Goal: Task Accomplishment & Management: Manage account settings

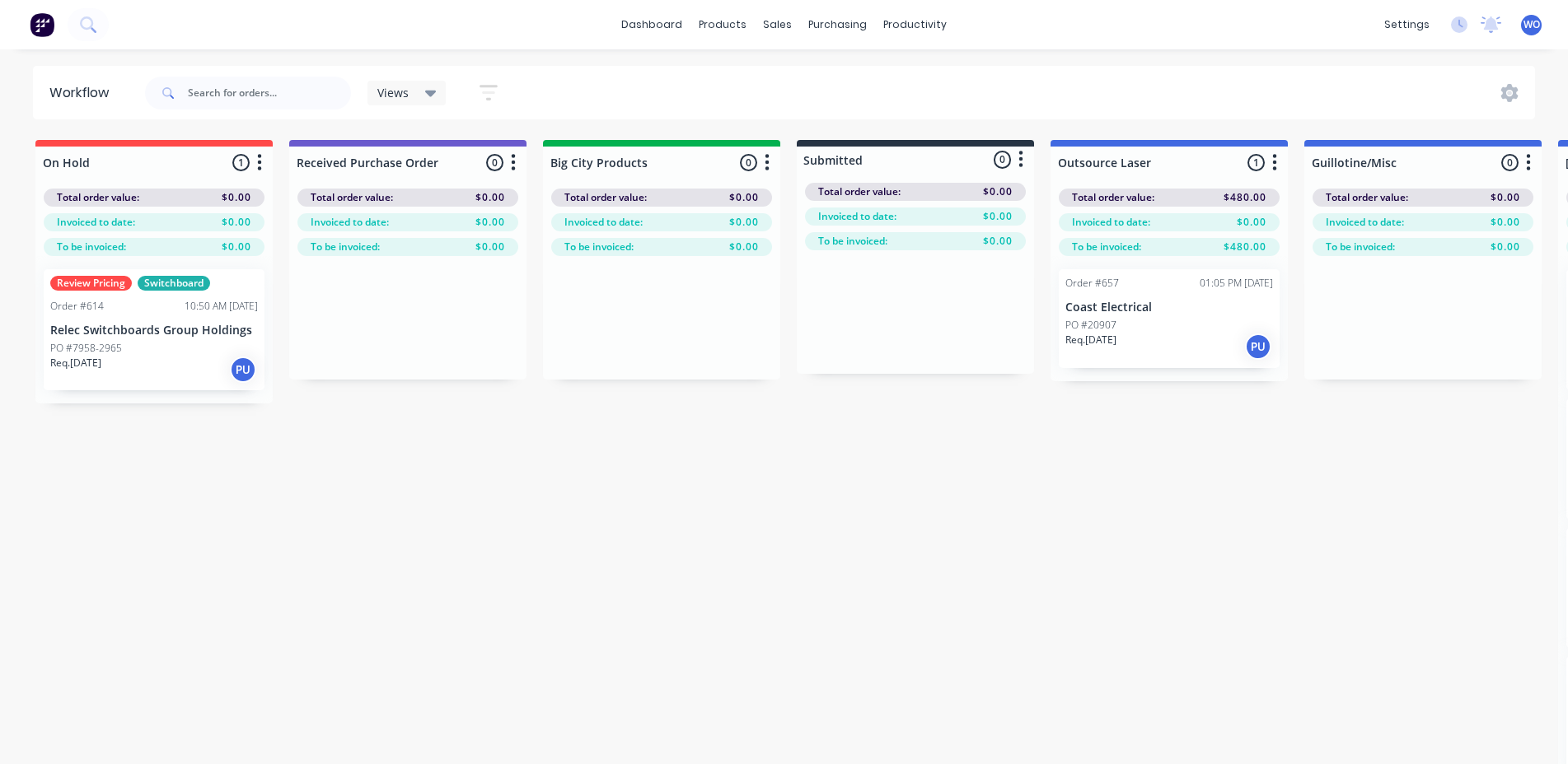
scroll to position [0, 236]
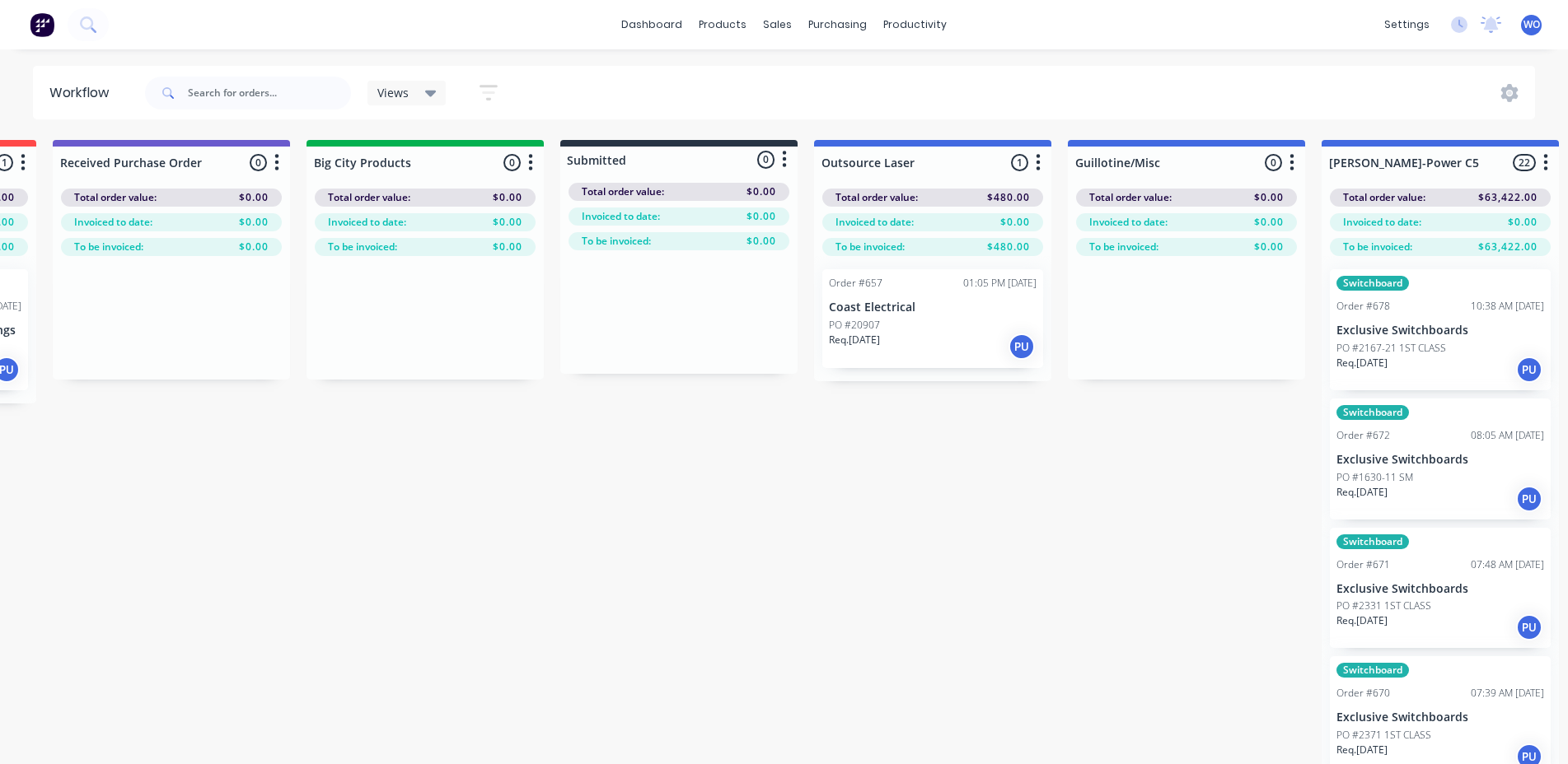
click at [42, 39] on button at bounding box center [41, 24] width 34 height 33
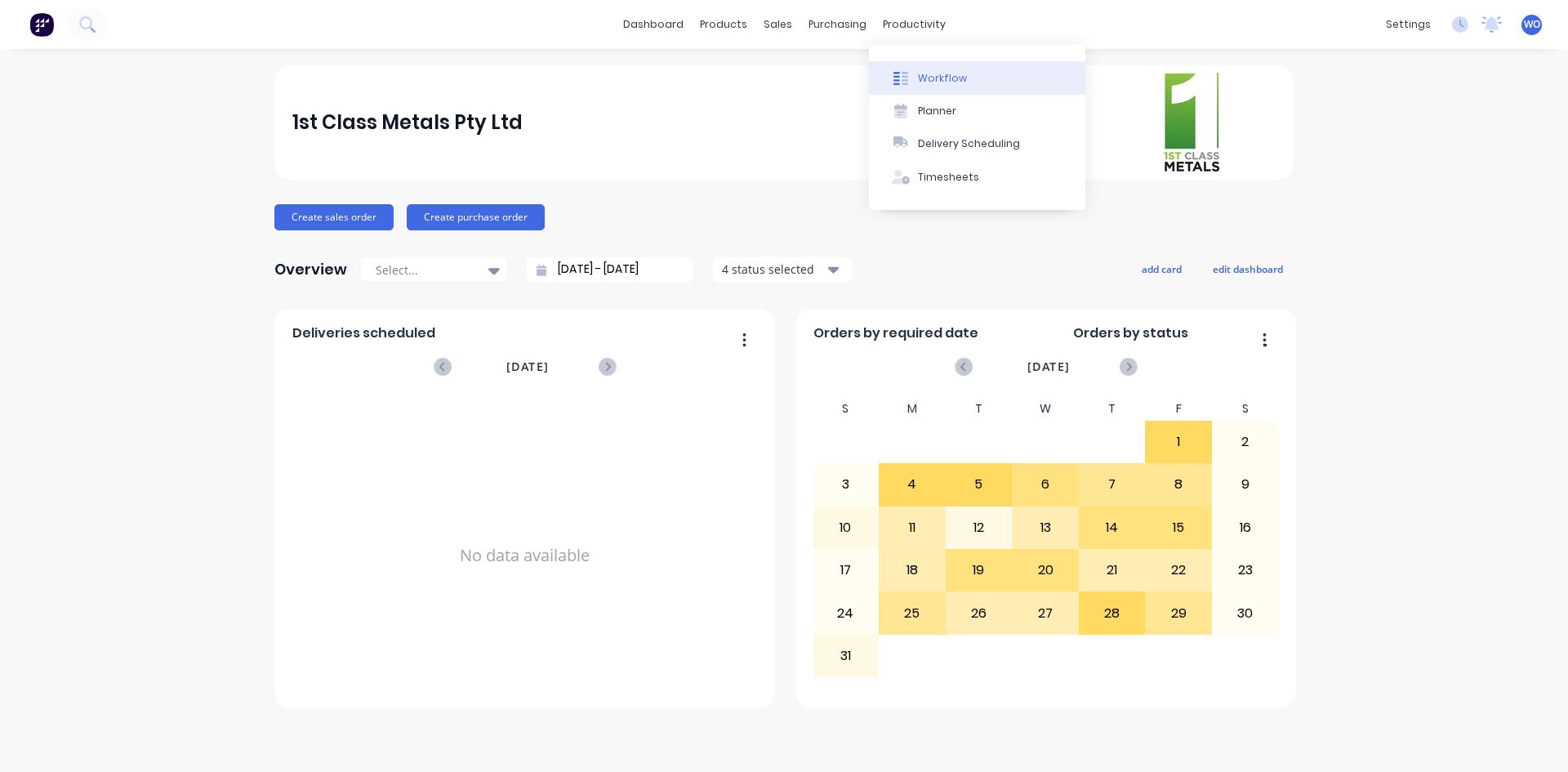
click at [956, 64] on button "Workflow" at bounding box center [976, 77] width 216 height 32
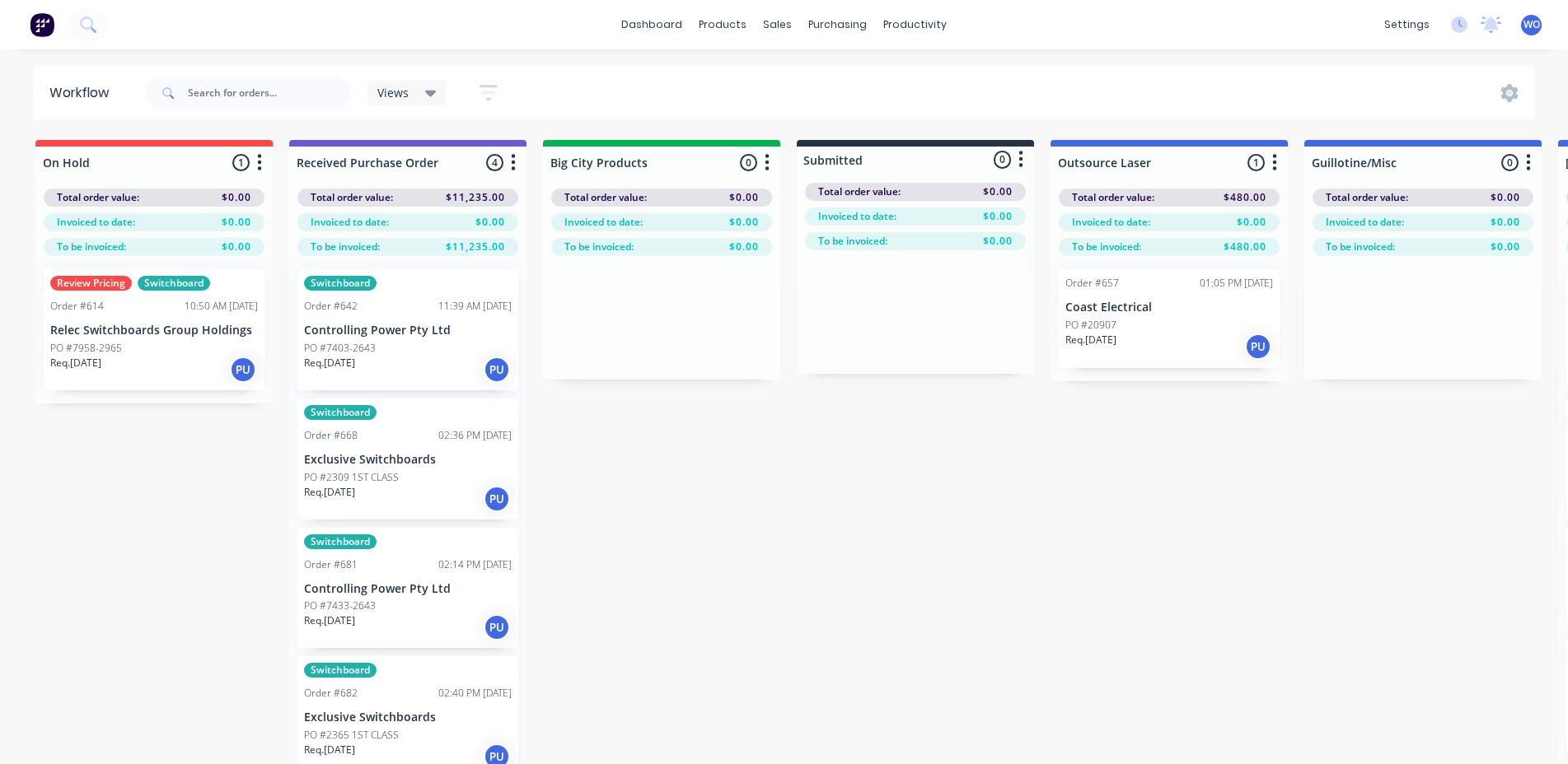
click at [413, 341] on div "PO #7403-2643" at bounding box center [407, 348] width 207 height 15
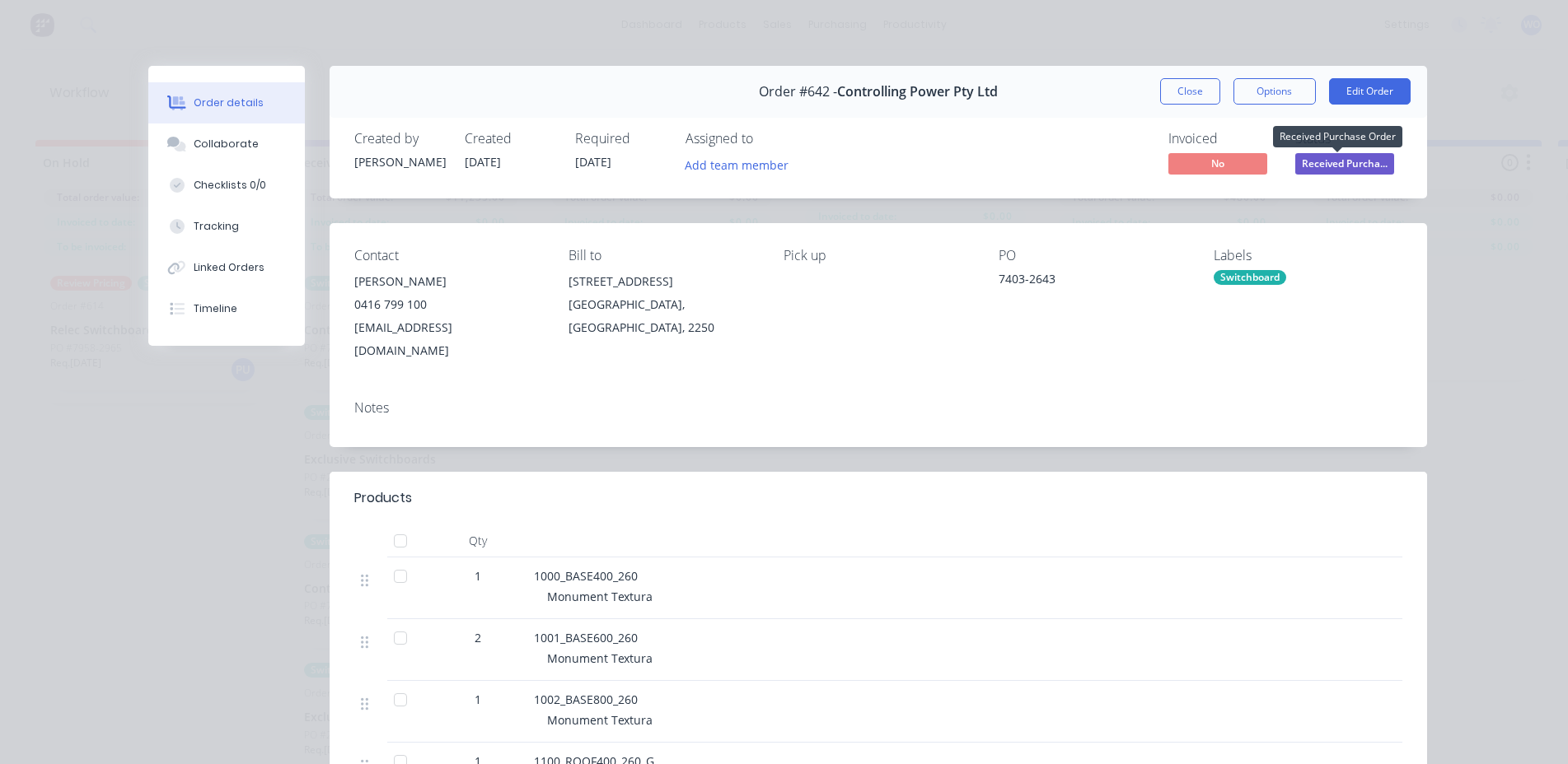
click at [1342, 166] on span "Received Purcha..." at bounding box center [1345, 163] width 99 height 20
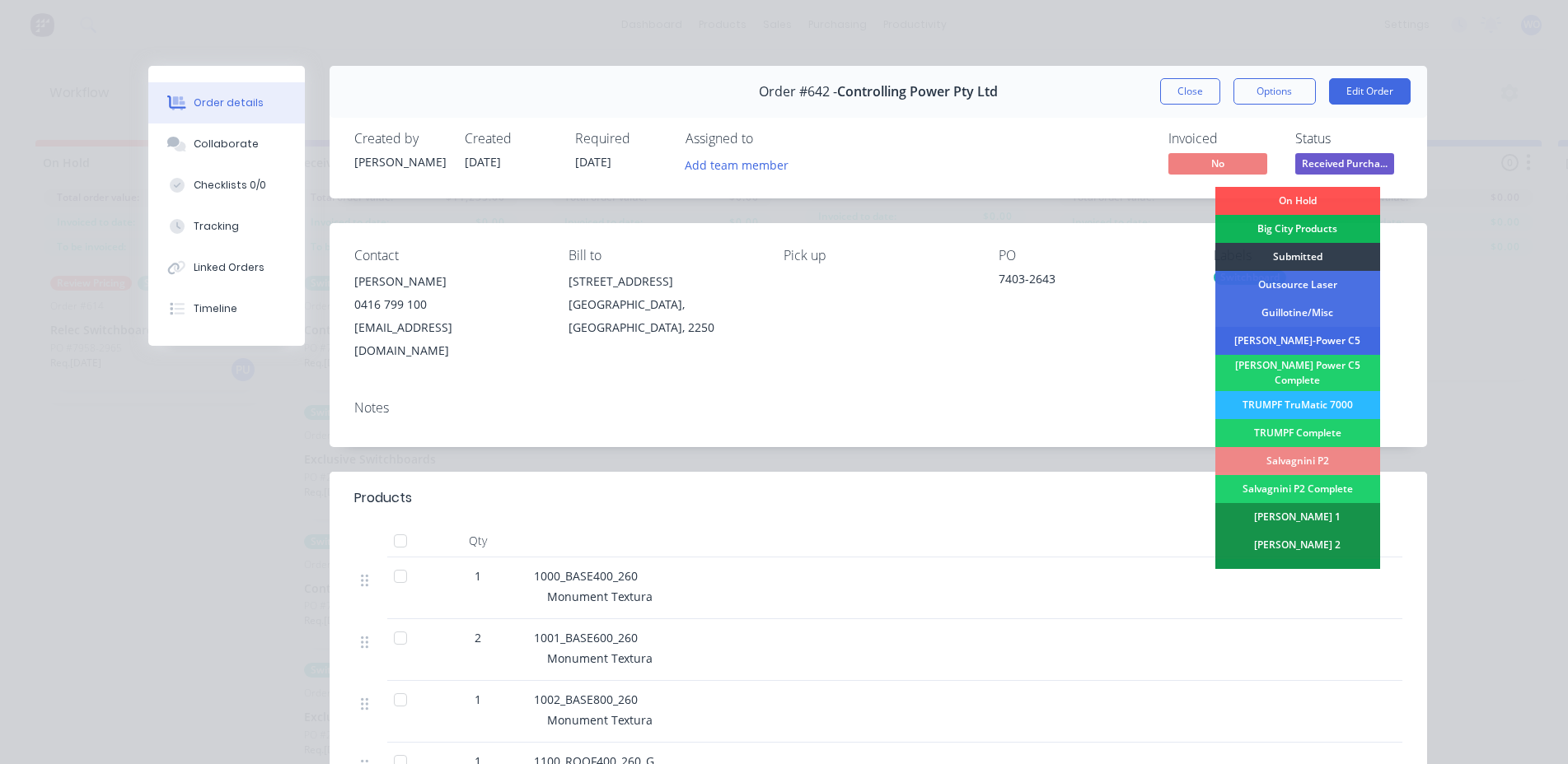
click at [1331, 341] on div "[PERSON_NAME]-Power C5" at bounding box center [1297, 341] width 165 height 28
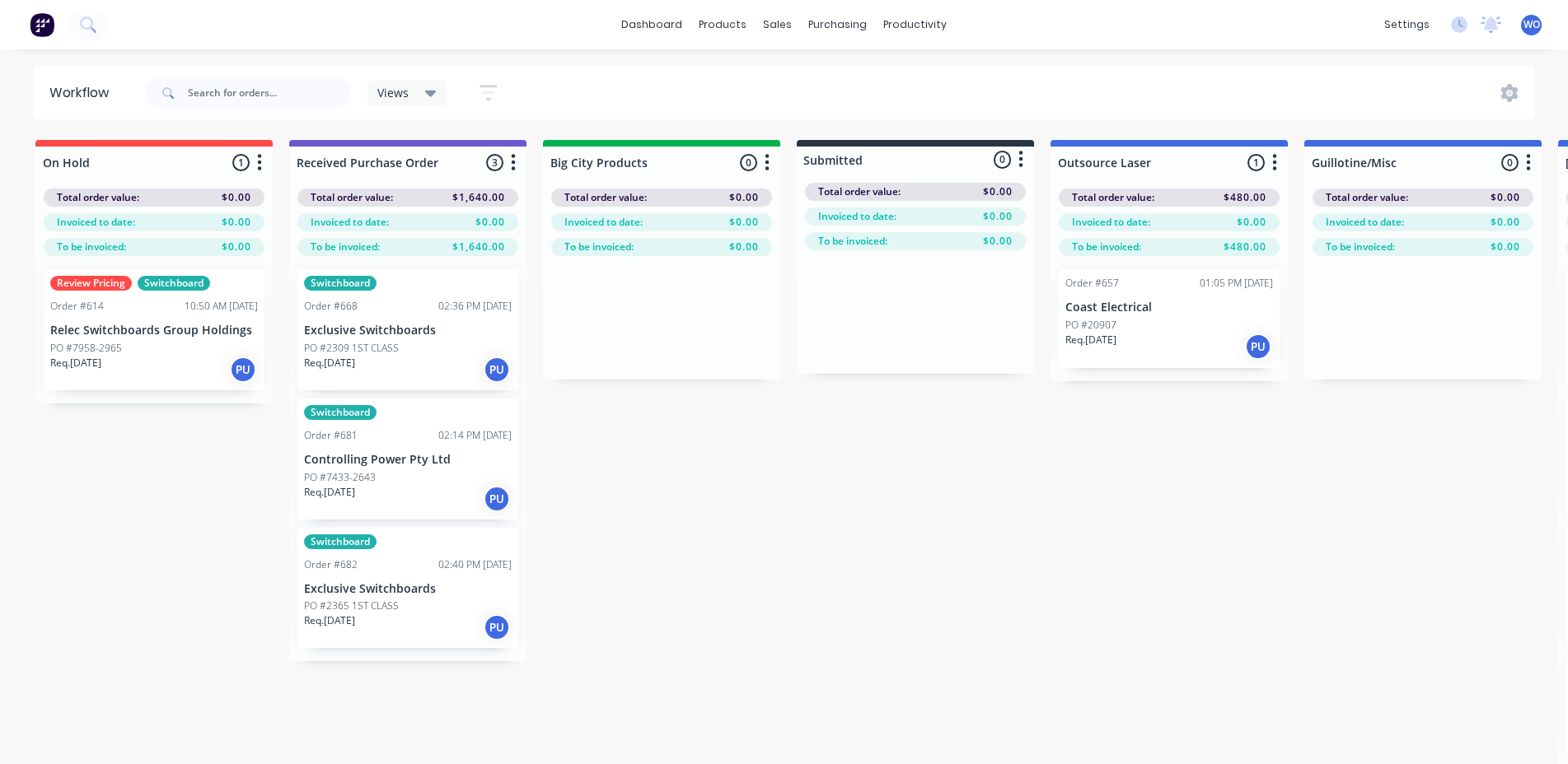
click at [437, 342] on div "PO #2309 1ST CLASS" at bounding box center [407, 348] width 207 height 15
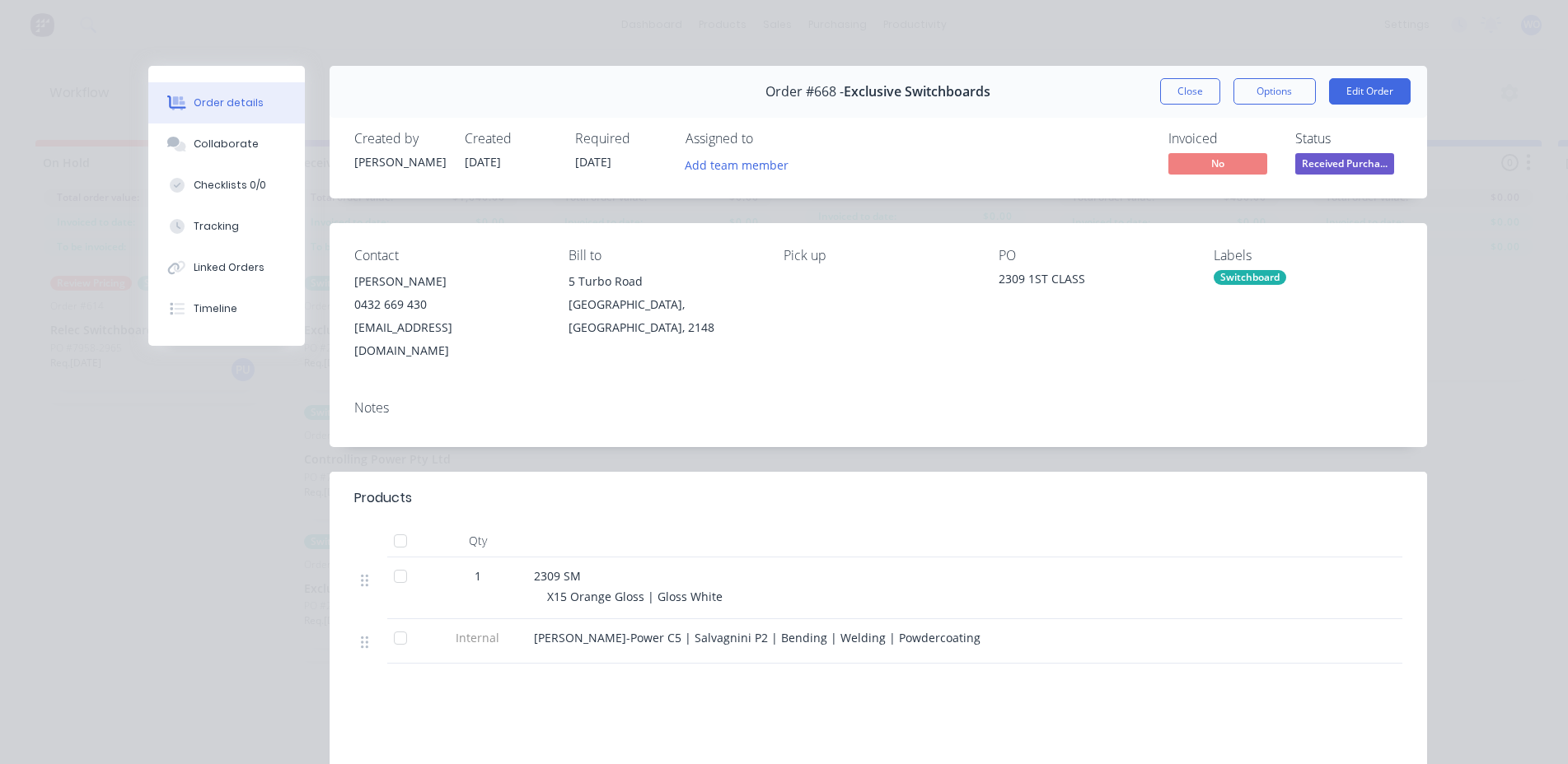
click at [1324, 152] on div "Status Received Purcha..." at bounding box center [1348, 154] width 107 height 48
click at [1328, 162] on span "Received Purcha..." at bounding box center [1345, 163] width 99 height 20
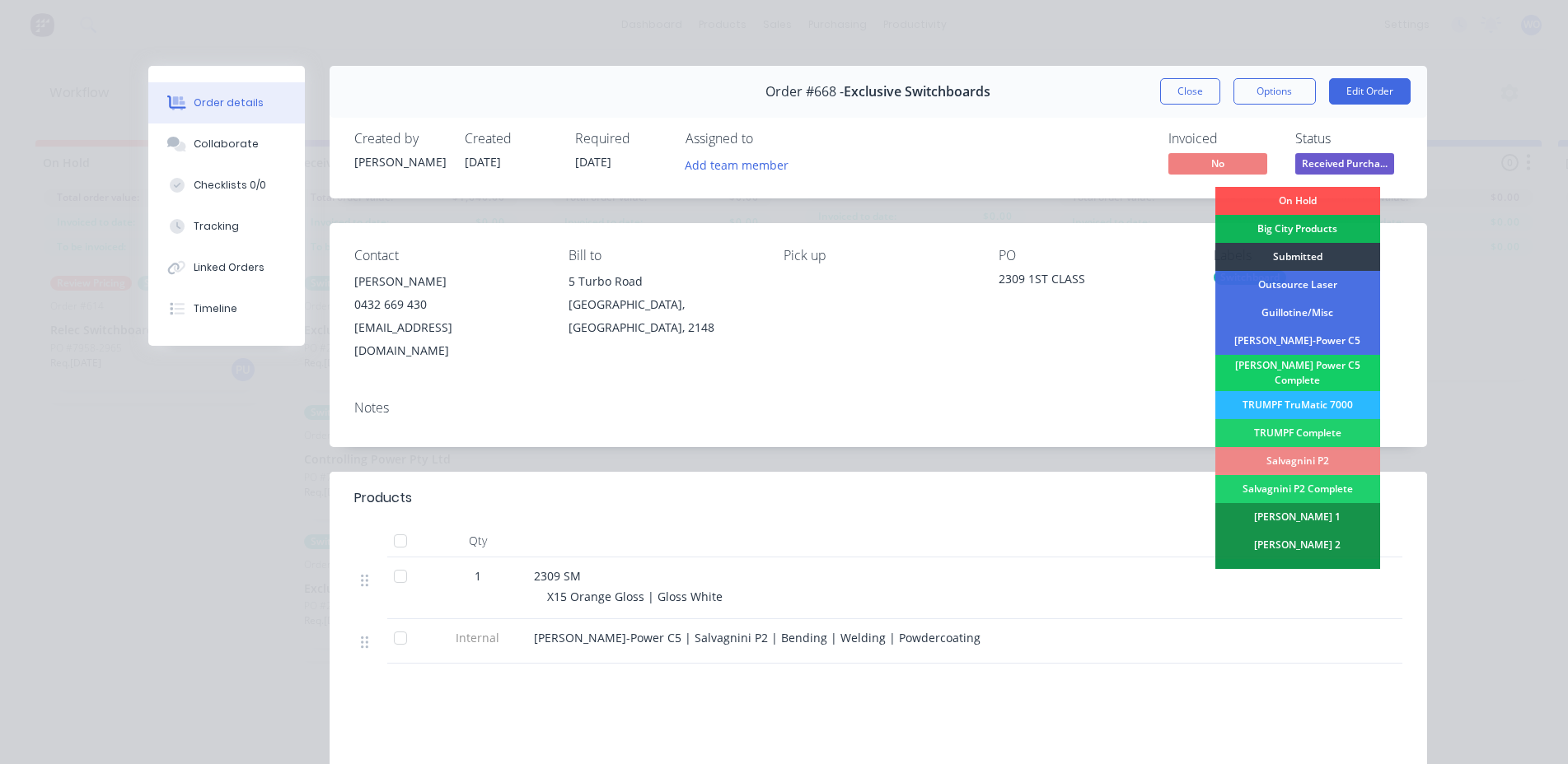
click at [1265, 374] on div "[PERSON_NAME] Power C5 Complete" at bounding box center [1297, 372] width 165 height 36
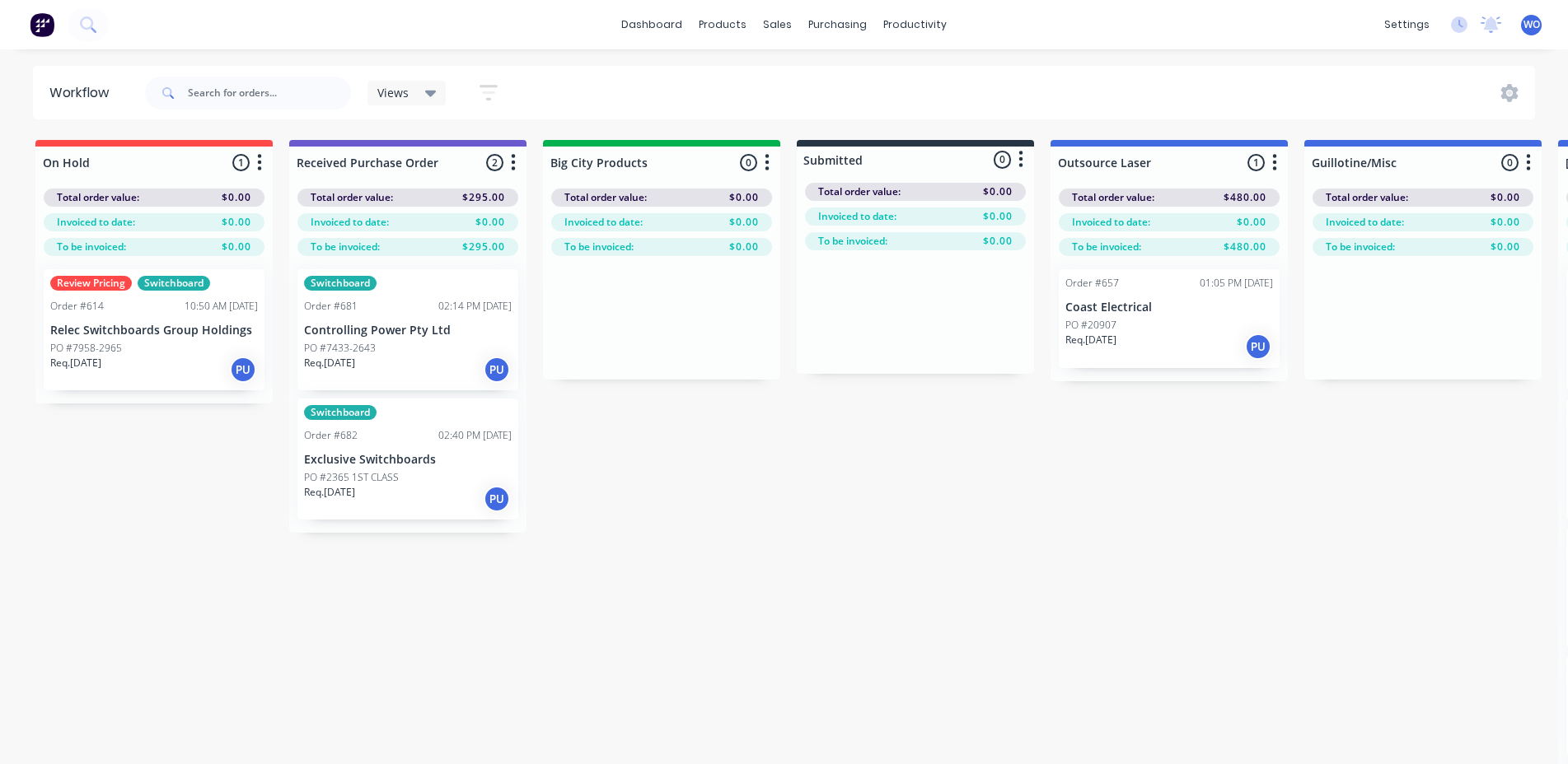
click at [435, 341] on div "PO #7433-2643" at bounding box center [407, 348] width 207 height 15
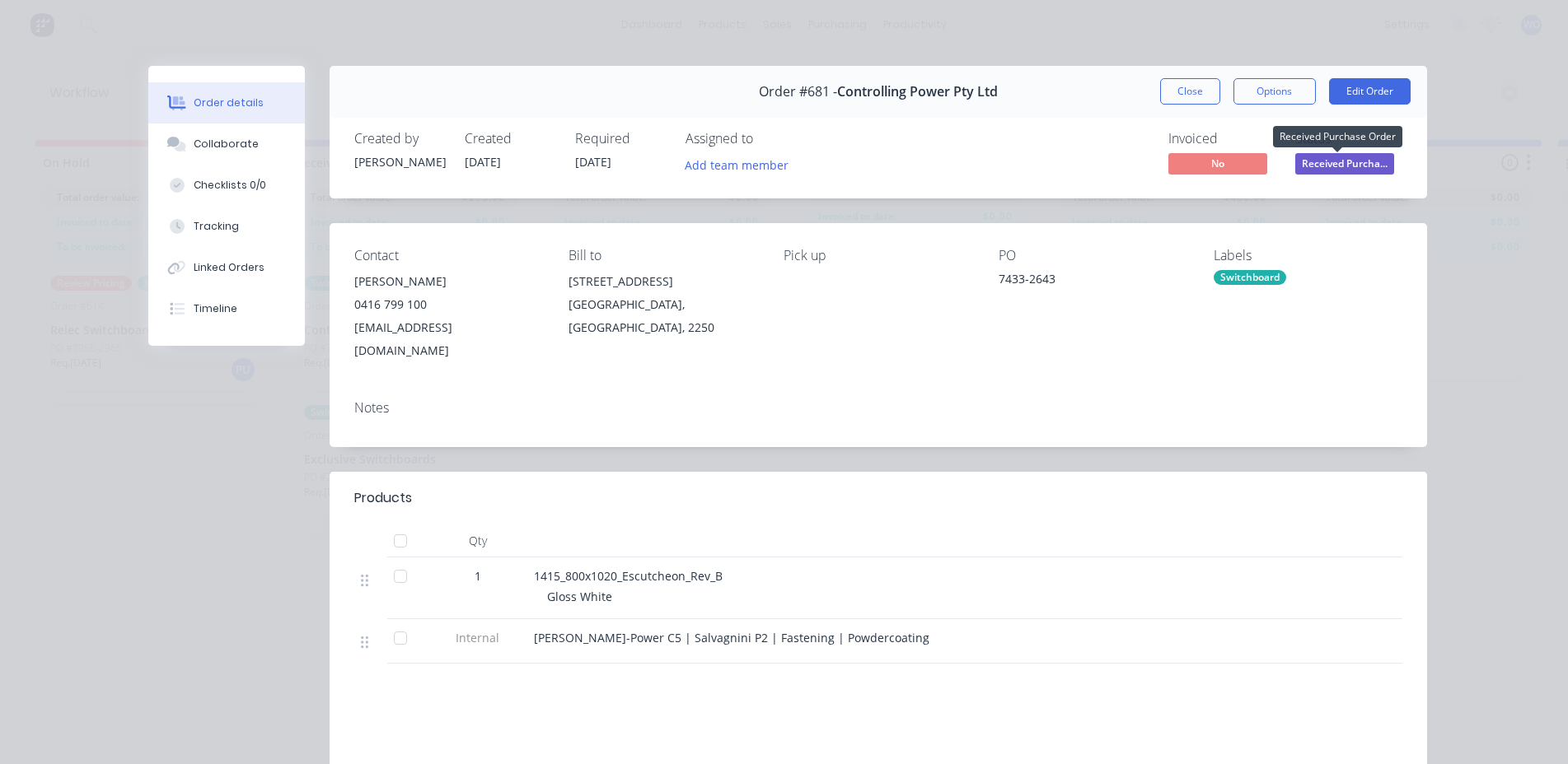
click at [1377, 171] on span "Received Purcha..." at bounding box center [1345, 163] width 99 height 20
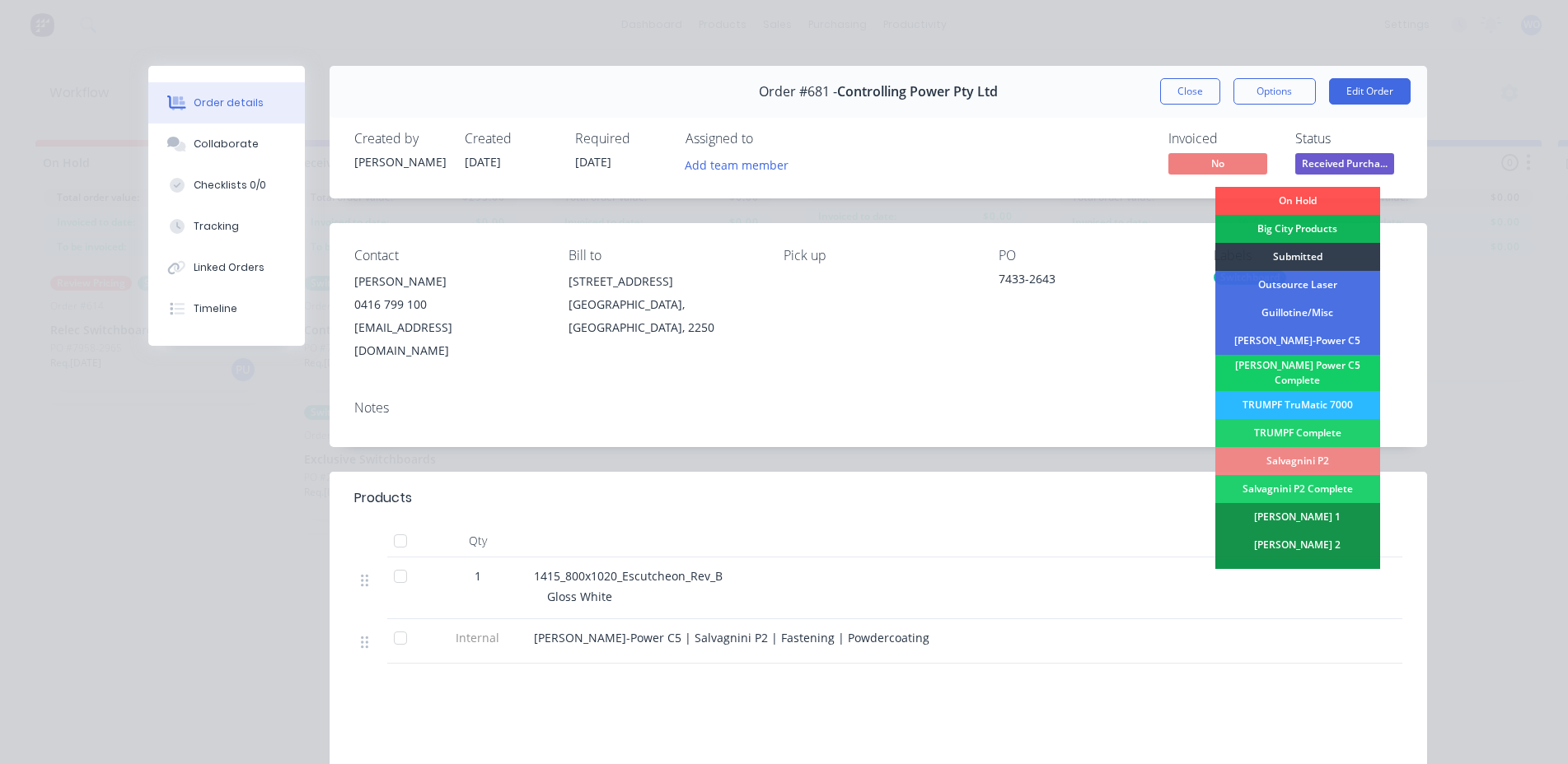
click at [1327, 370] on div "[PERSON_NAME] Power C5 Complete" at bounding box center [1297, 372] width 165 height 36
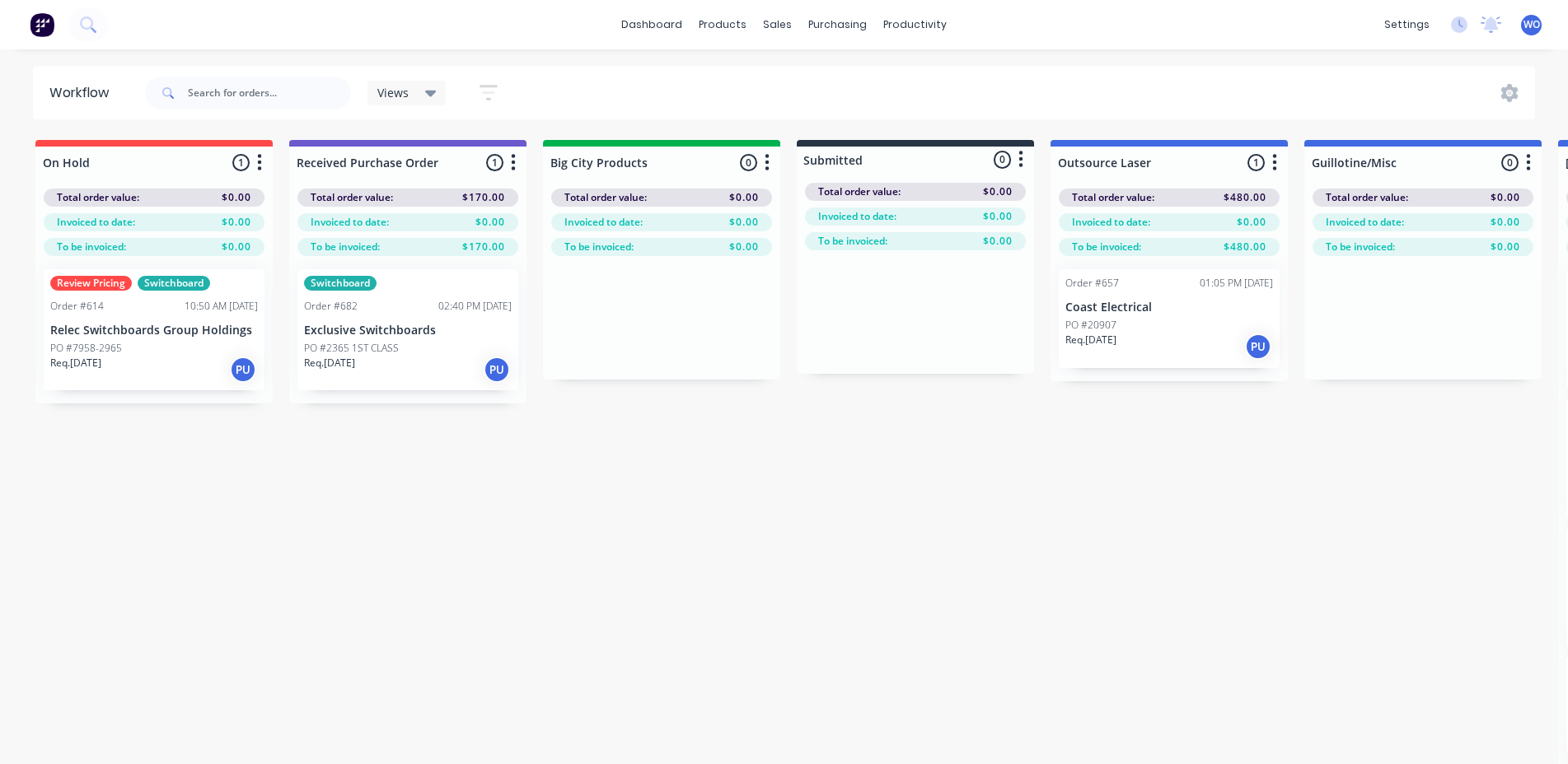
click at [350, 324] on p "Exclusive Switchboards" at bounding box center [407, 331] width 207 height 14
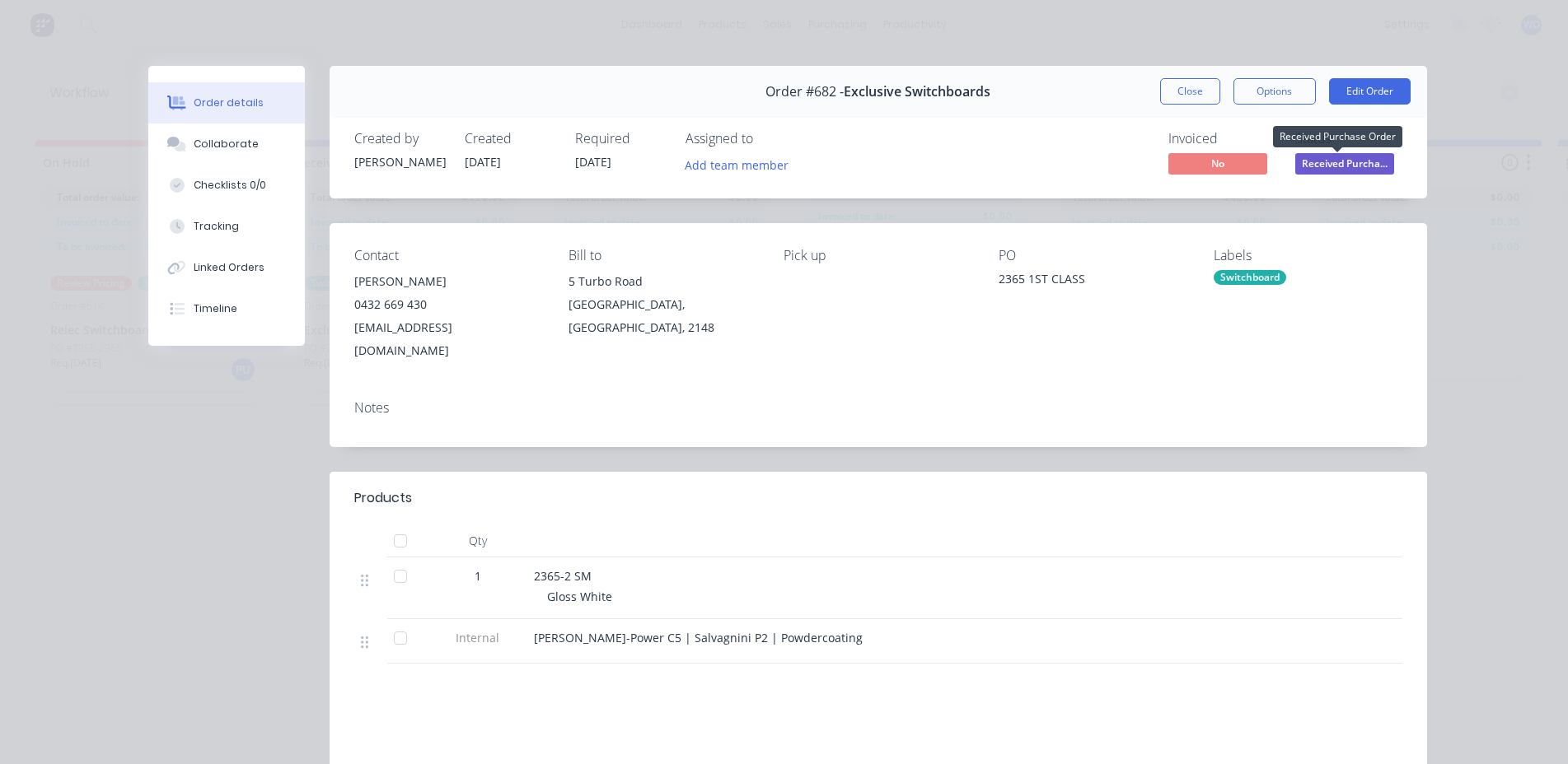
click at [1332, 158] on span "Received Purcha..." at bounding box center [1345, 163] width 99 height 20
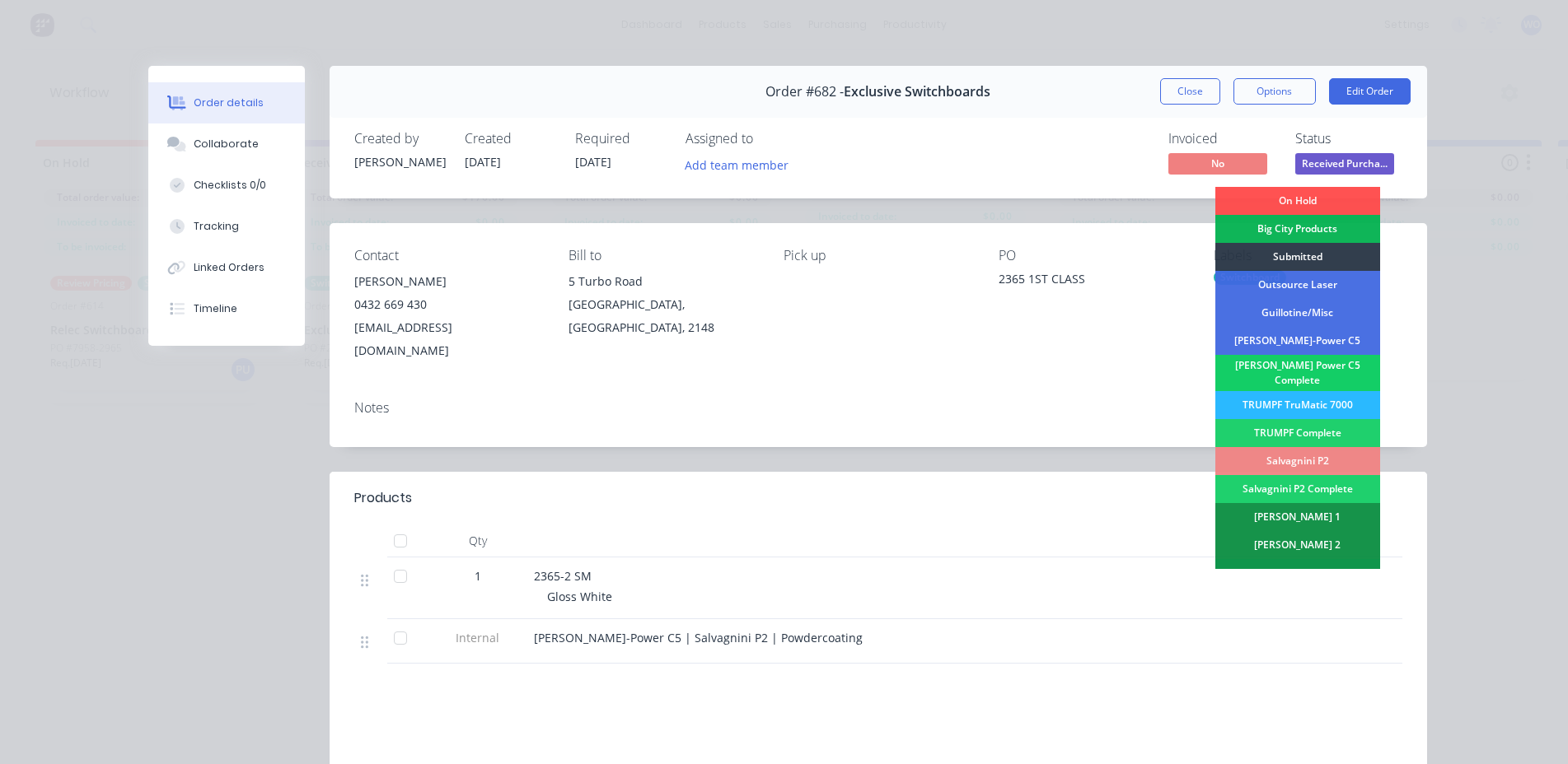
click at [1235, 374] on div "[PERSON_NAME] Power C5 Complete" at bounding box center [1297, 372] width 165 height 36
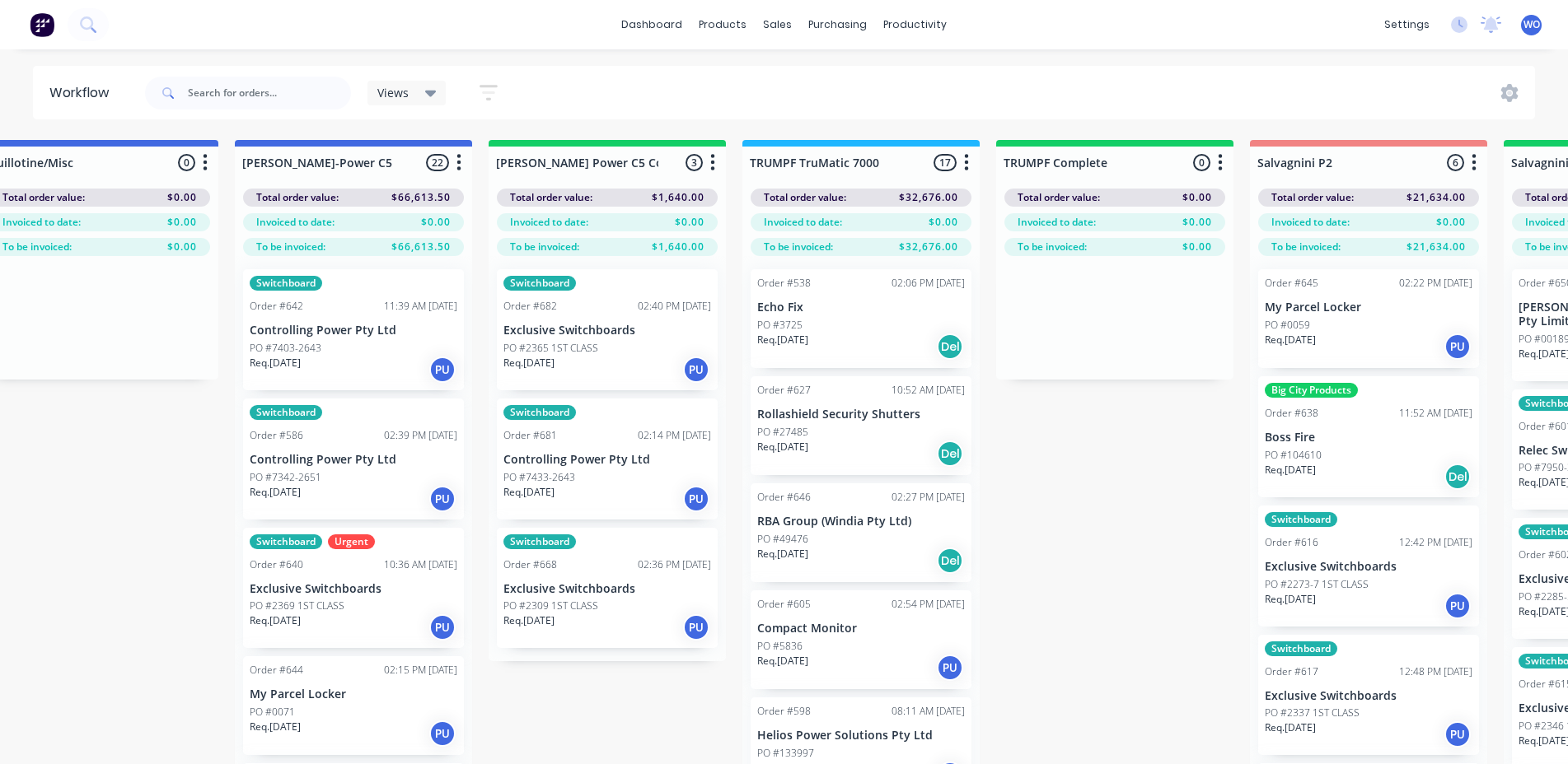
scroll to position [0, 1388]
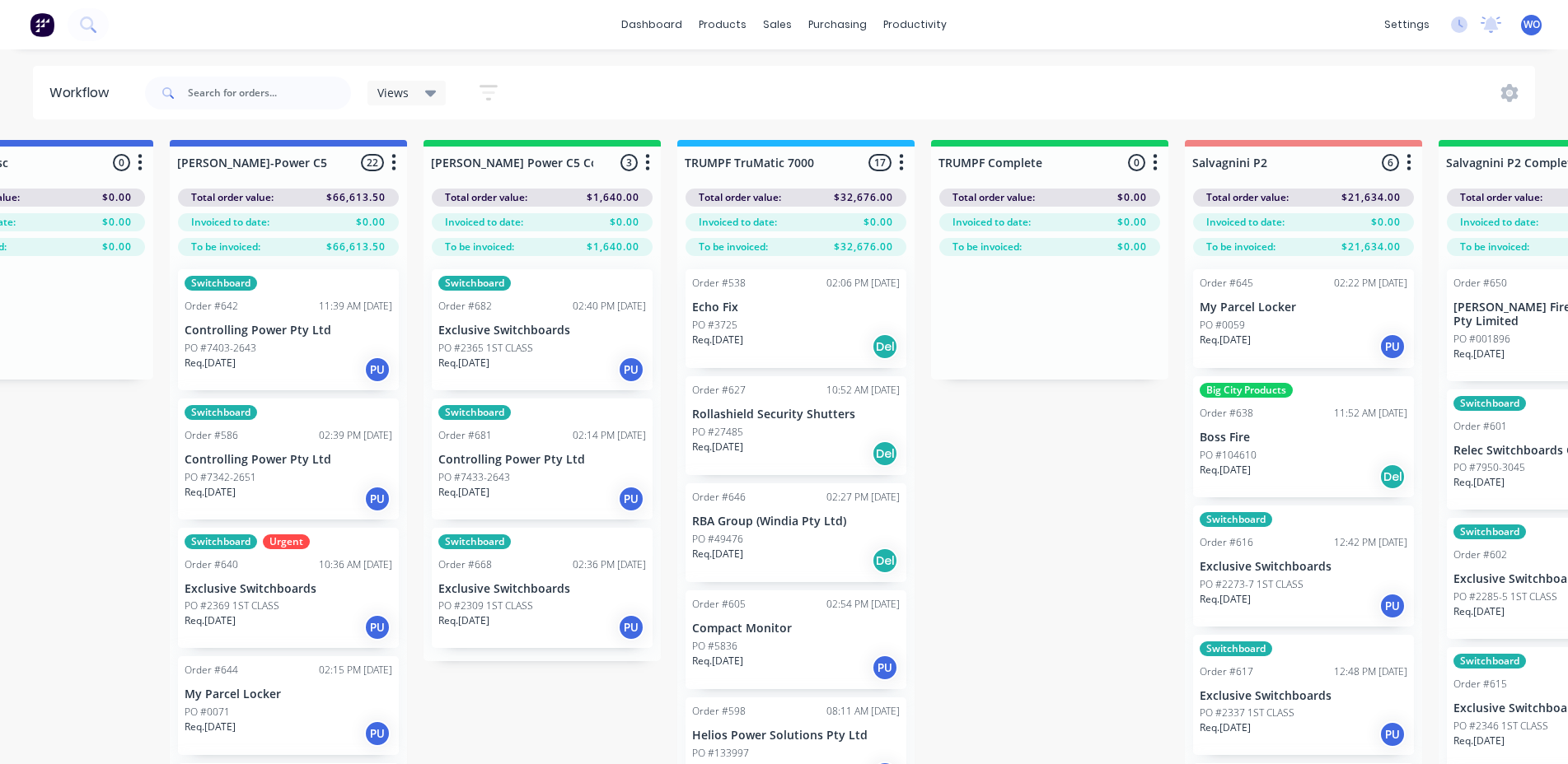
click at [517, 344] on p "PO #2365 1ST CLASS" at bounding box center [485, 348] width 94 height 15
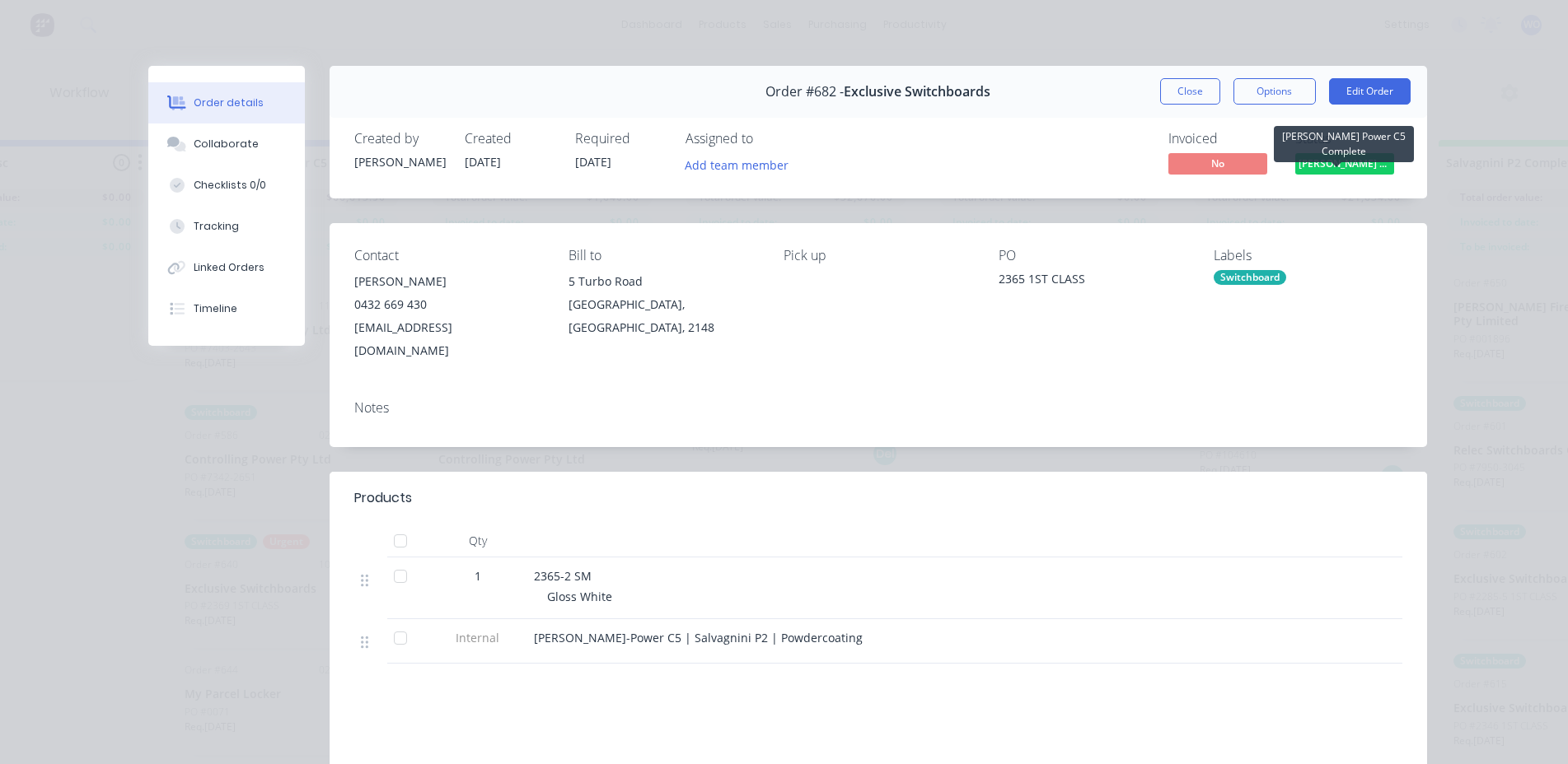
click at [1341, 171] on span "[PERSON_NAME] Power C5 C..." at bounding box center [1345, 163] width 99 height 20
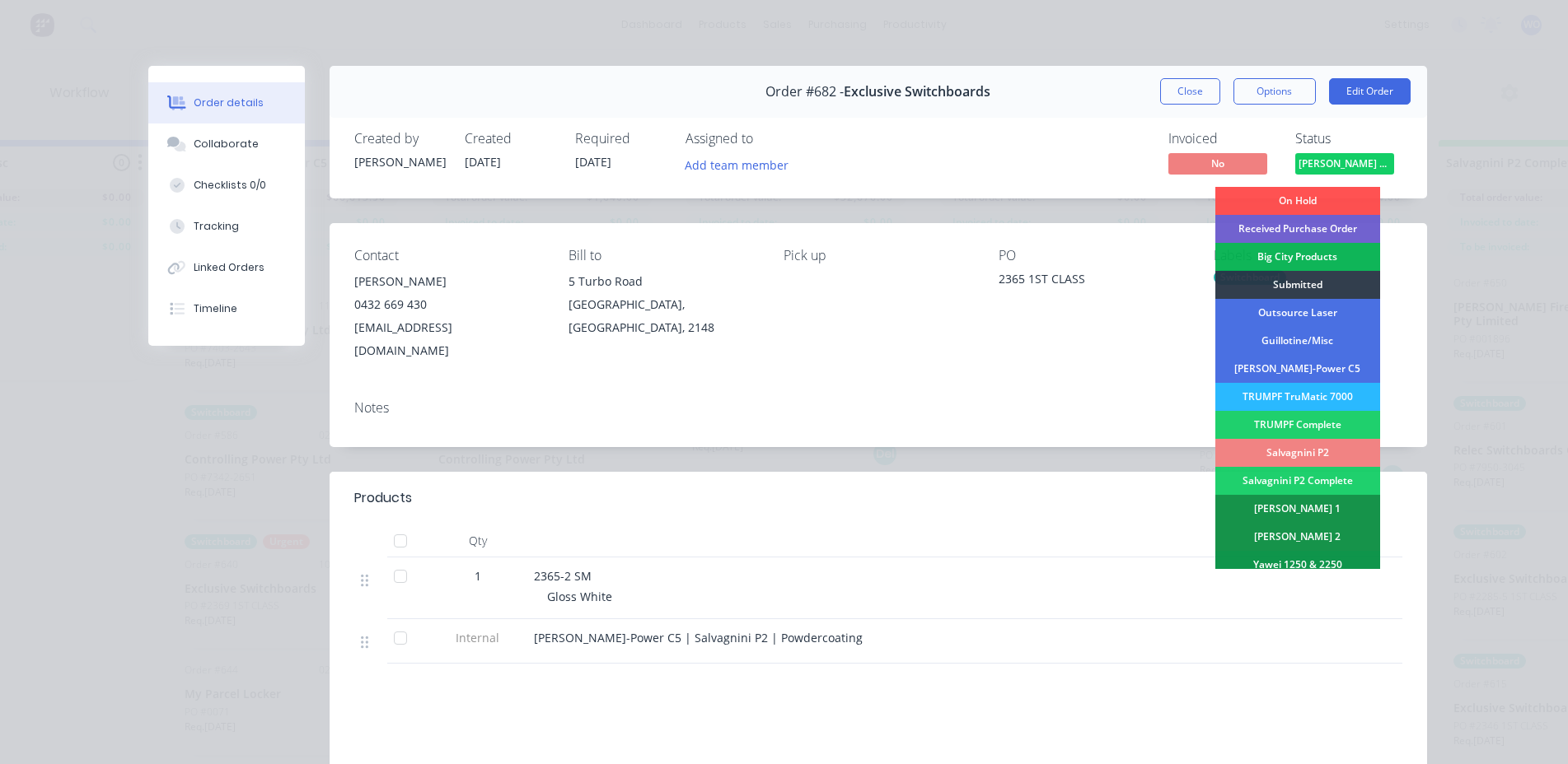
click at [1306, 457] on div "Salvagnini P2" at bounding box center [1297, 453] width 165 height 28
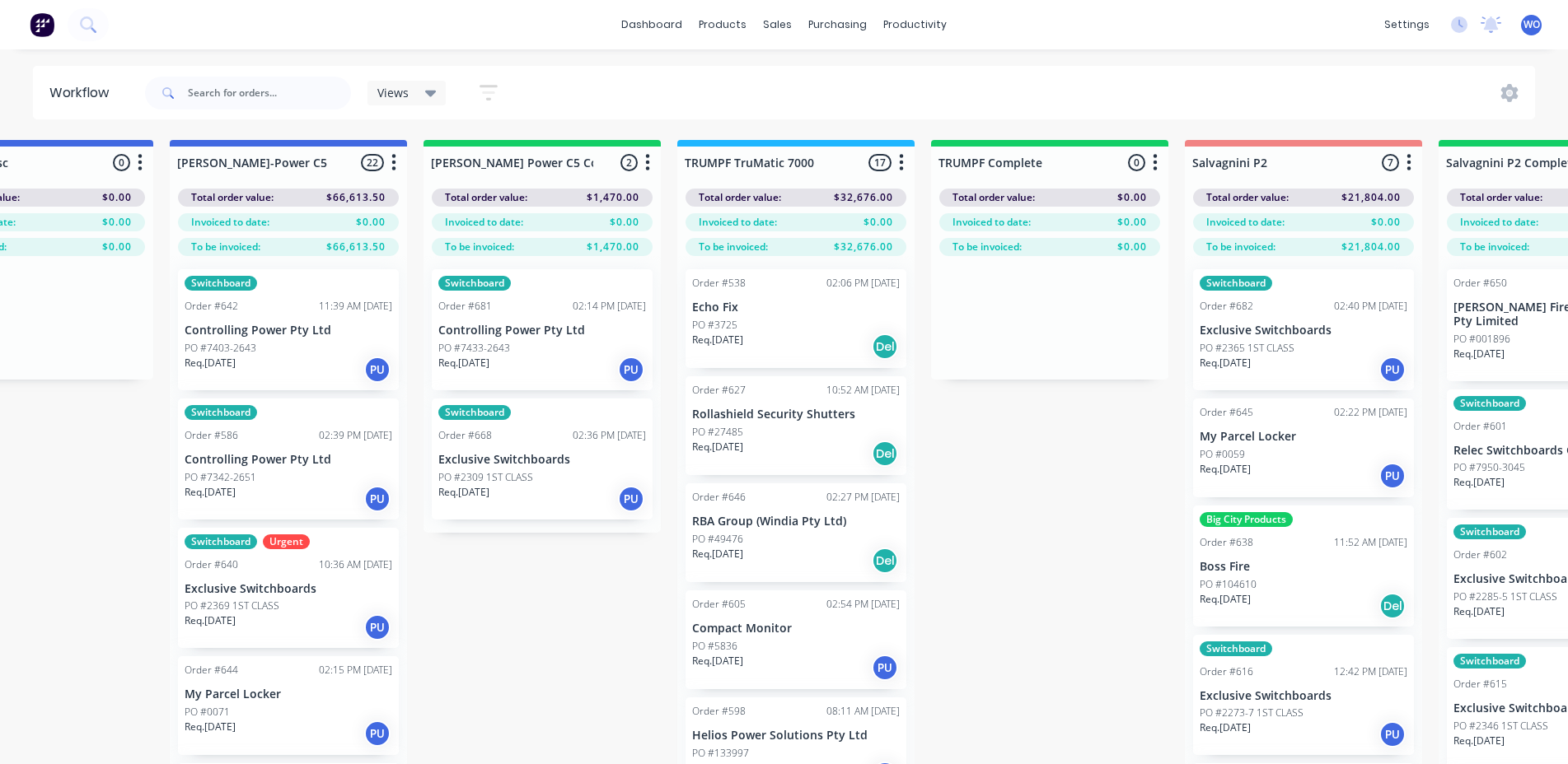
click at [616, 356] on div "Req. [DATE] PU" at bounding box center [542, 370] width 207 height 28
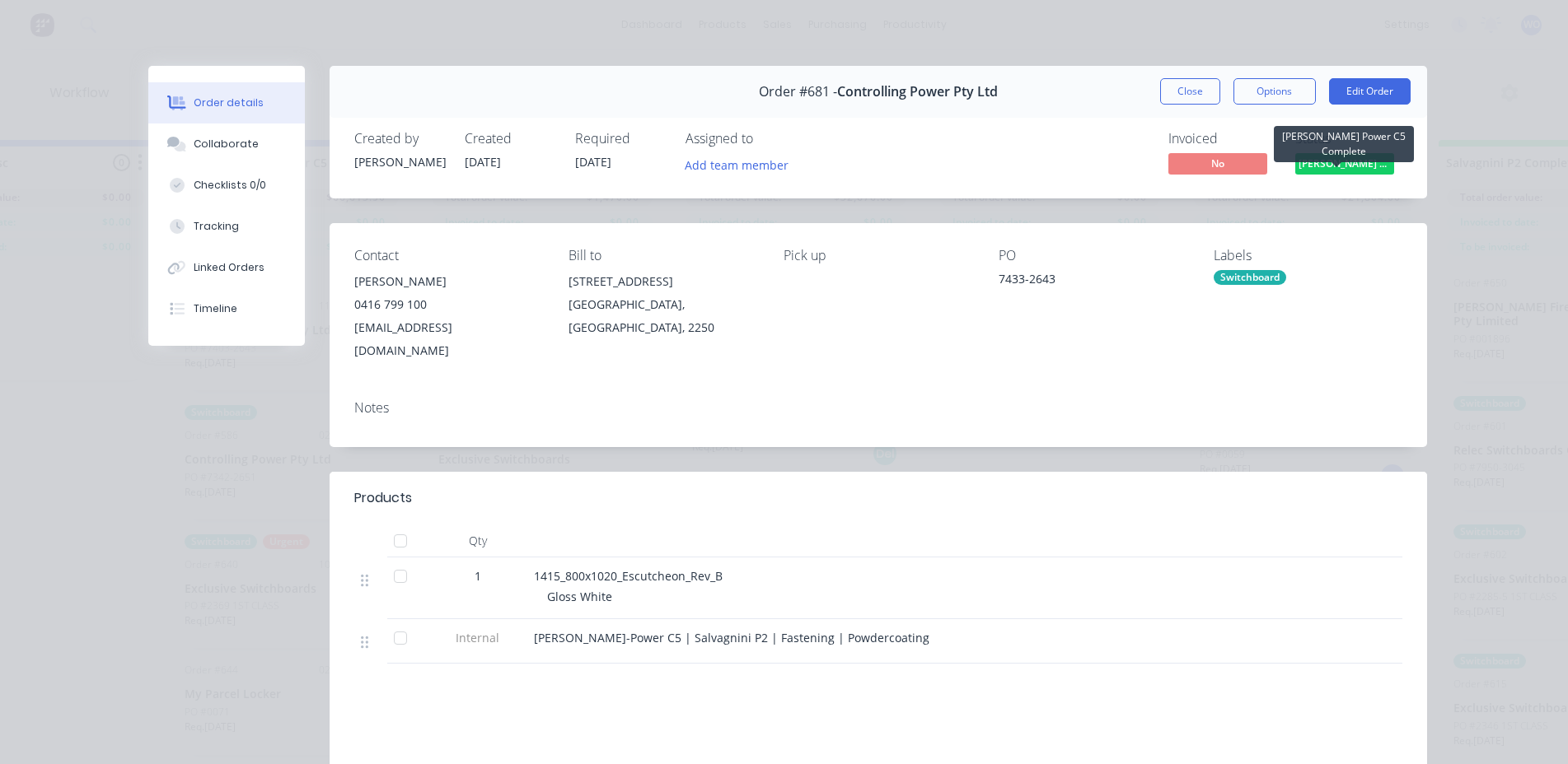
click at [1378, 161] on span "[PERSON_NAME] Power C5 C..." at bounding box center [1345, 163] width 99 height 20
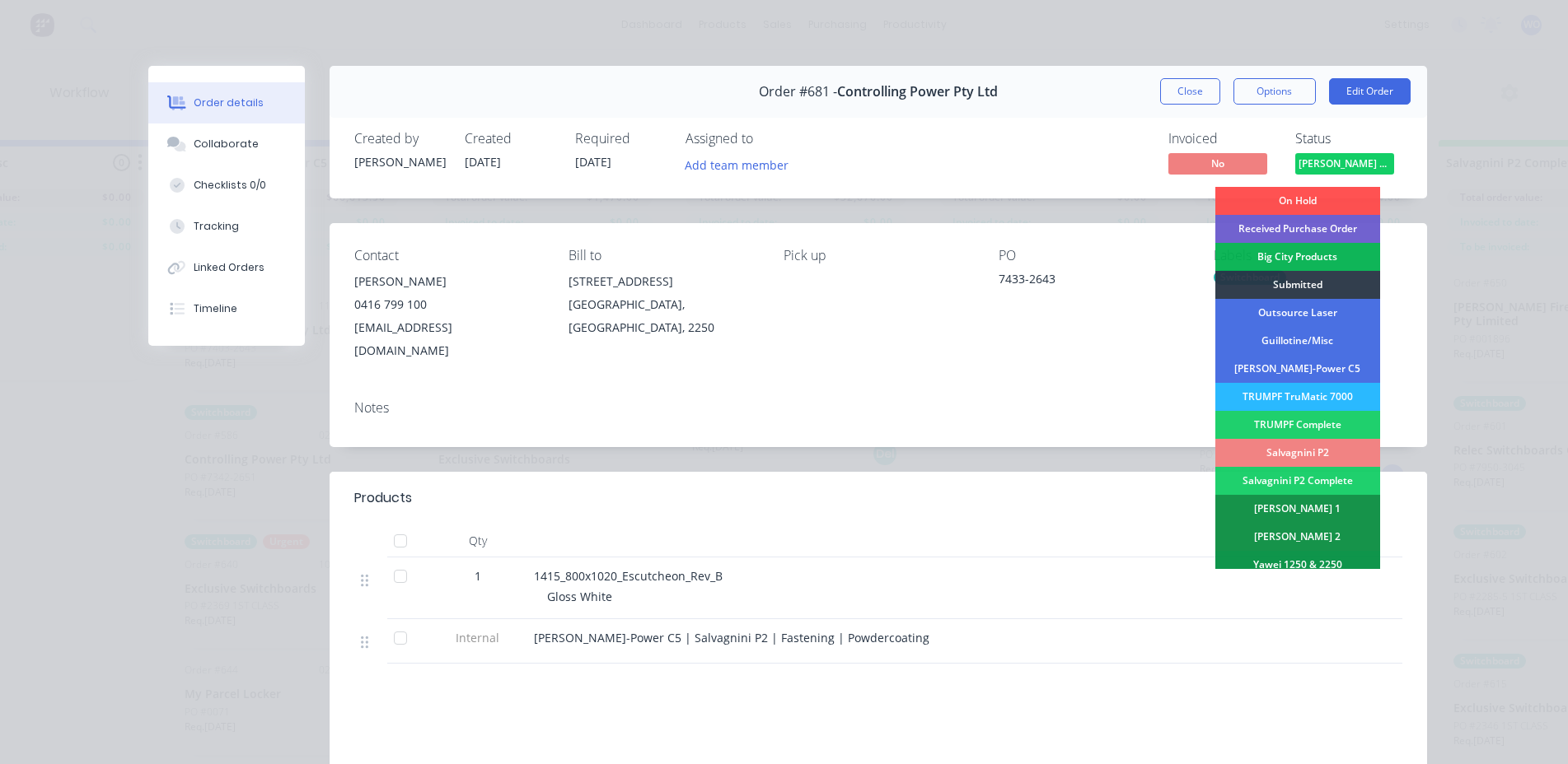
click at [1329, 453] on div "Salvagnini P2" at bounding box center [1297, 453] width 165 height 28
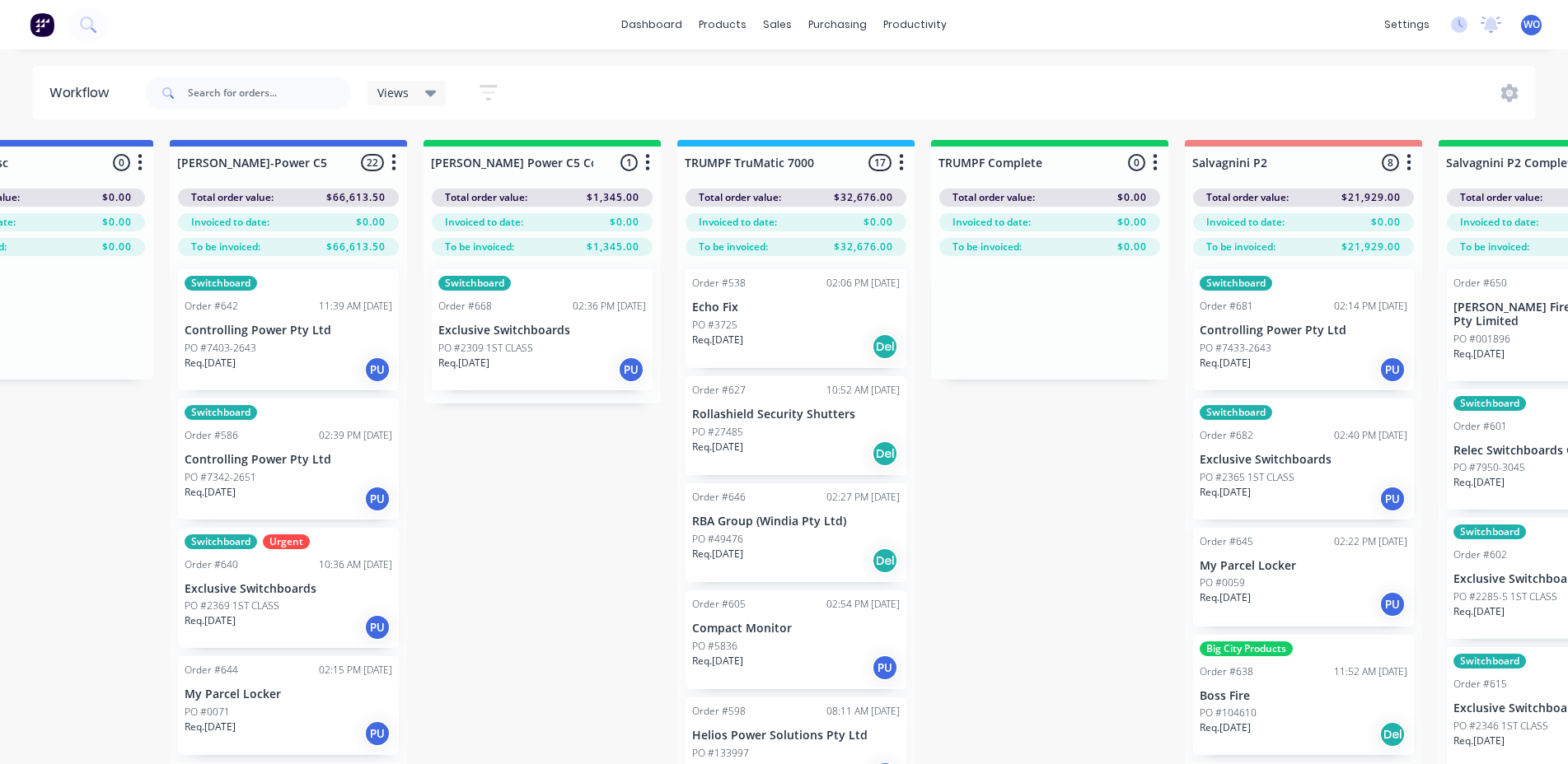
click at [559, 378] on div "Req. [DATE] PU" at bounding box center [542, 370] width 207 height 28
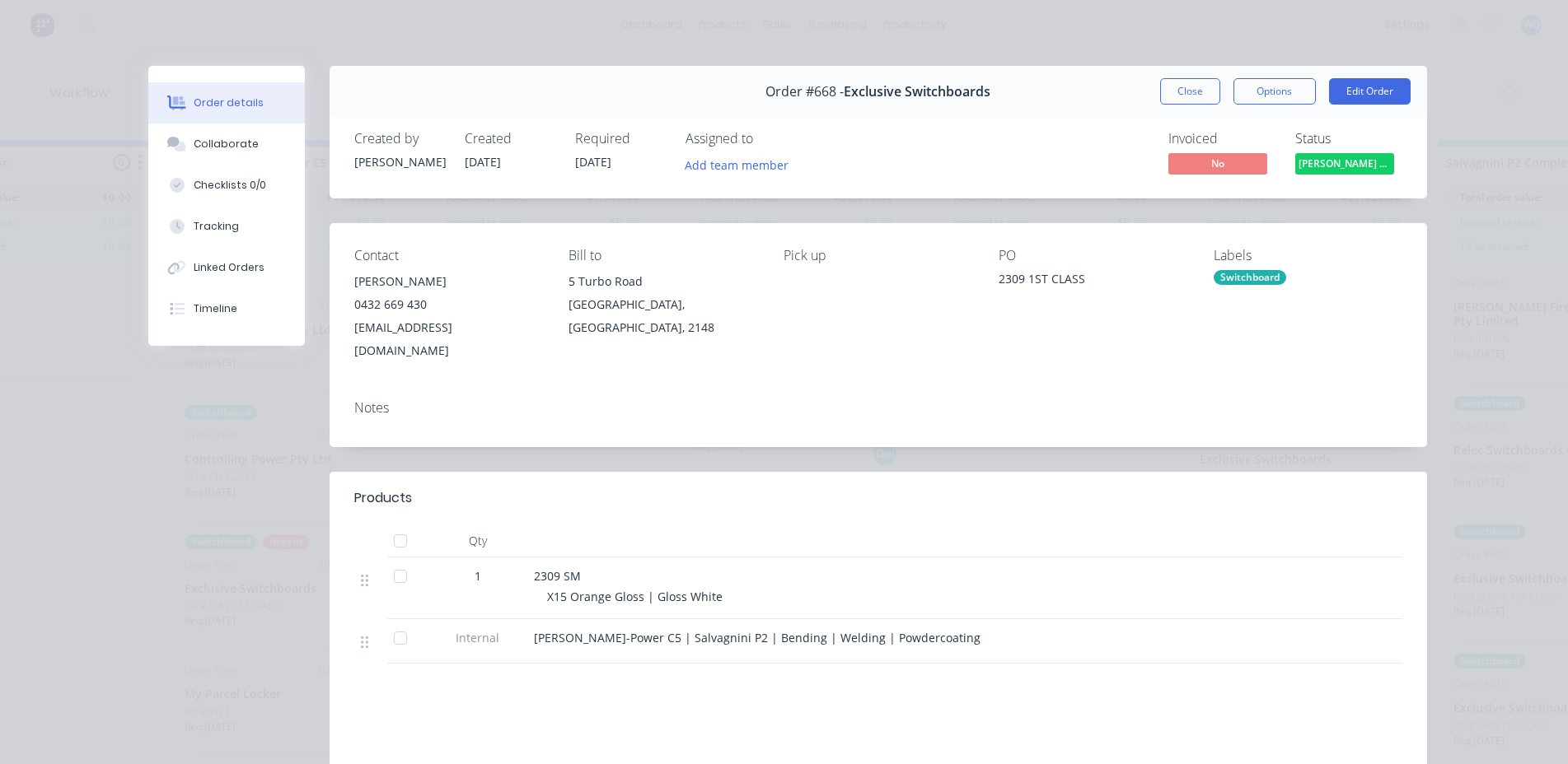
click at [1345, 175] on button "[PERSON_NAME] Power C5 C..." at bounding box center [1345, 166] width 99 height 25
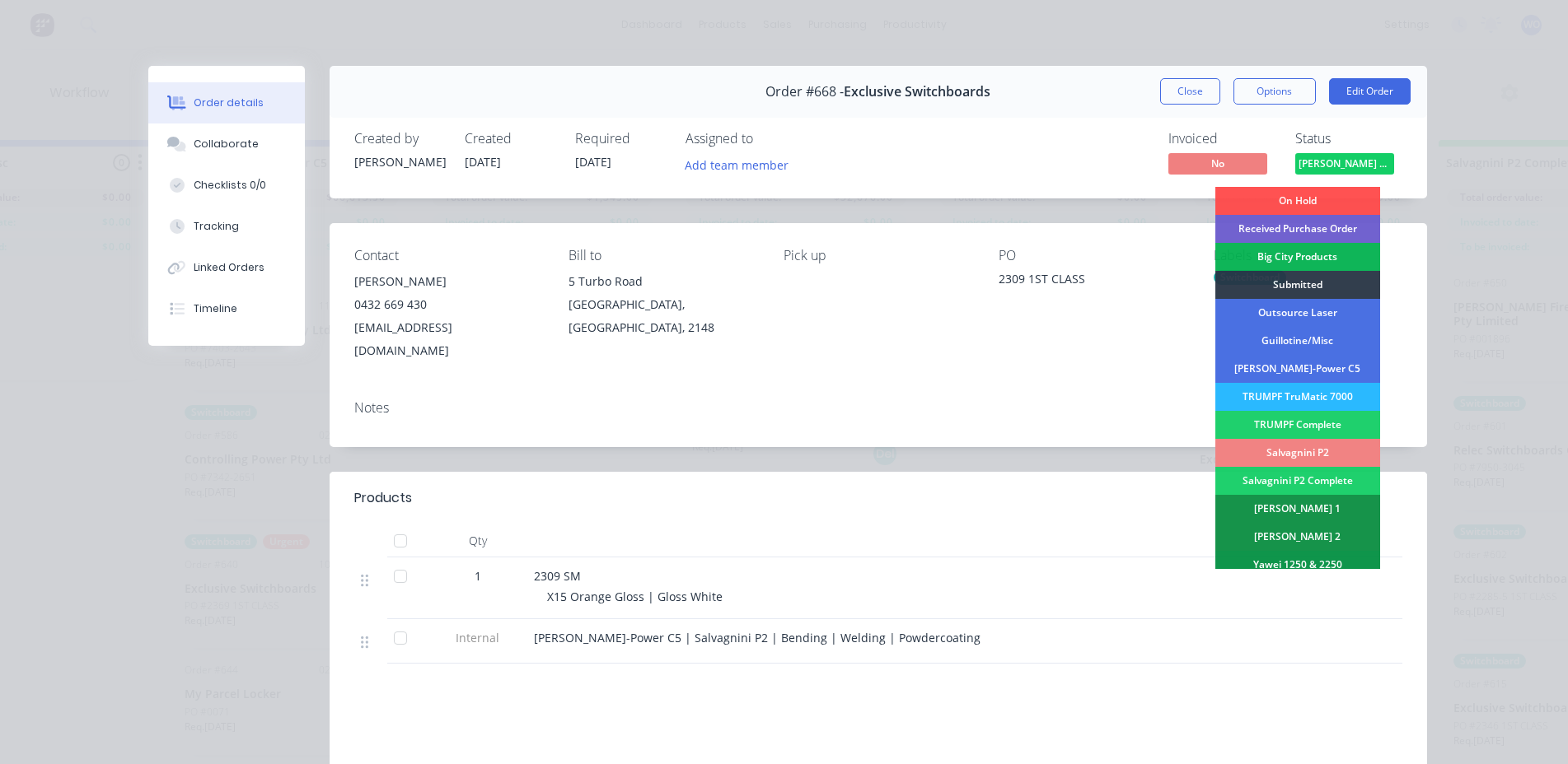
click at [1331, 453] on div "Salvagnini P2" at bounding box center [1297, 453] width 165 height 28
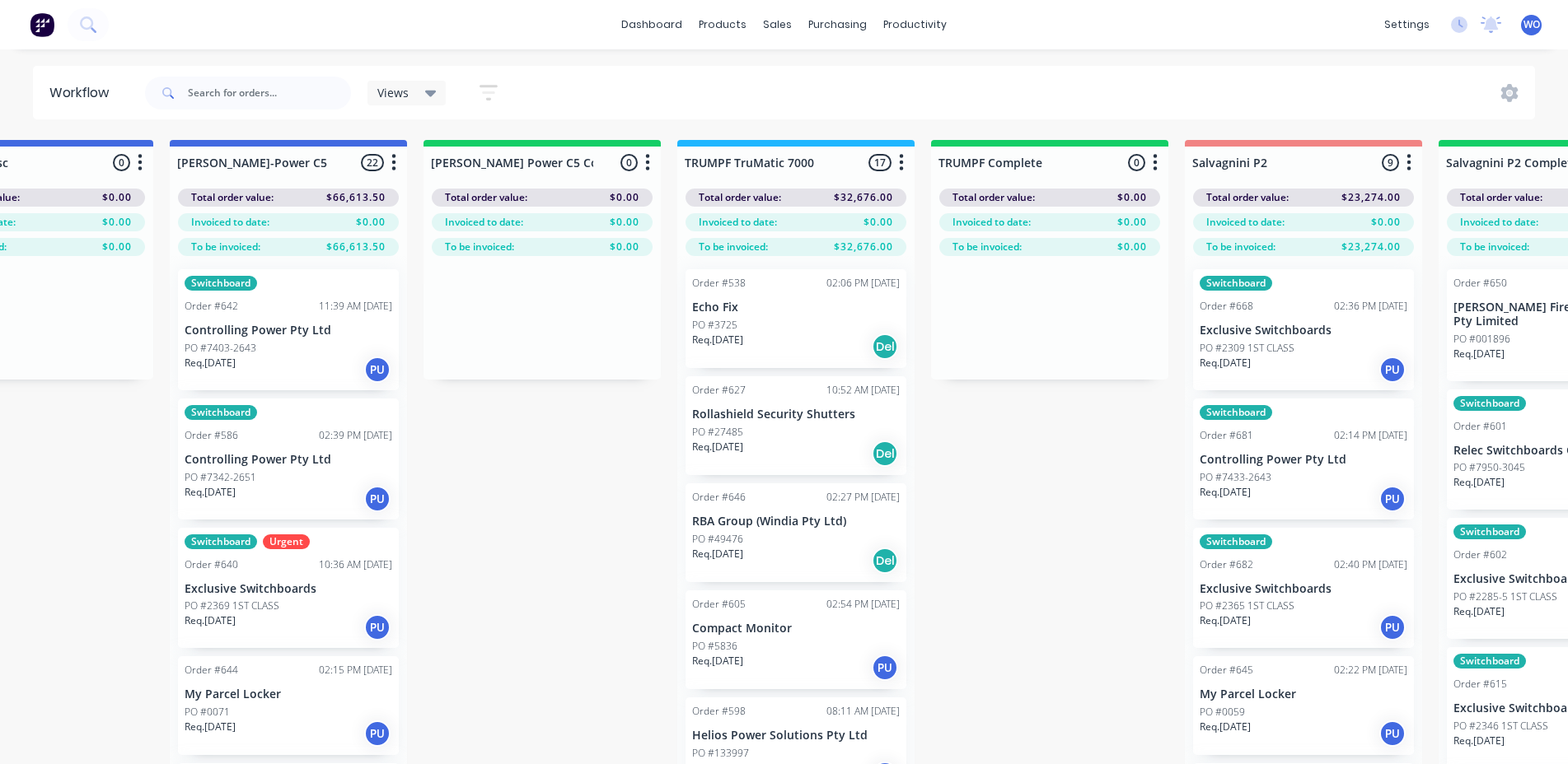
drag, startPoint x: 626, startPoint y: 572, endPoint x: 593, endPoint y: 575, distance: 33.1
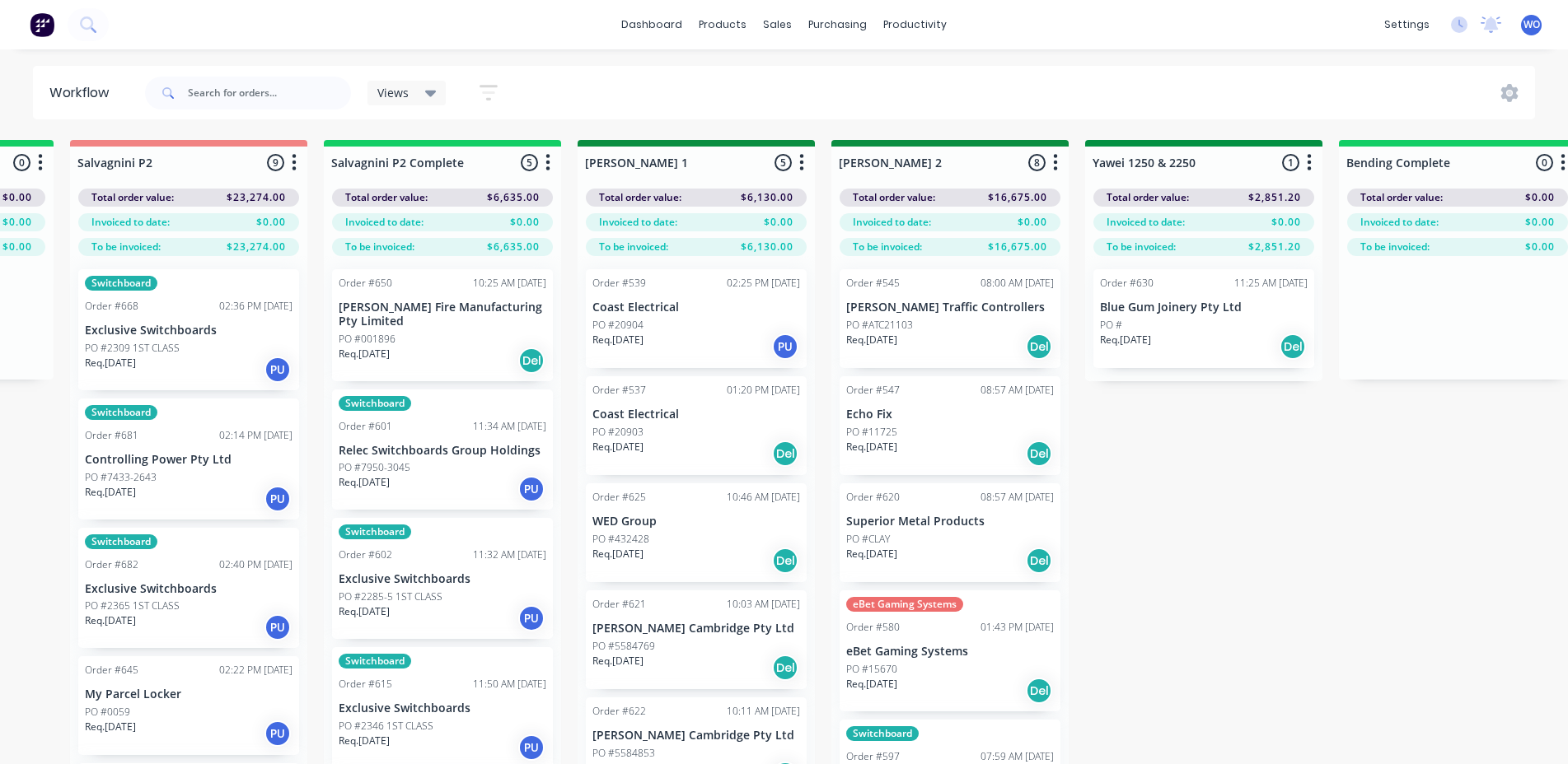
scroll to position [0, 2519]
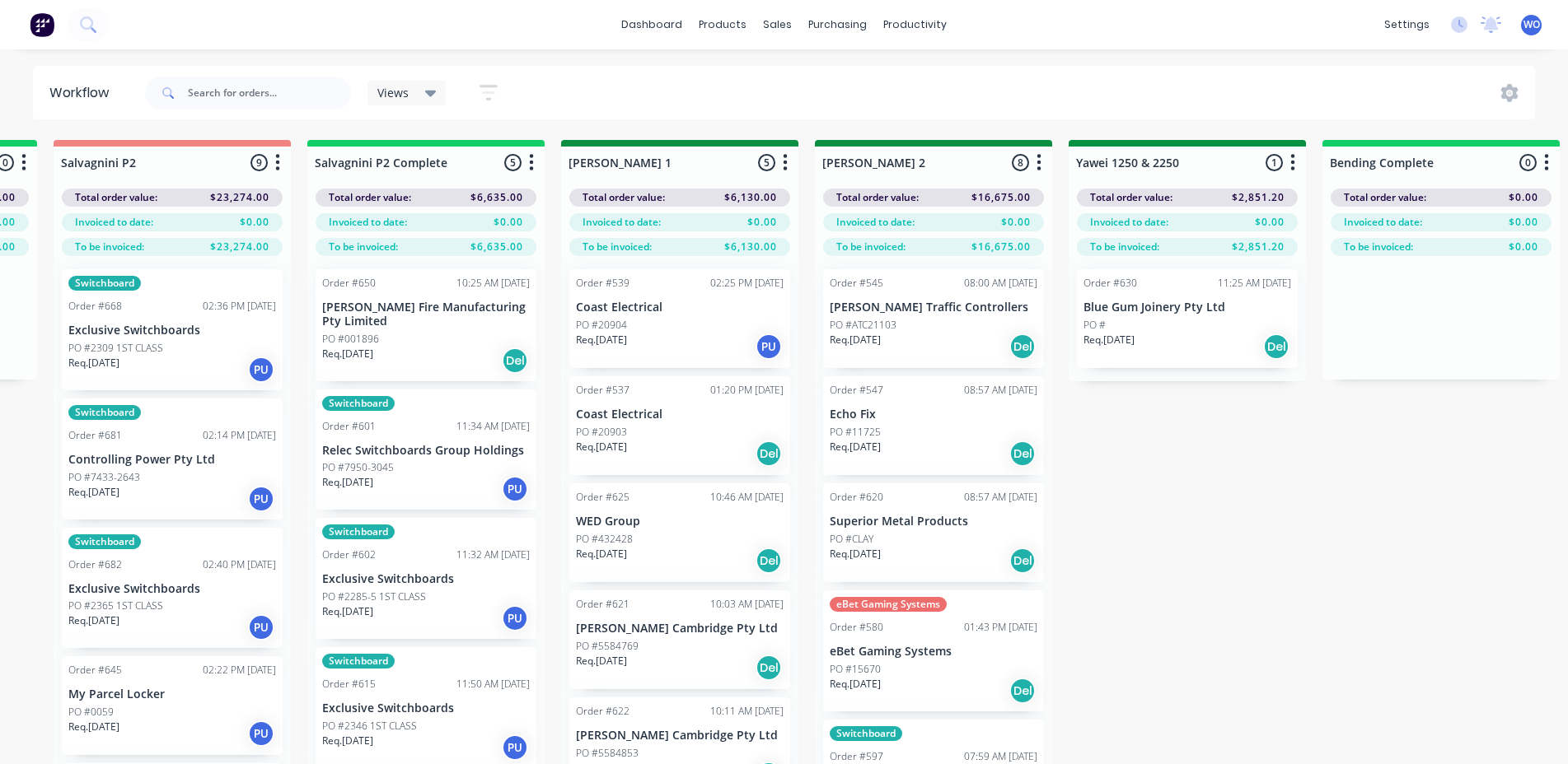
click at [424, 343] on div "PO #001896" at bounding box center [425, 339] width 207 height 15
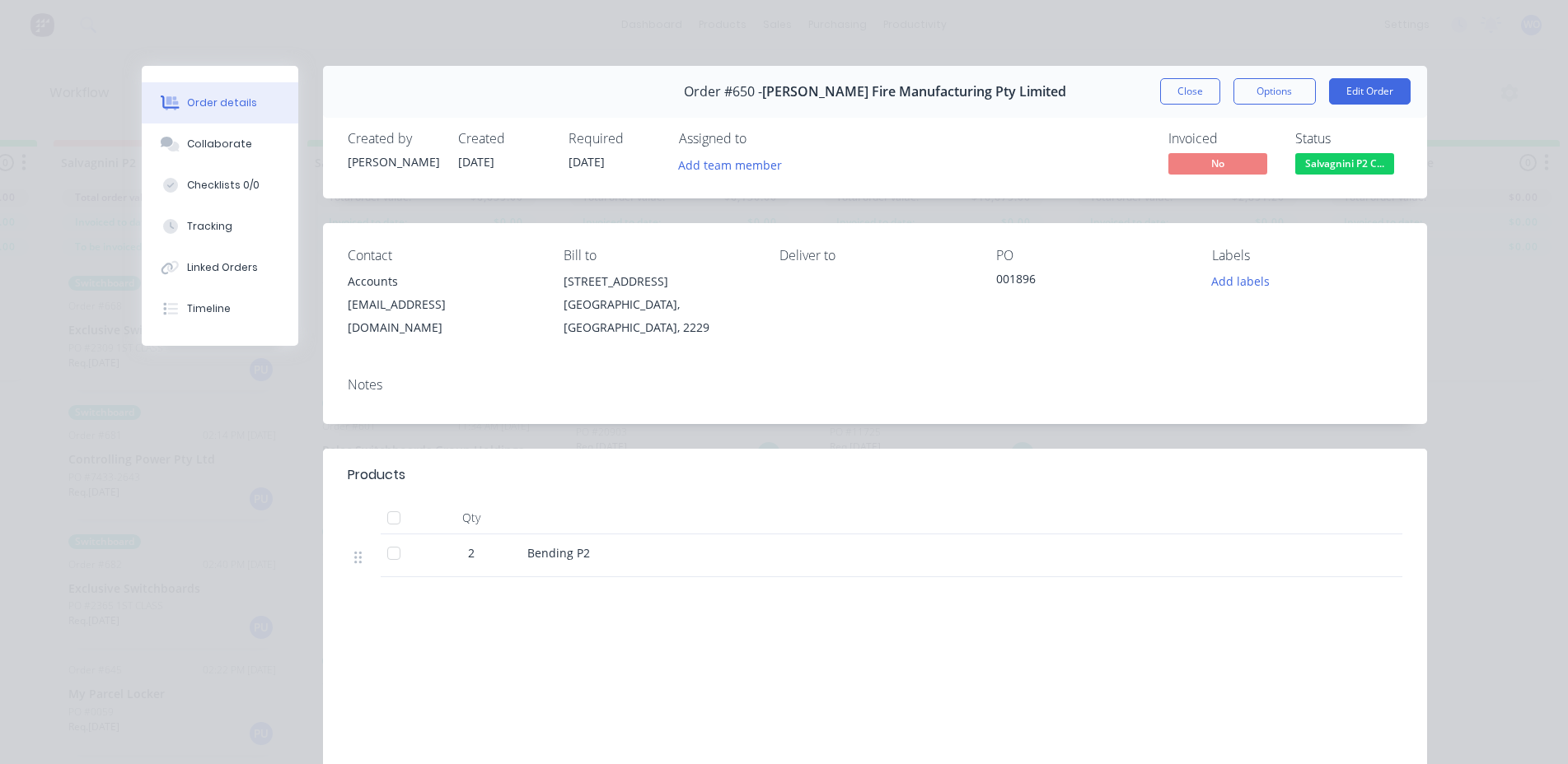
click at [1359, 179] on div "Created by [PERSON_NAME] Created [DATE] Required [DATE] Assigned to Add team me…" at bounding box center [874, 154] width 1104 height 87
click at [1357, 168] on span "Salvagnini P2 C..." at bounding box center [1345, 163] width 99 height 20
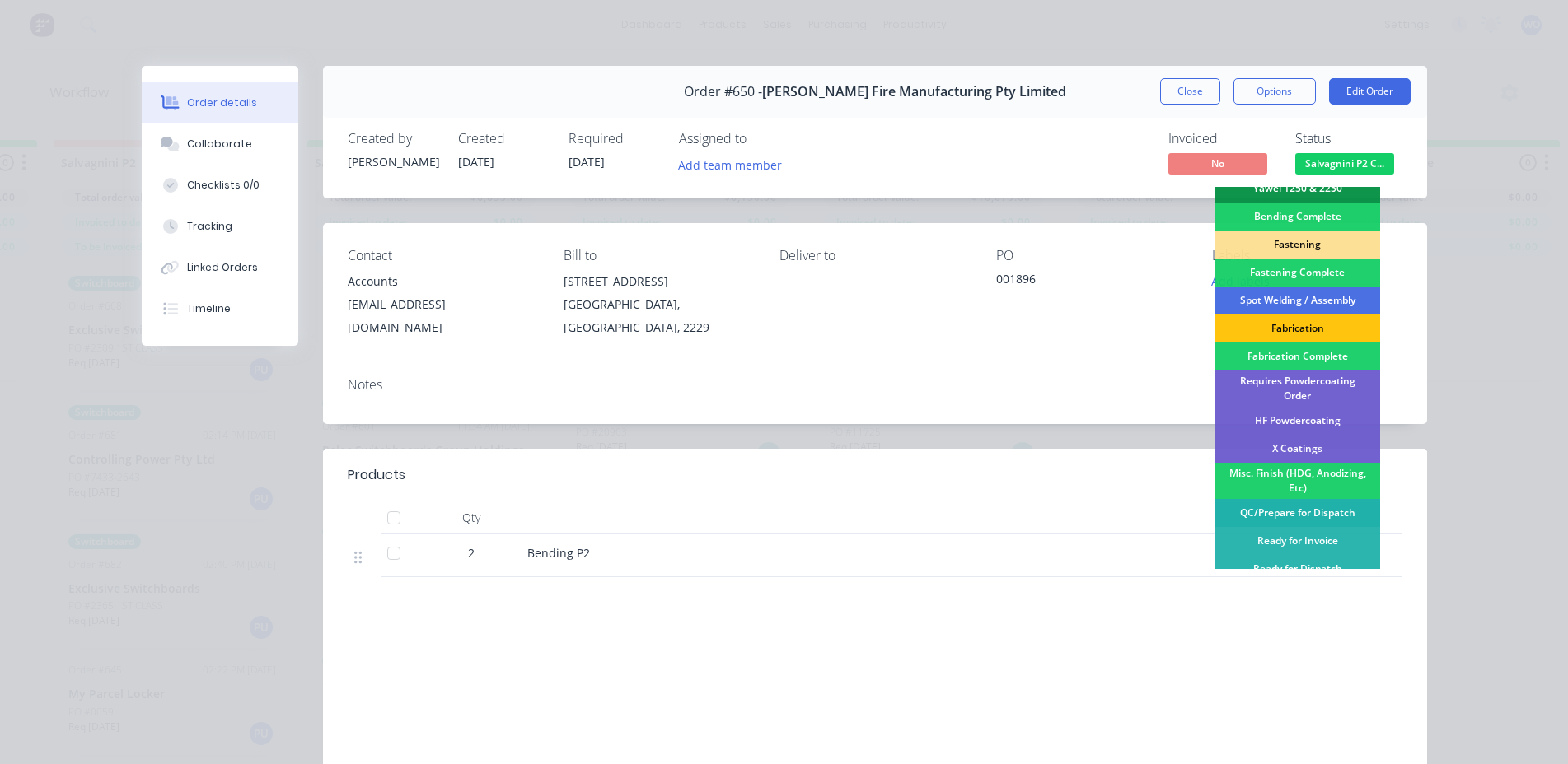
scroll to position [467, 0]
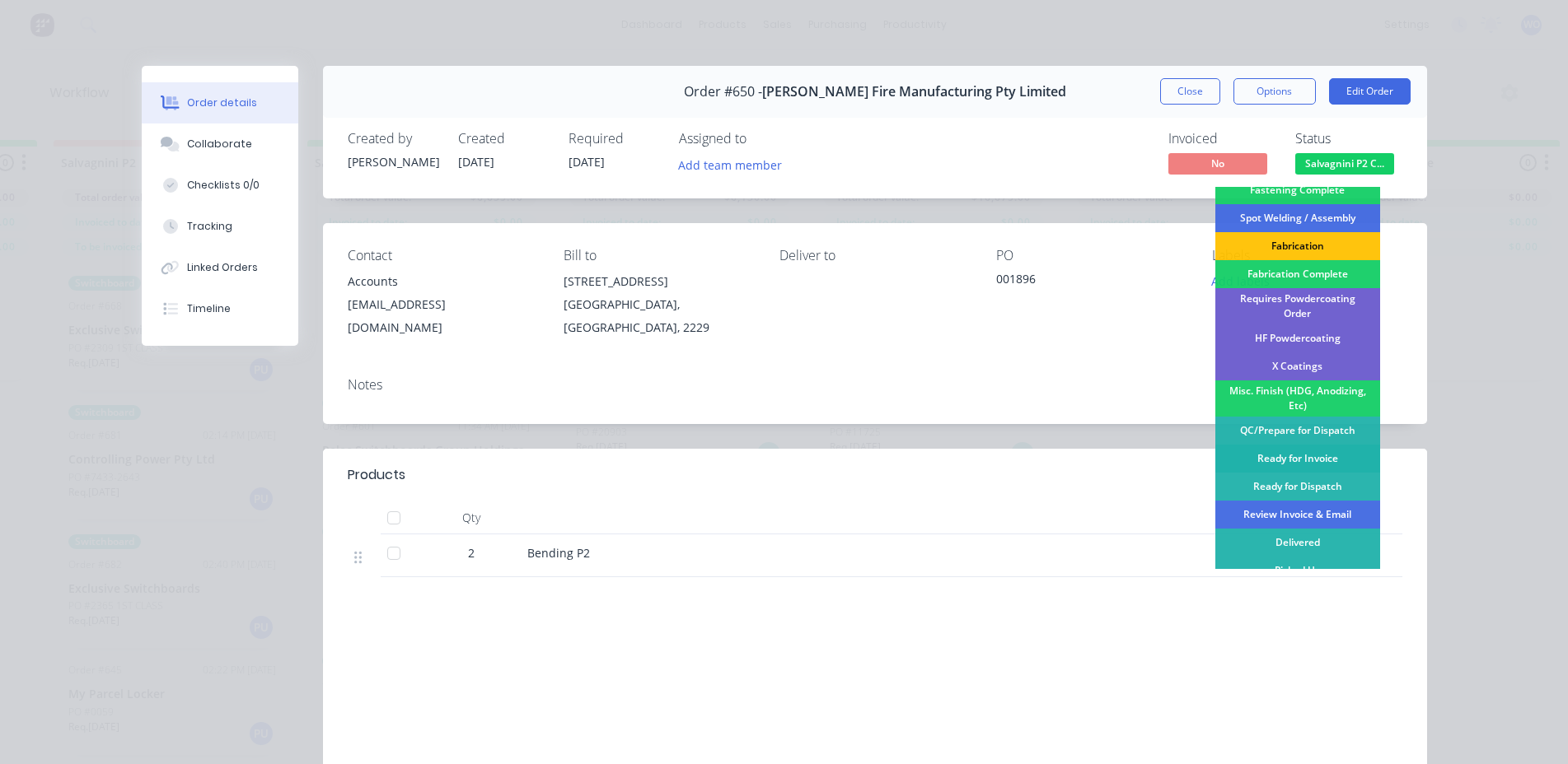
click at [1298, 453] on div "Ready for Invoice" at bounding box center [1297, 459] width 165 height 28
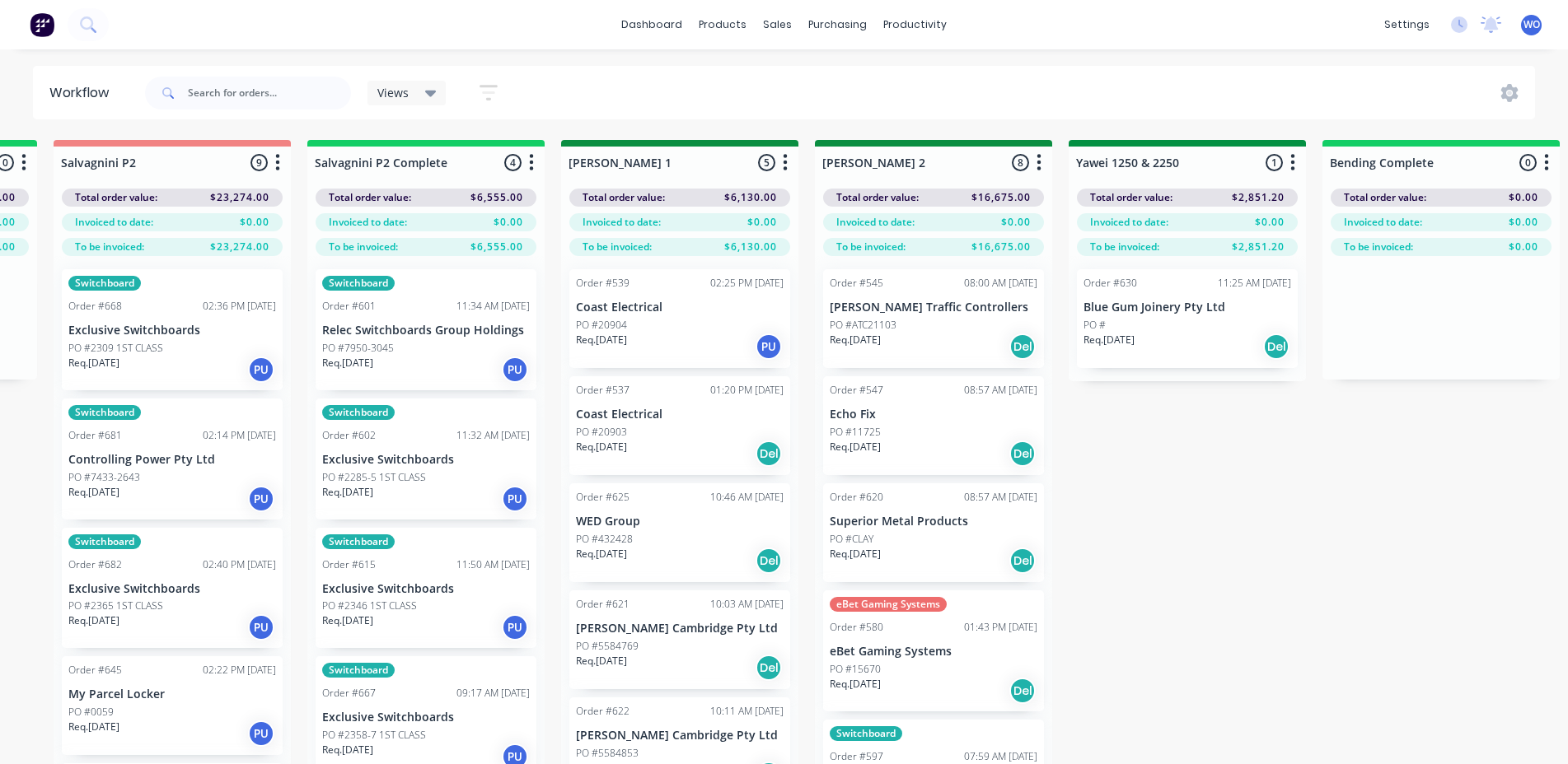
click at [439, 353] on div "PO #7950-3045" at bounding box center [425, 348] width 207 height 15
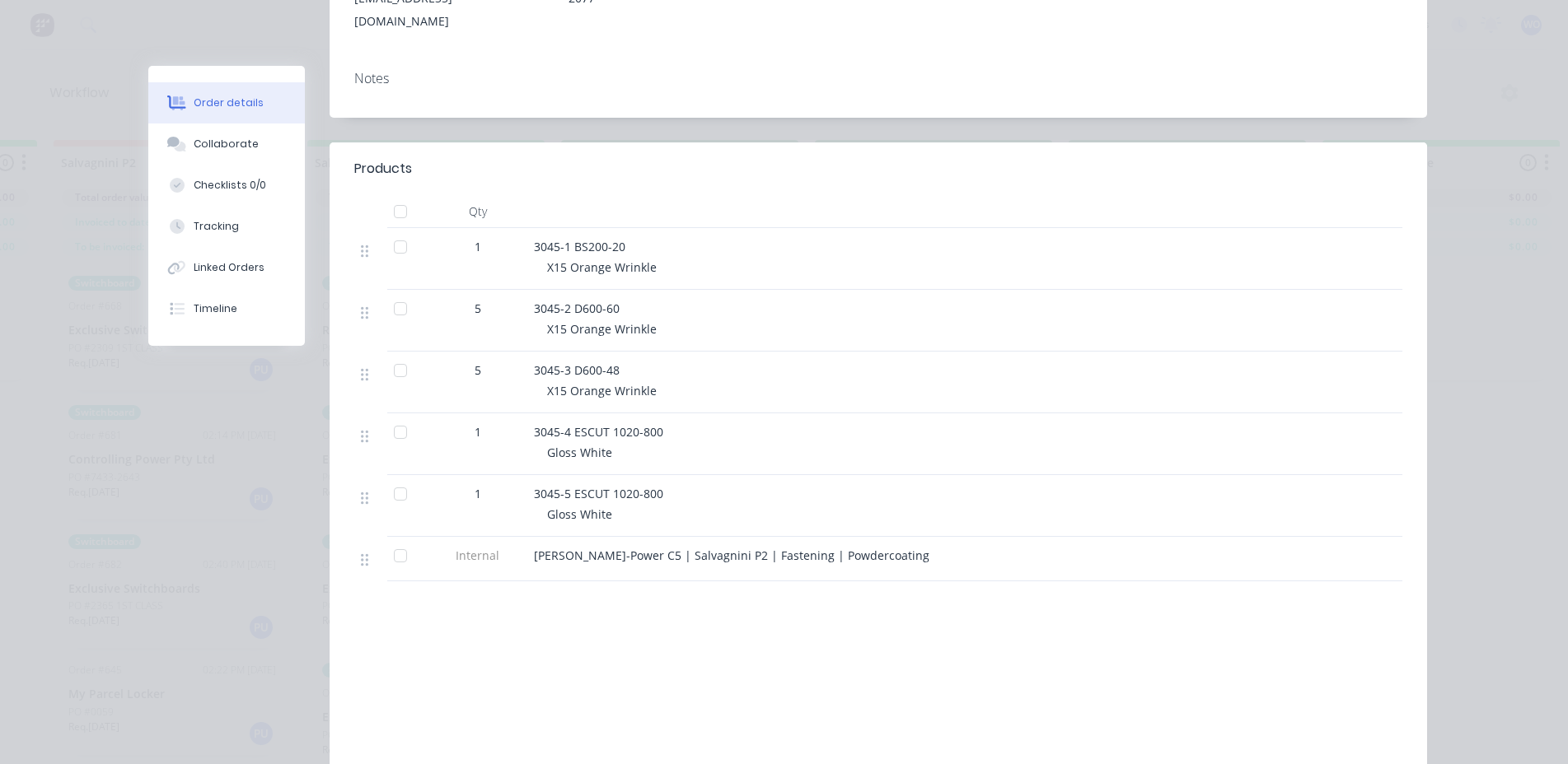
scroll to position [0, 0]
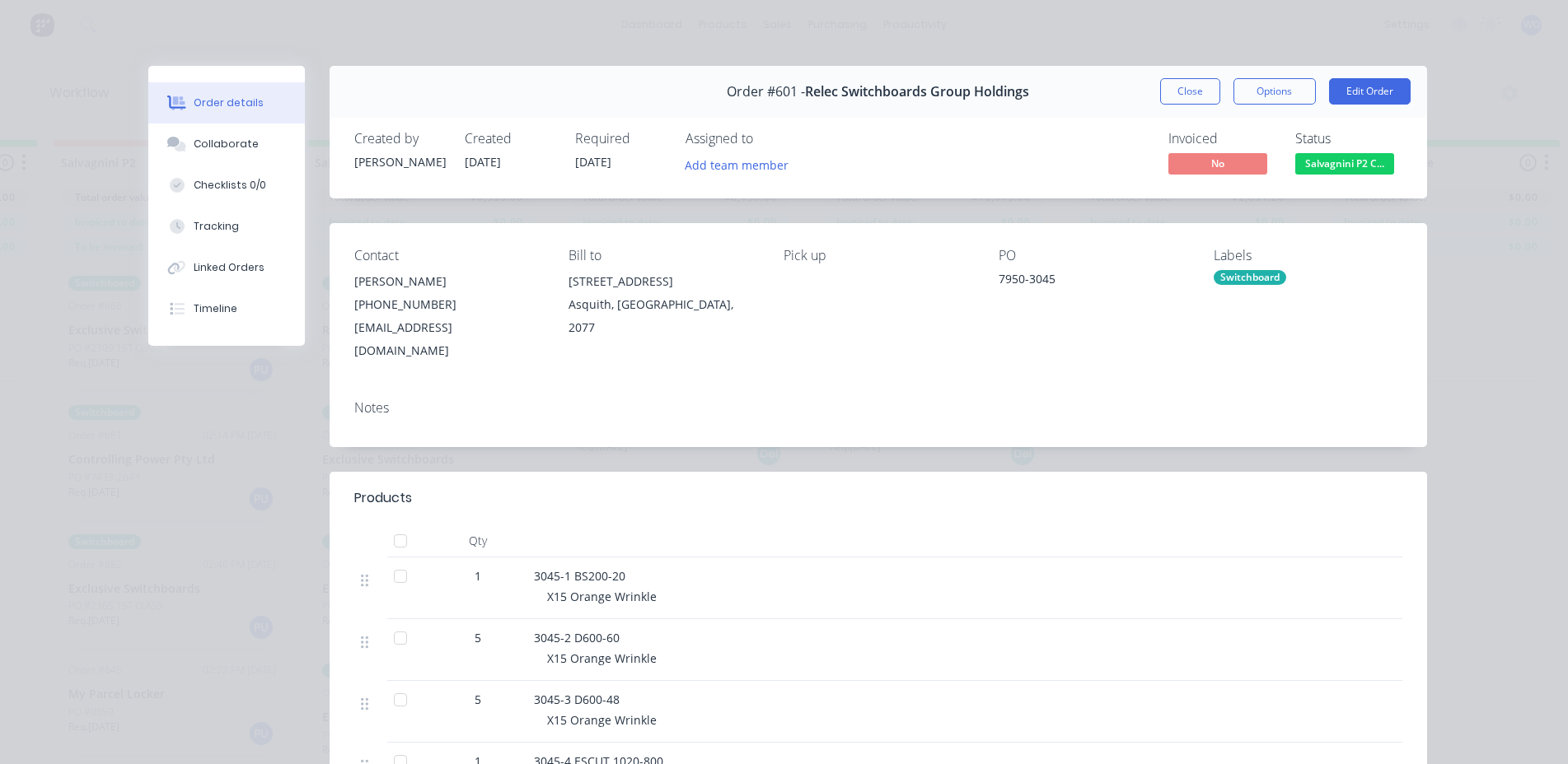
click at [1357, 171] on span "Salvagnini P2 C..." at bounding box center [1345, 163] width 99 height 20
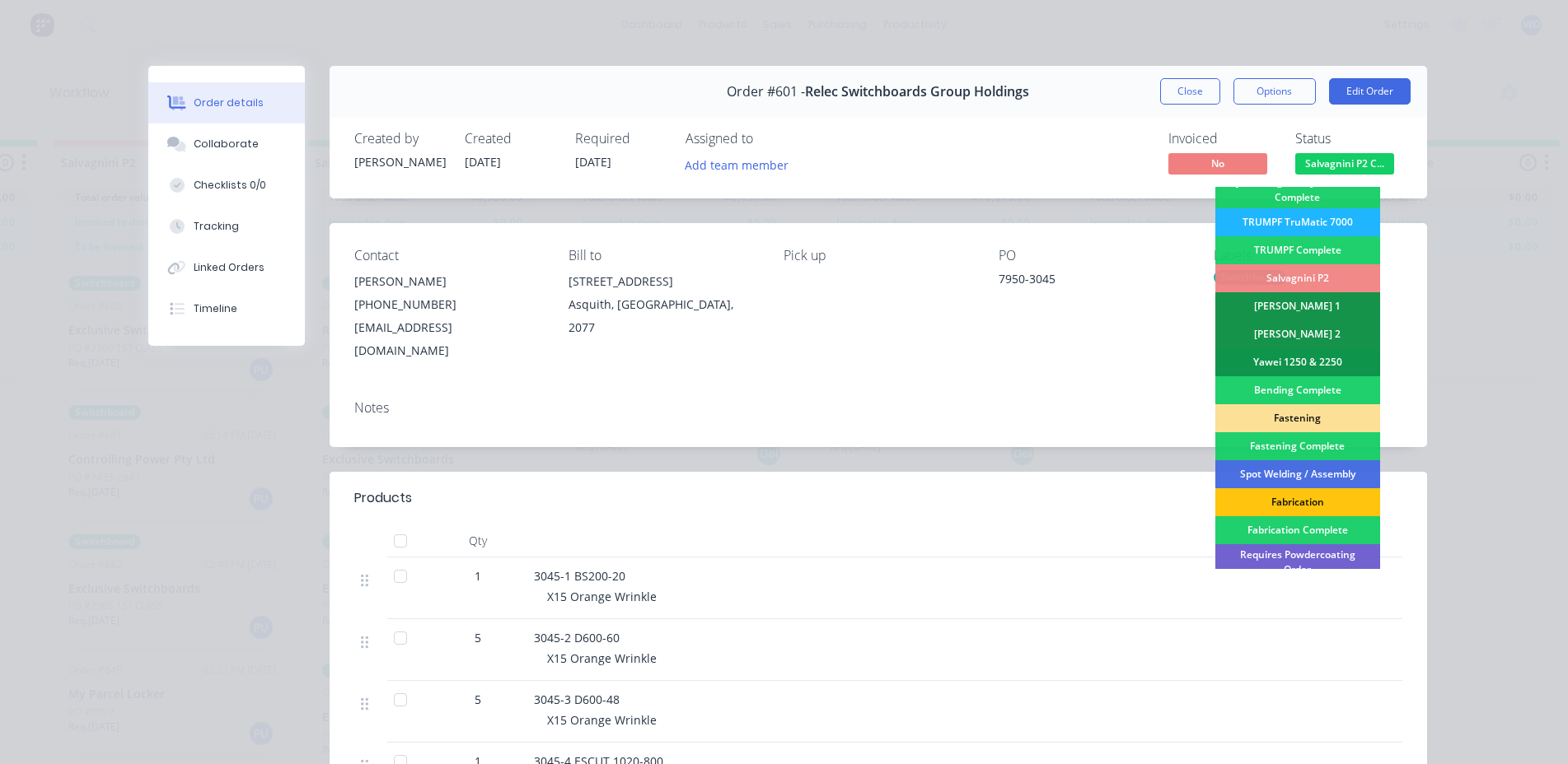
scroll to position [247, 0]
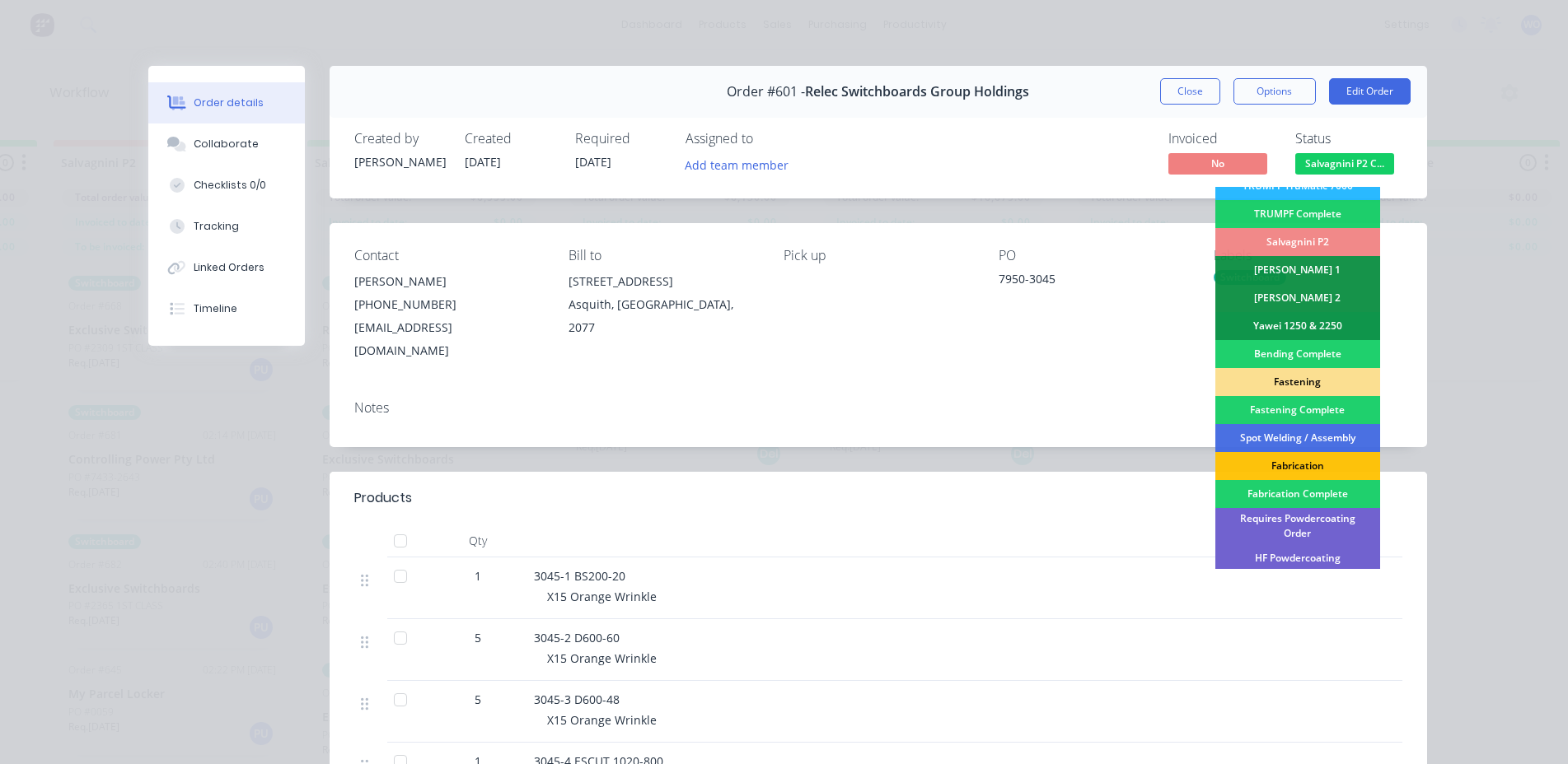
click at [1290, 373] on div "Fastening" at bounding box center [1297, 382] width 165 height 28
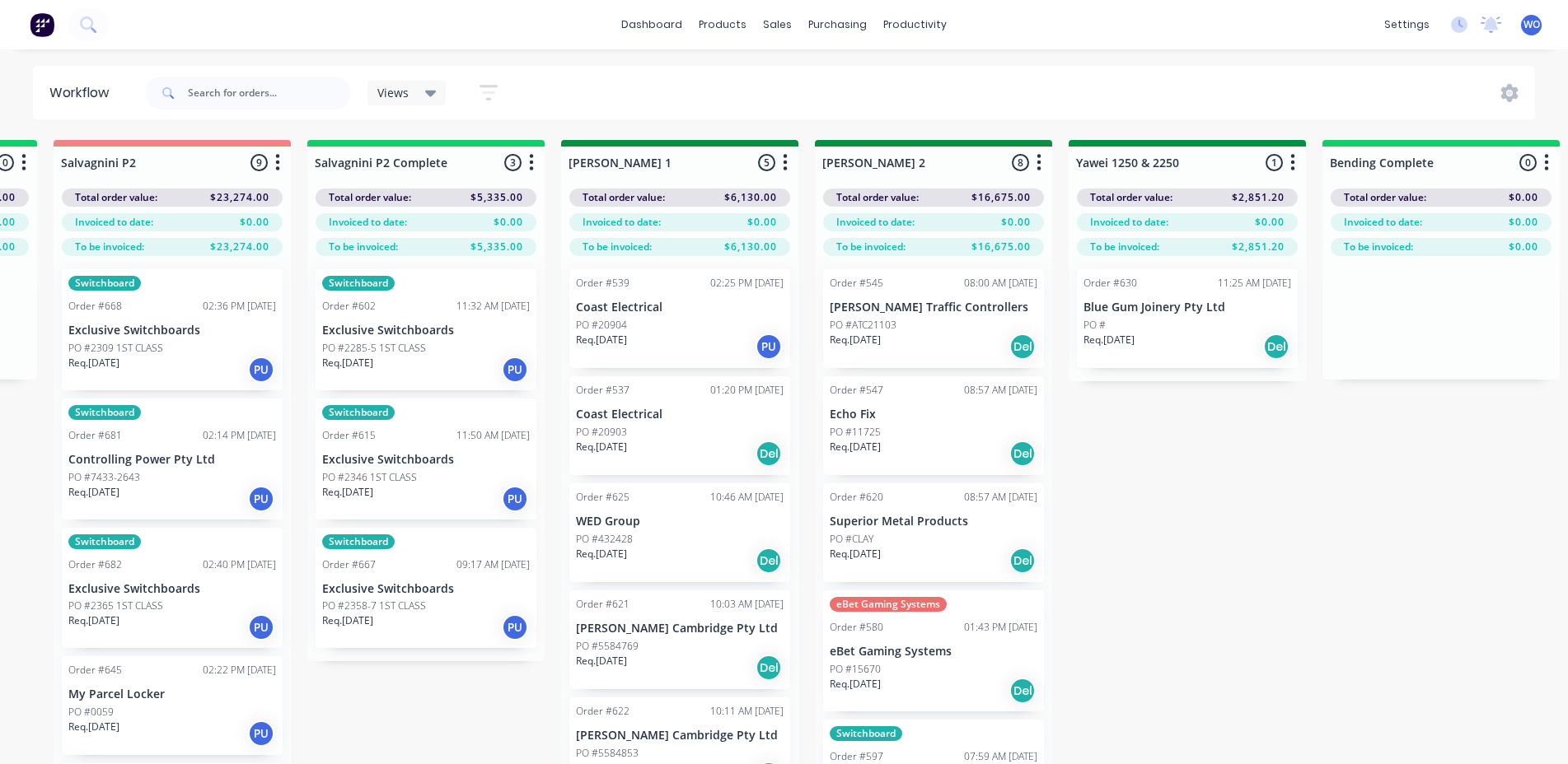
click at [461, 357] on div "Req. [DATE] PU" at bounding box center [425, 370] width 207 height 28
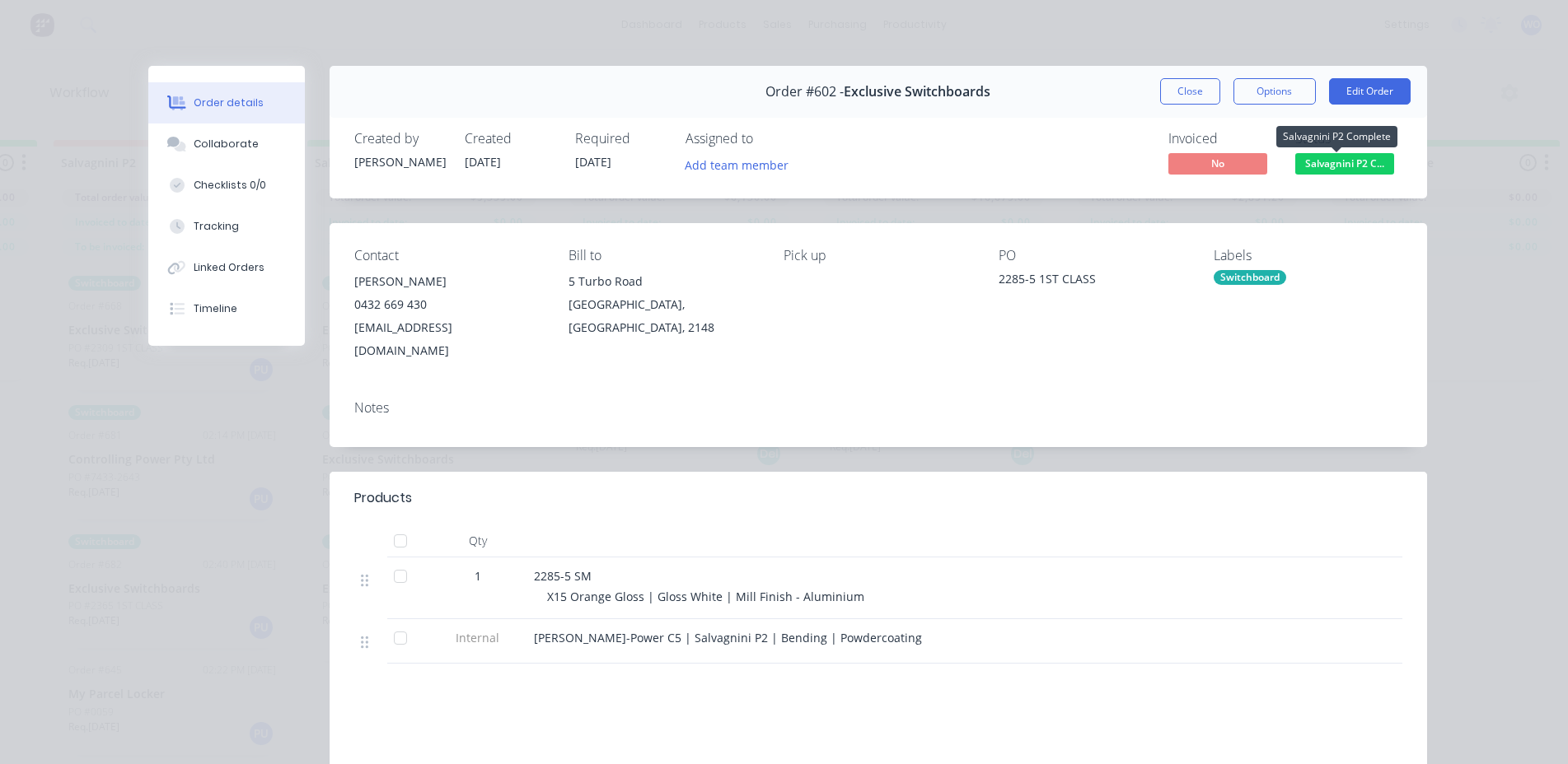
click at [1320, 160] on span "Salvagnini P2 C..." at bounding box center [1345, 163] width 99 height 20
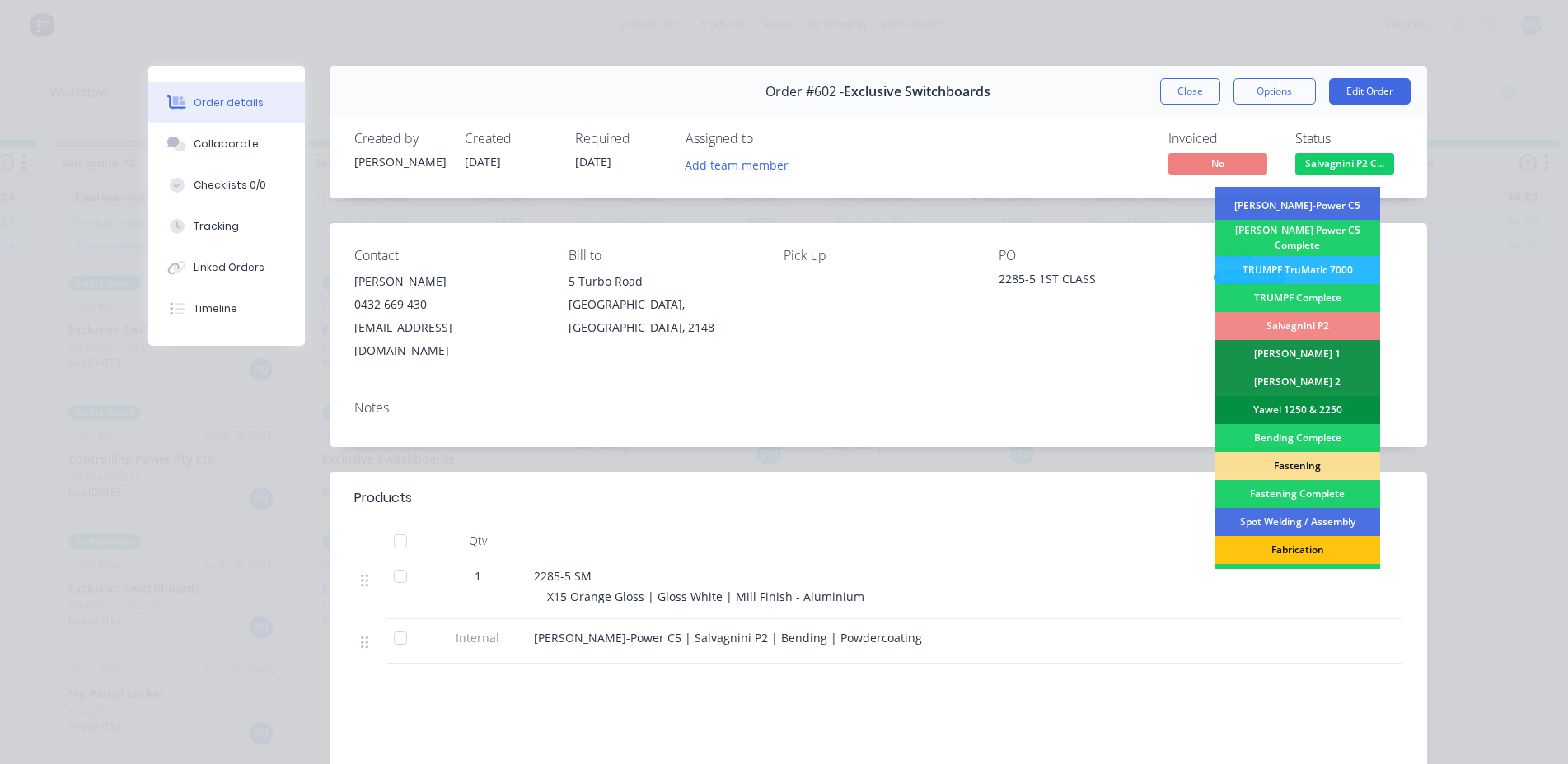
scroll to position [165, 0]
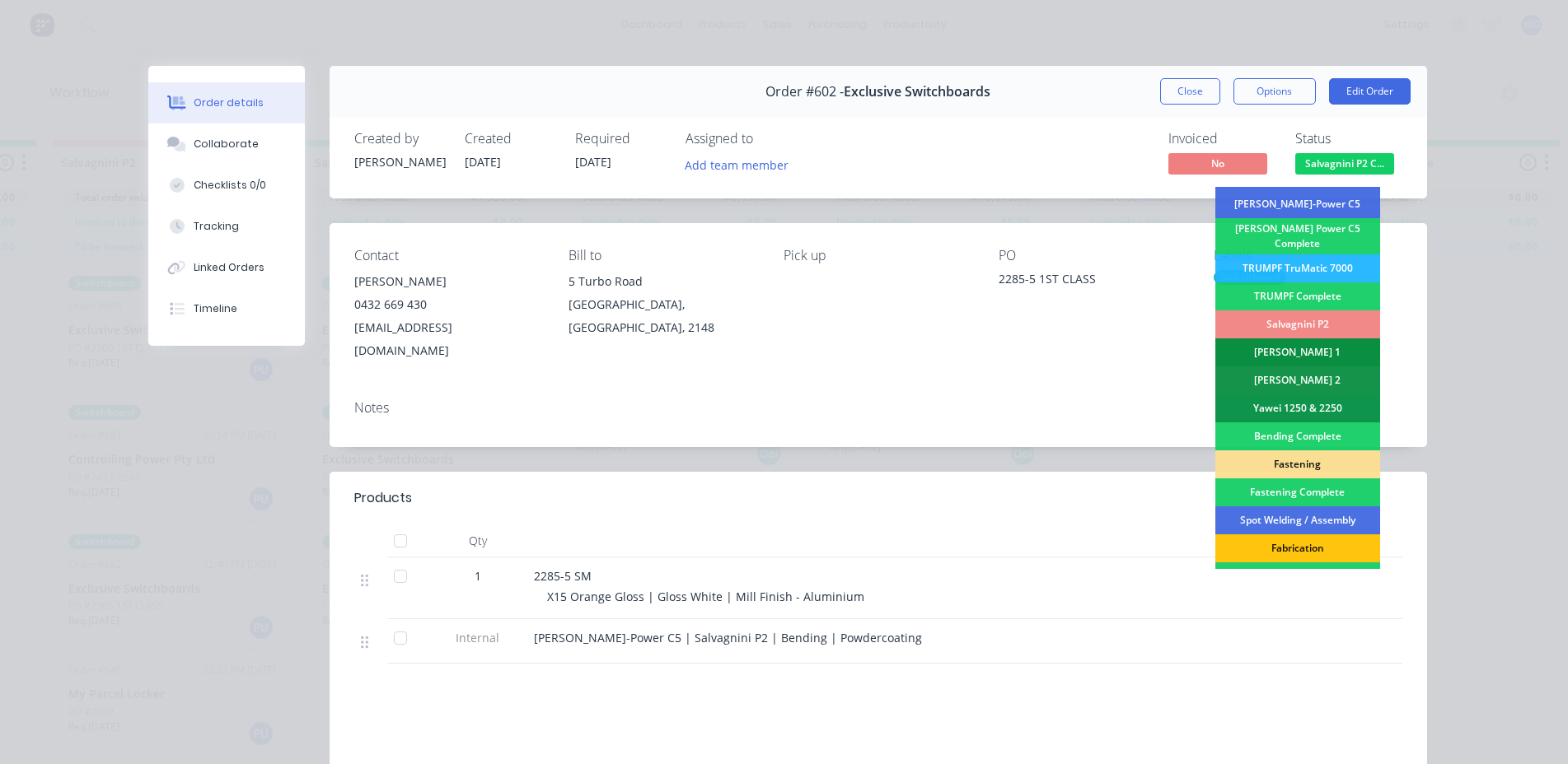
click at [1286, 348] on div "[PERSON_NAME] 1" at bounding box center [1297, 353] width 165 height 28
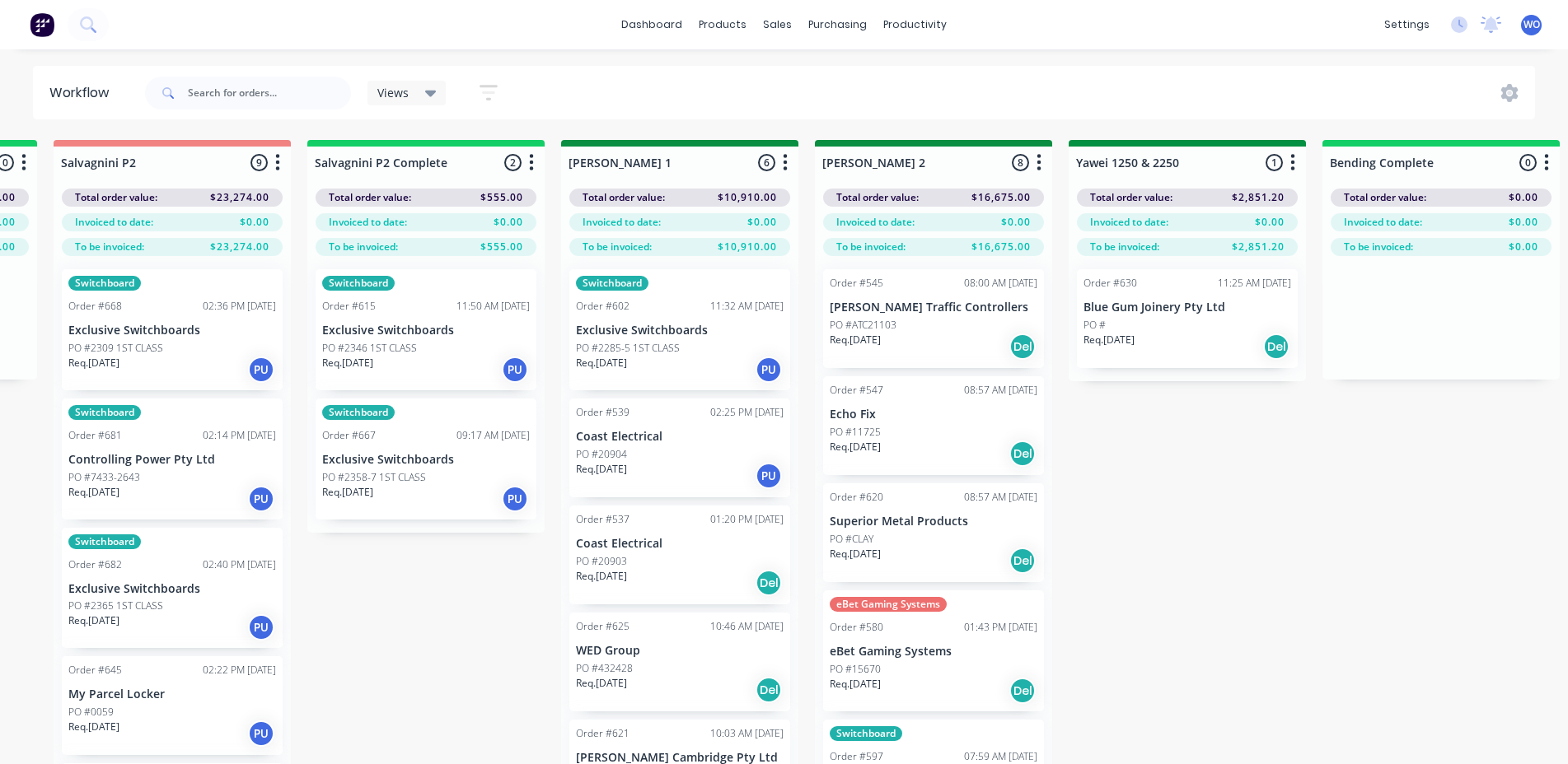
click at [407, 348] on p "PO #2346 1ST CLASS" at bounding box center [369, 348] width 94 height 15
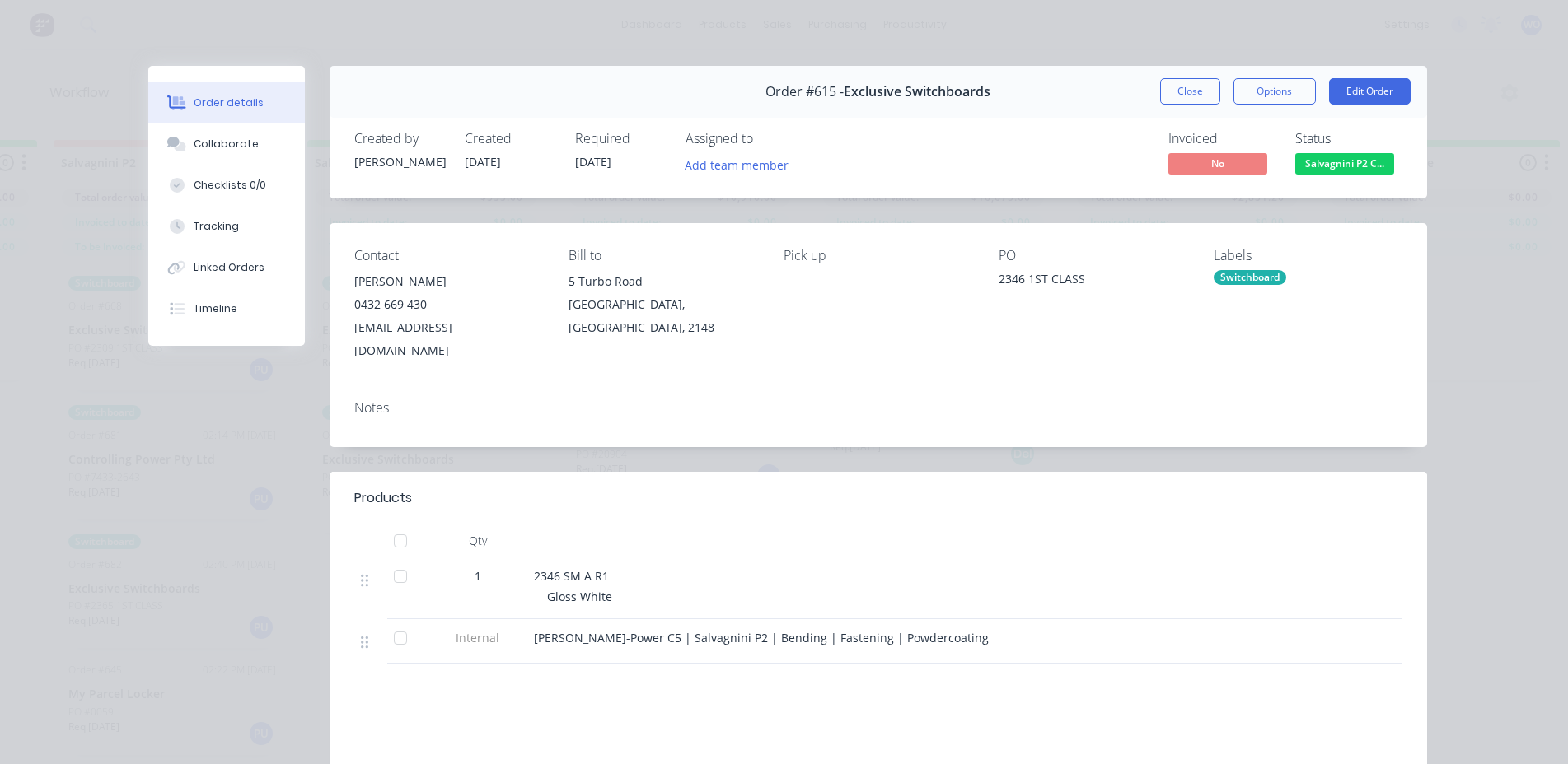
click at [1346, 176] on button "Salvagnini P2 C..." at bounding box center [1345, 166] width 99 height 25
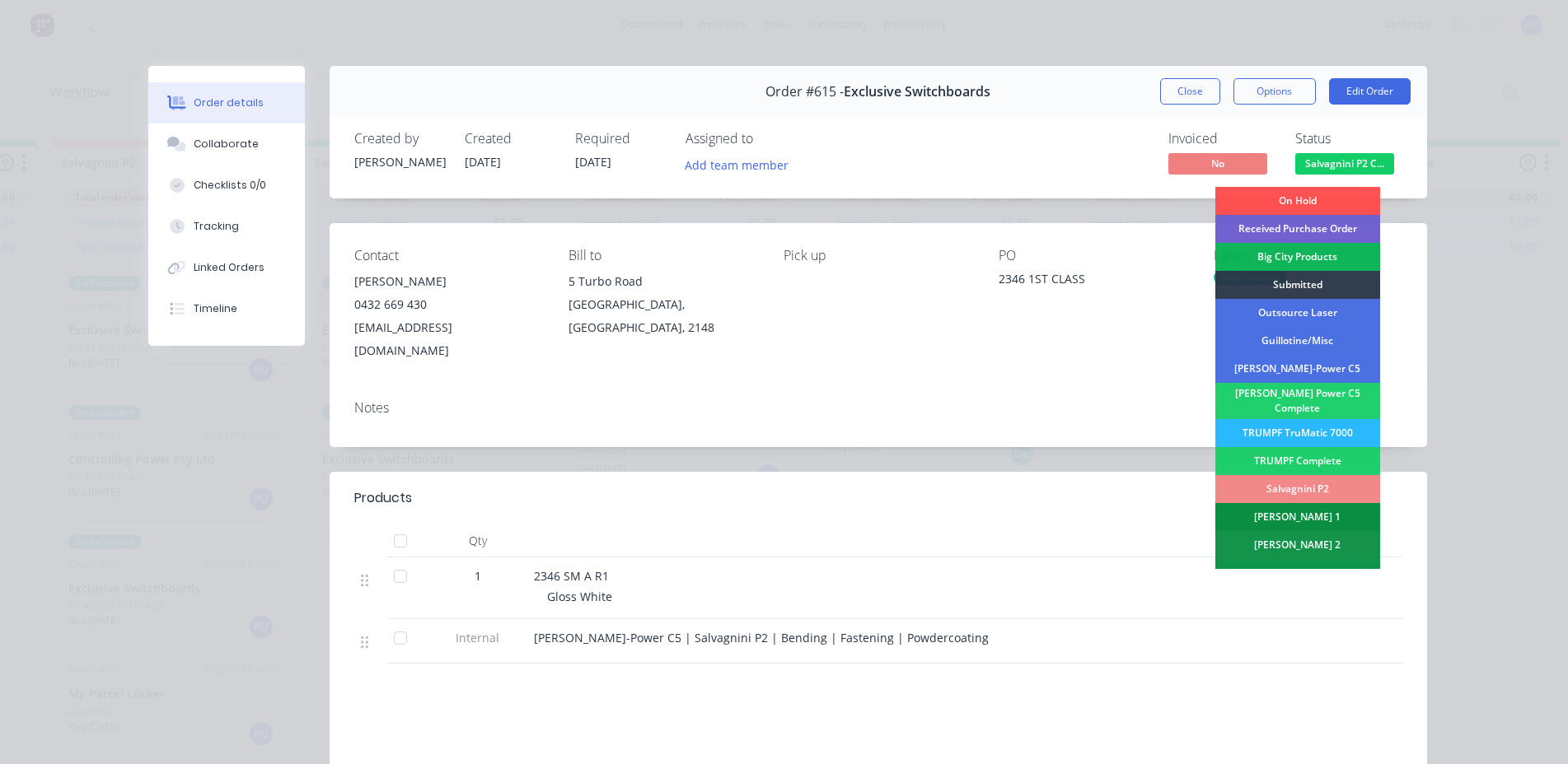
click at [1324, 503] on div "[PERSON_NAME] 1" at bounding box center [1297, 517] width 165 height 28
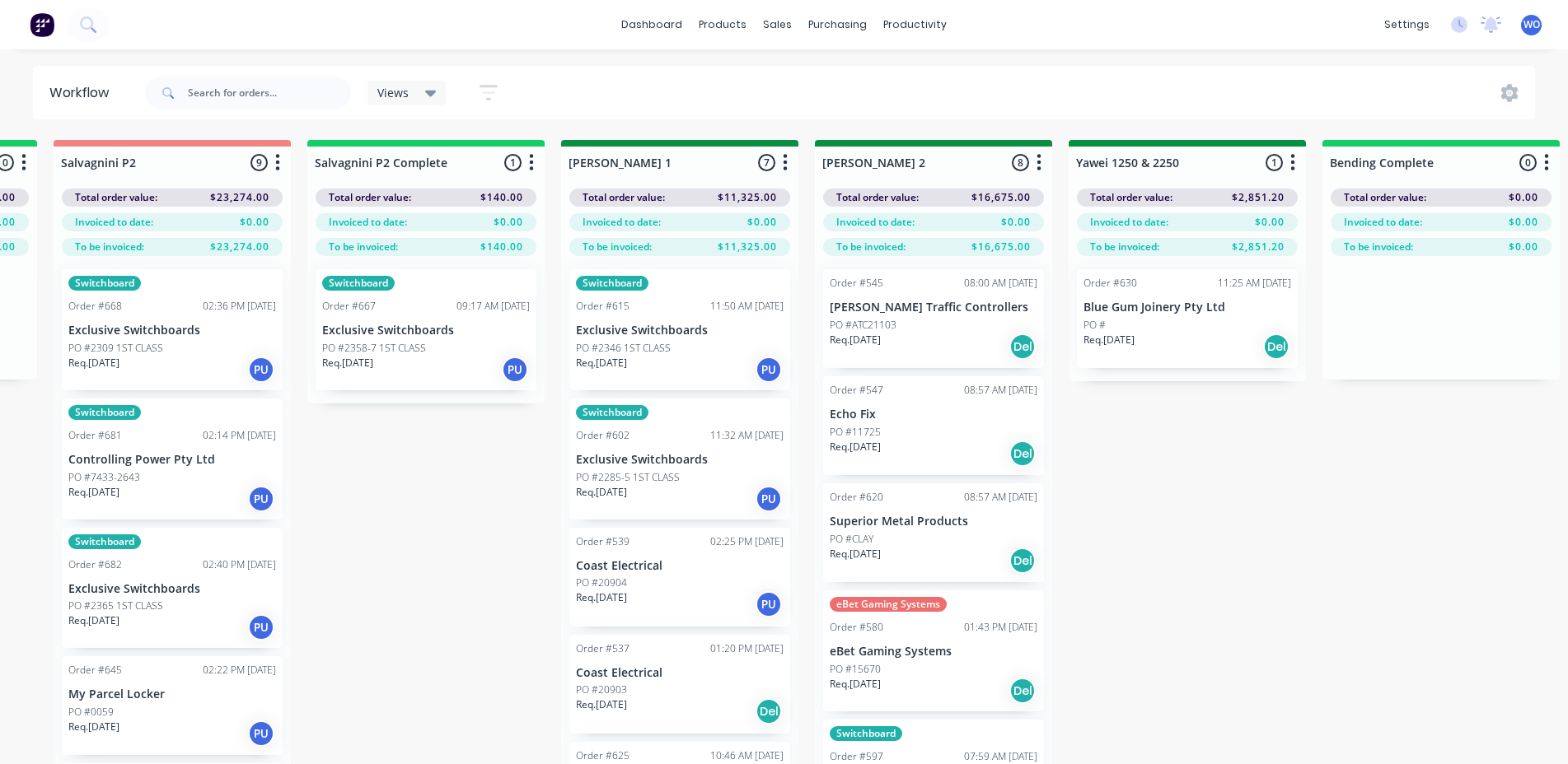
click at [461, 323] on div "Switchboard Order #667 09:17 AM [DATE] Exclusive Switchboards PO #2358-7 1ST CL…" at bounding box center [426, 329] width 221 height 121
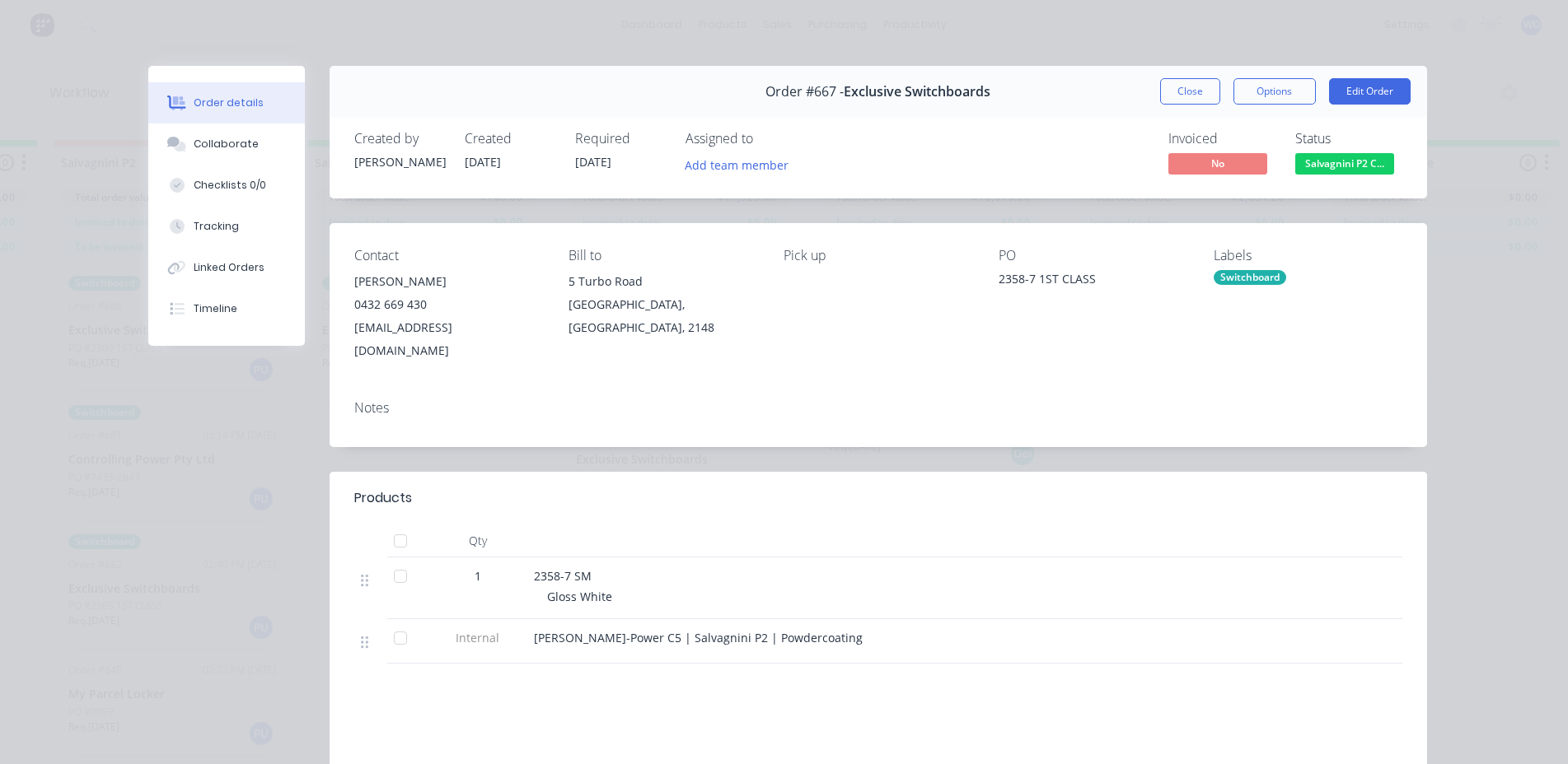
click at [1307, 175] on button "Salvagnini P2 C..." at bounding box center [1345, 166] width 99 height 25
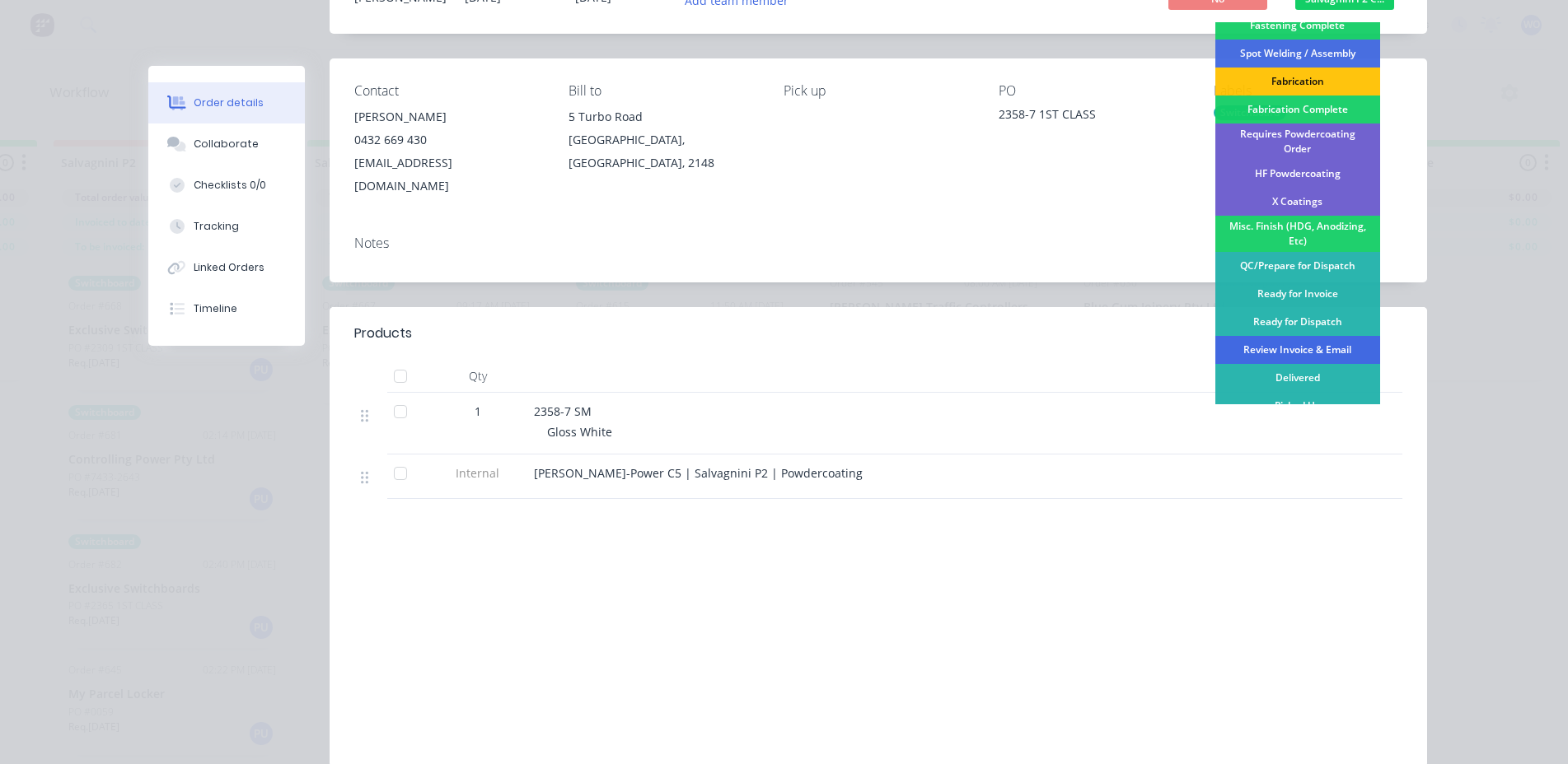
scroll to position [385, 0]
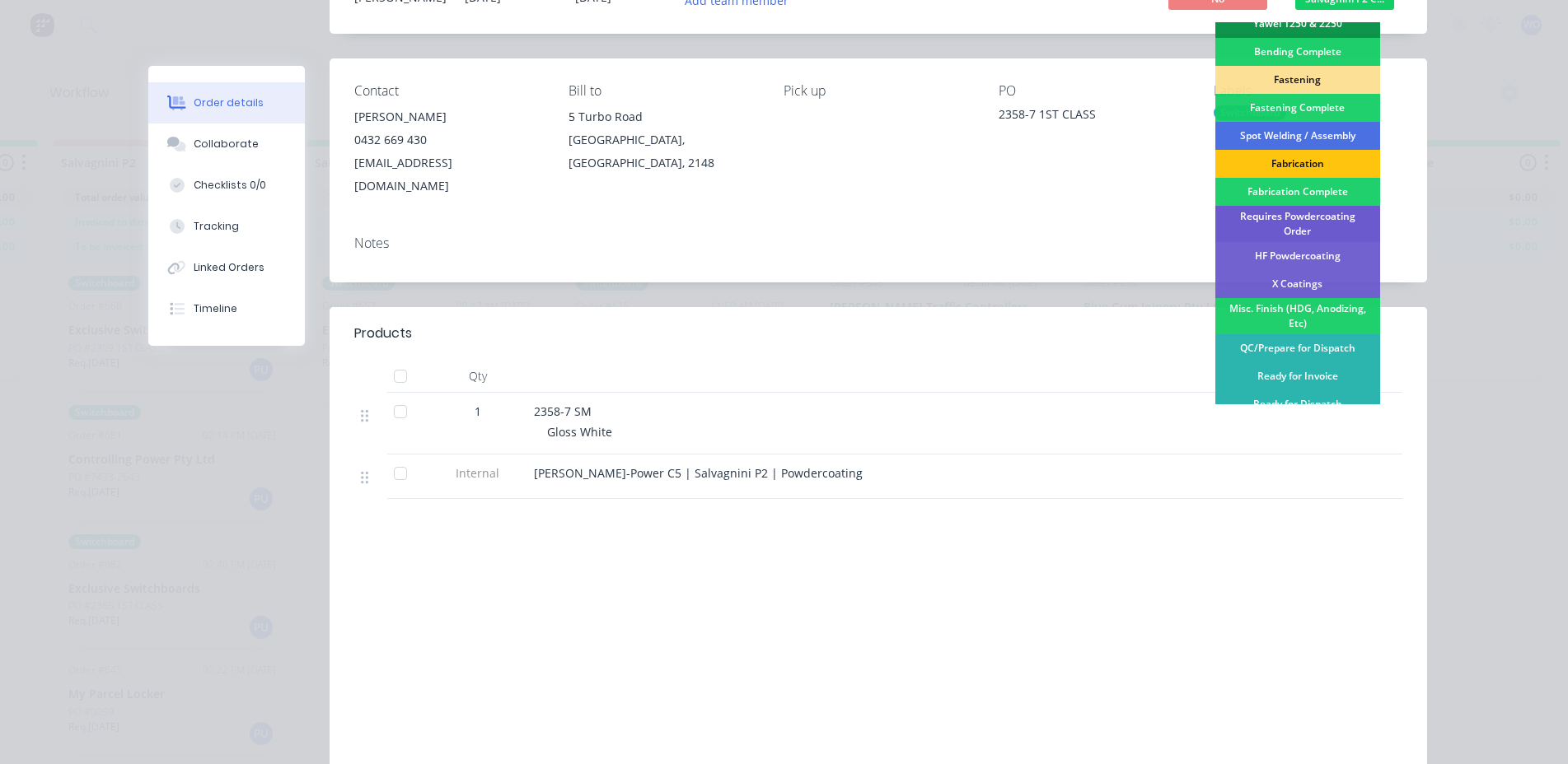
click at [1262, 208] on div "Requires Powdercoating Order" at bounding box center [1297, 223] width 165 height 36
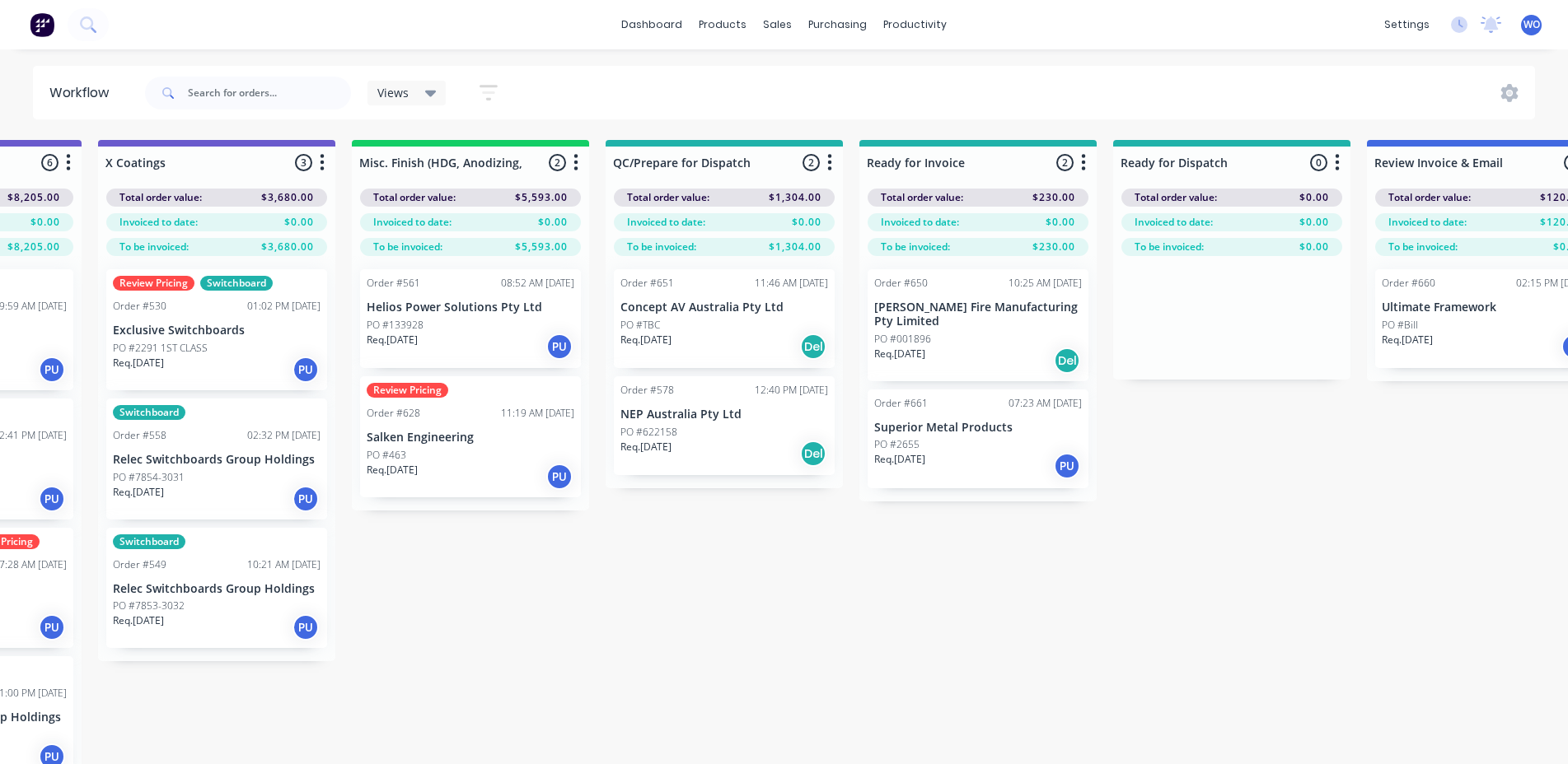
scroll to position [0, 5895]
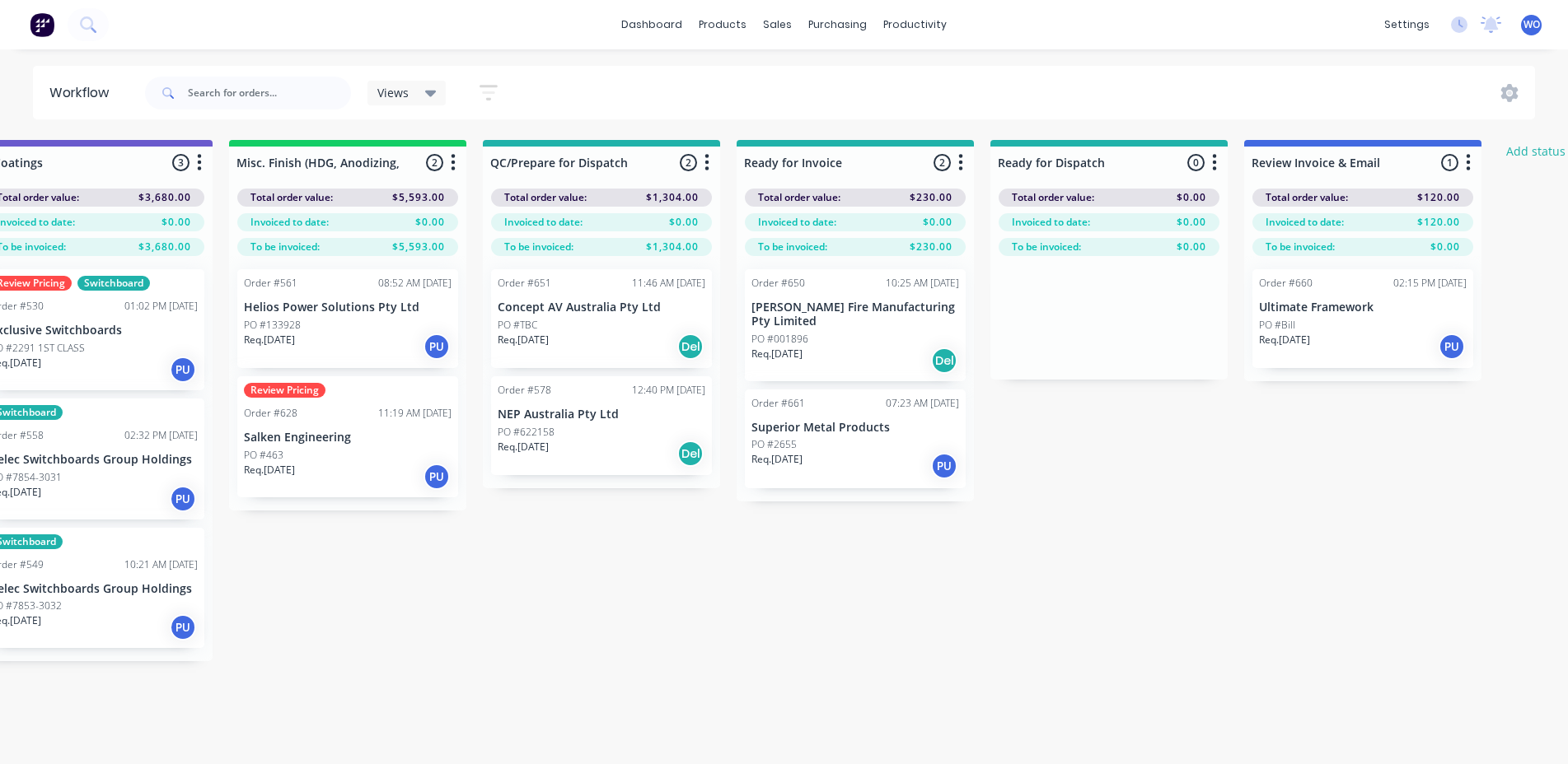
click at [1354, 344] on div "Req. [DATE] PU" at bounding box center [1362, 347] width 207 height 28
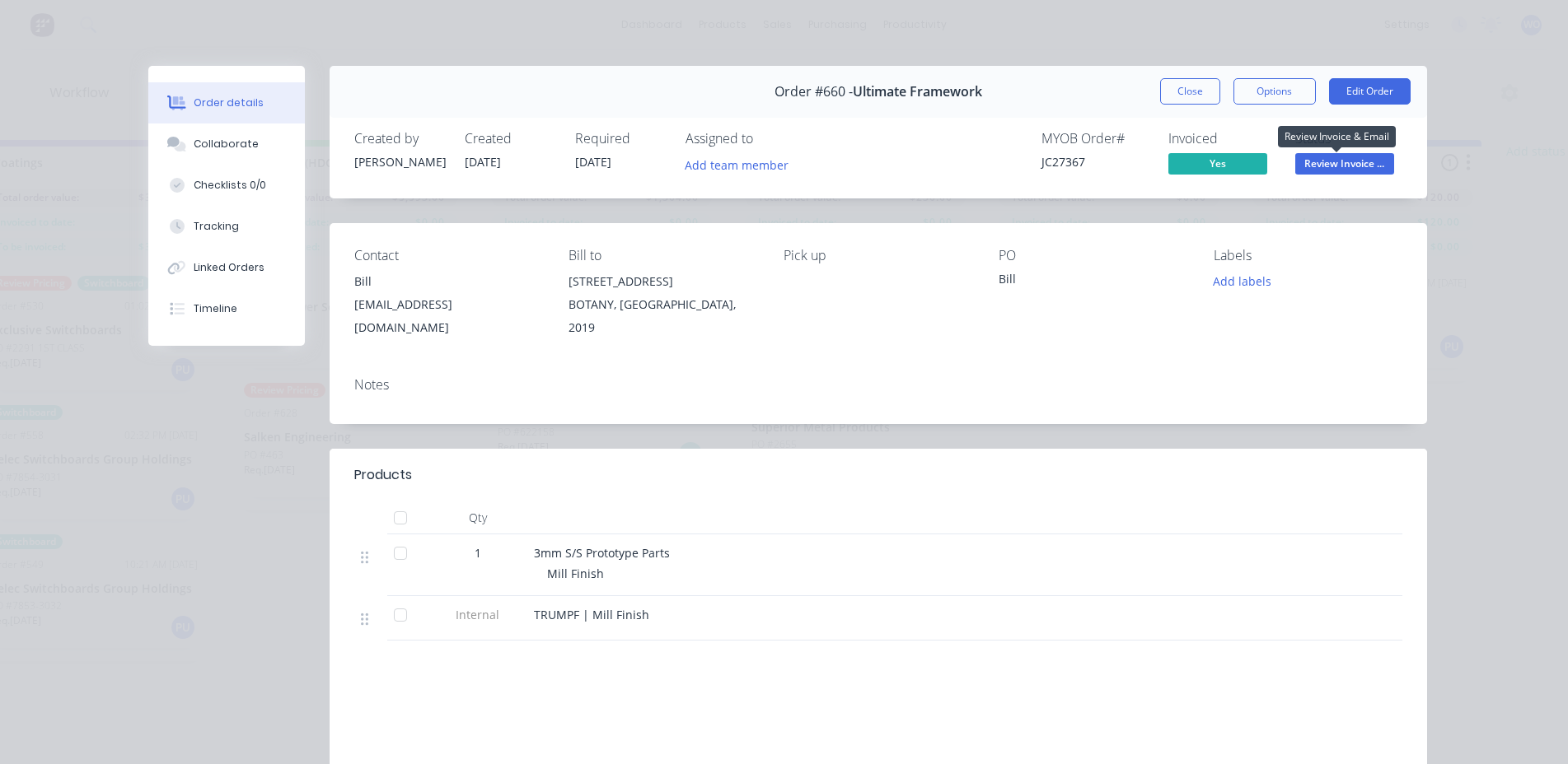
click at [1331, 174] on span "Review Invoice ..." at bounding box center [1345, 163] width 99 height 20
click at [1056, 388] on div "Notes" at bounding box center [877, 394] width 1097 height 60
click at [1191, 86] on button "Close" at bounding box center [1189, 92] width 60 height 26
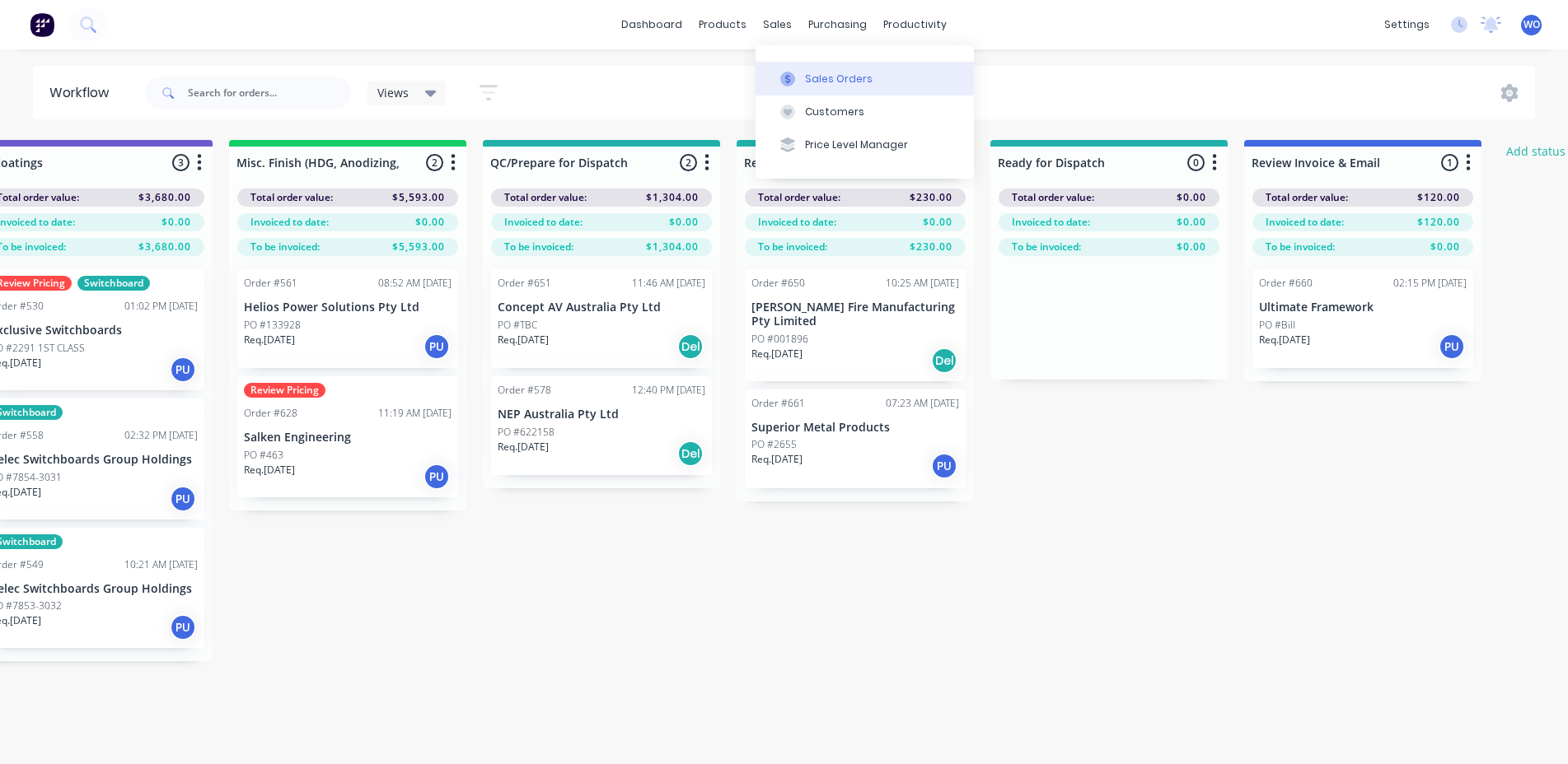
click at [812, 79] on div "Sales Orders" at bounding box center [838, 79] width 68 height 15
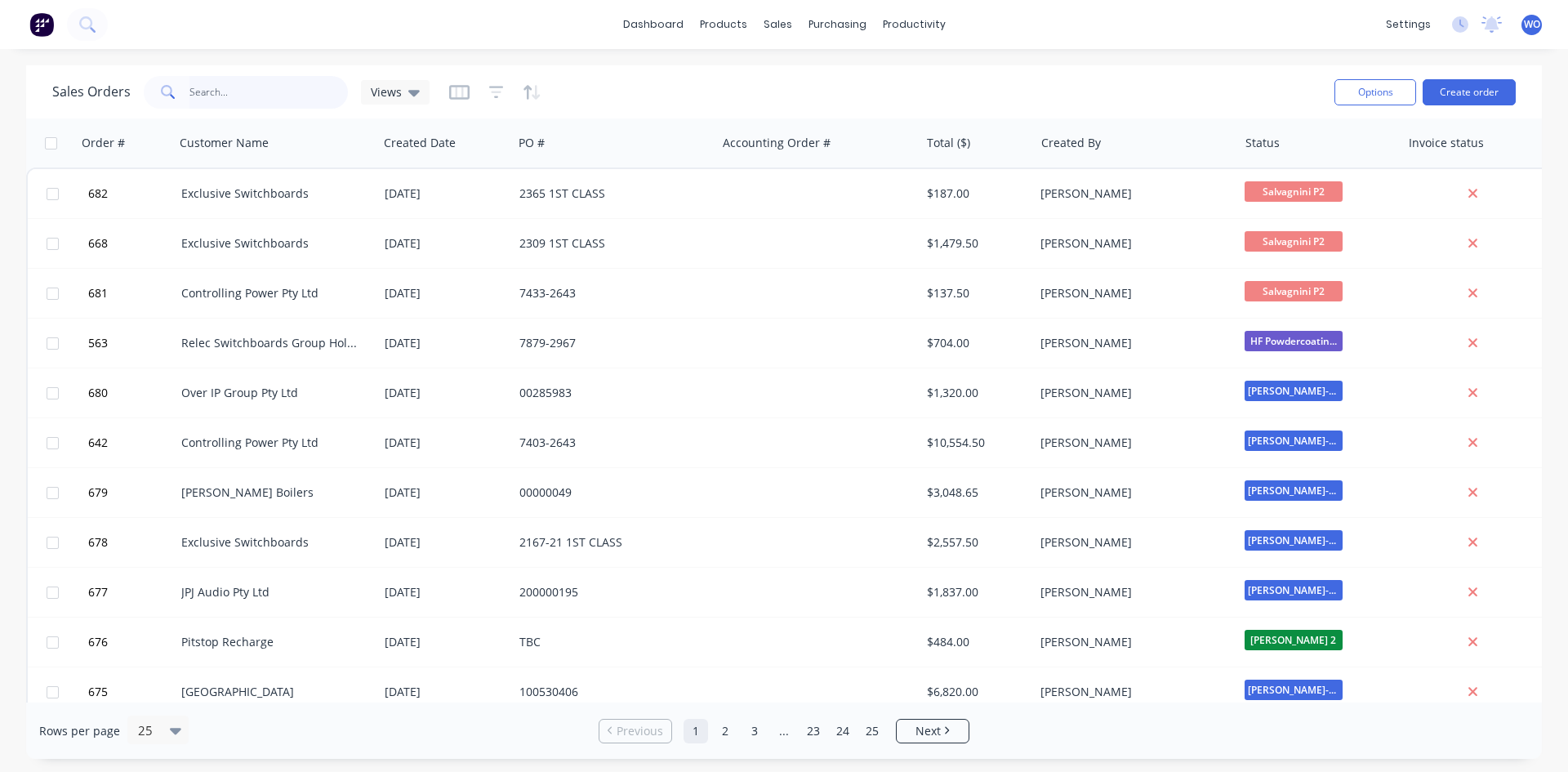
click at [272, 84] on input "text" at bounding box center [270, 92] width 159 height 32
type input "660"
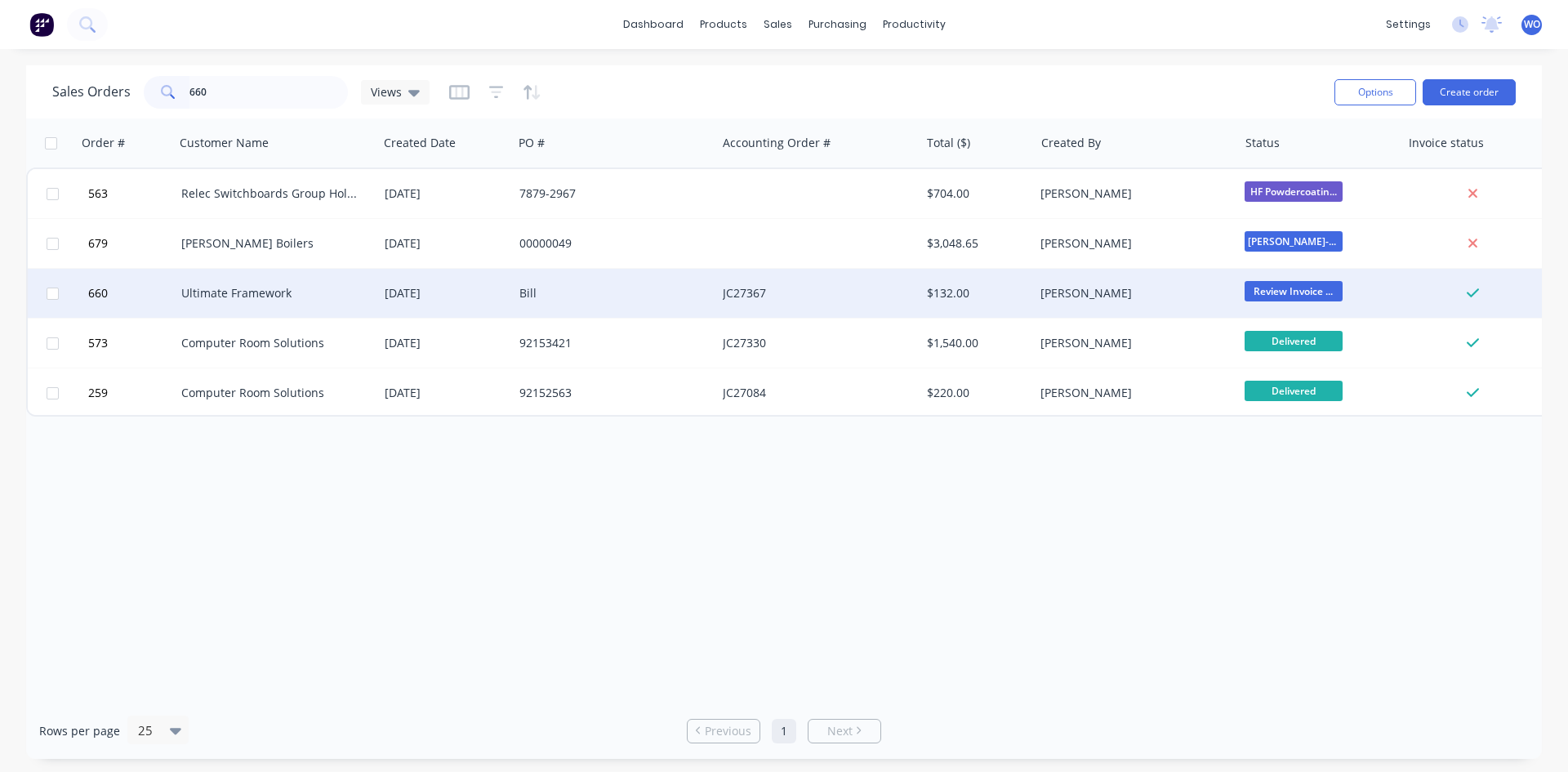
click at [288, 302] on div "Ultimate Framework" at bounding box center [276, 293] width 203 height 49
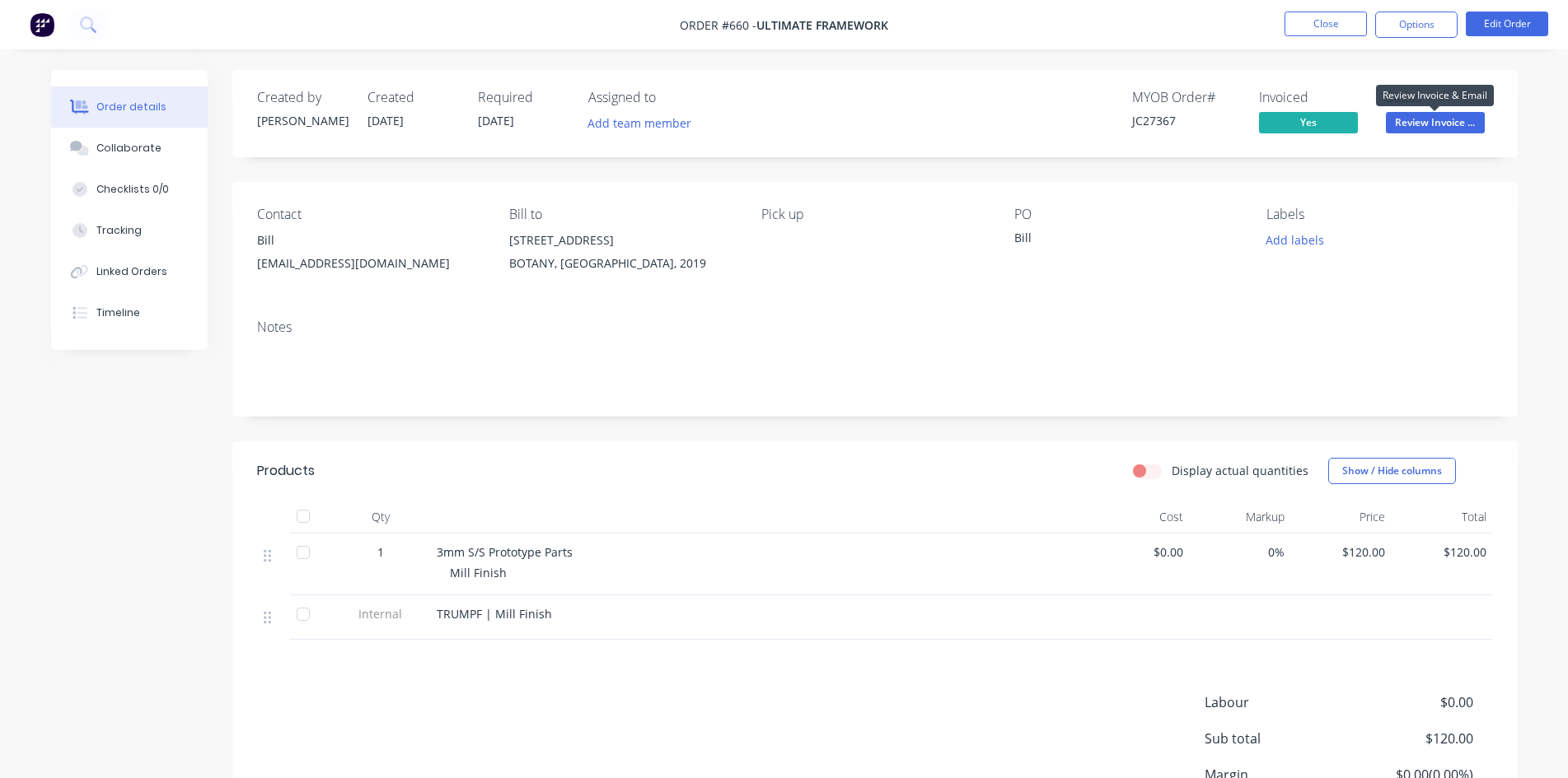
click at [1474, 128] on span "Review Invoice ..." at bounding box center [1435, 122] width 99 height 20
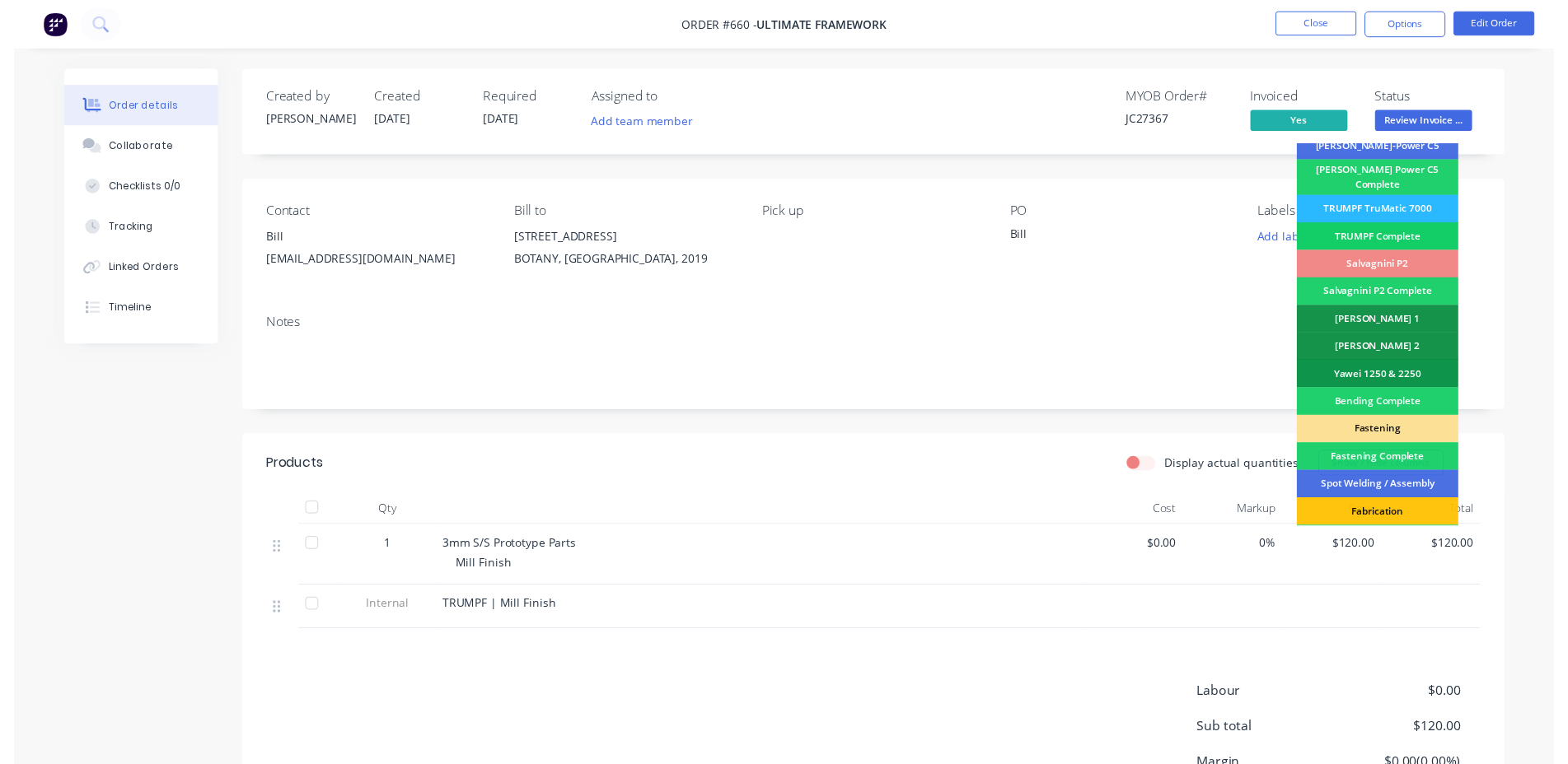
scroll to position [467, 0]
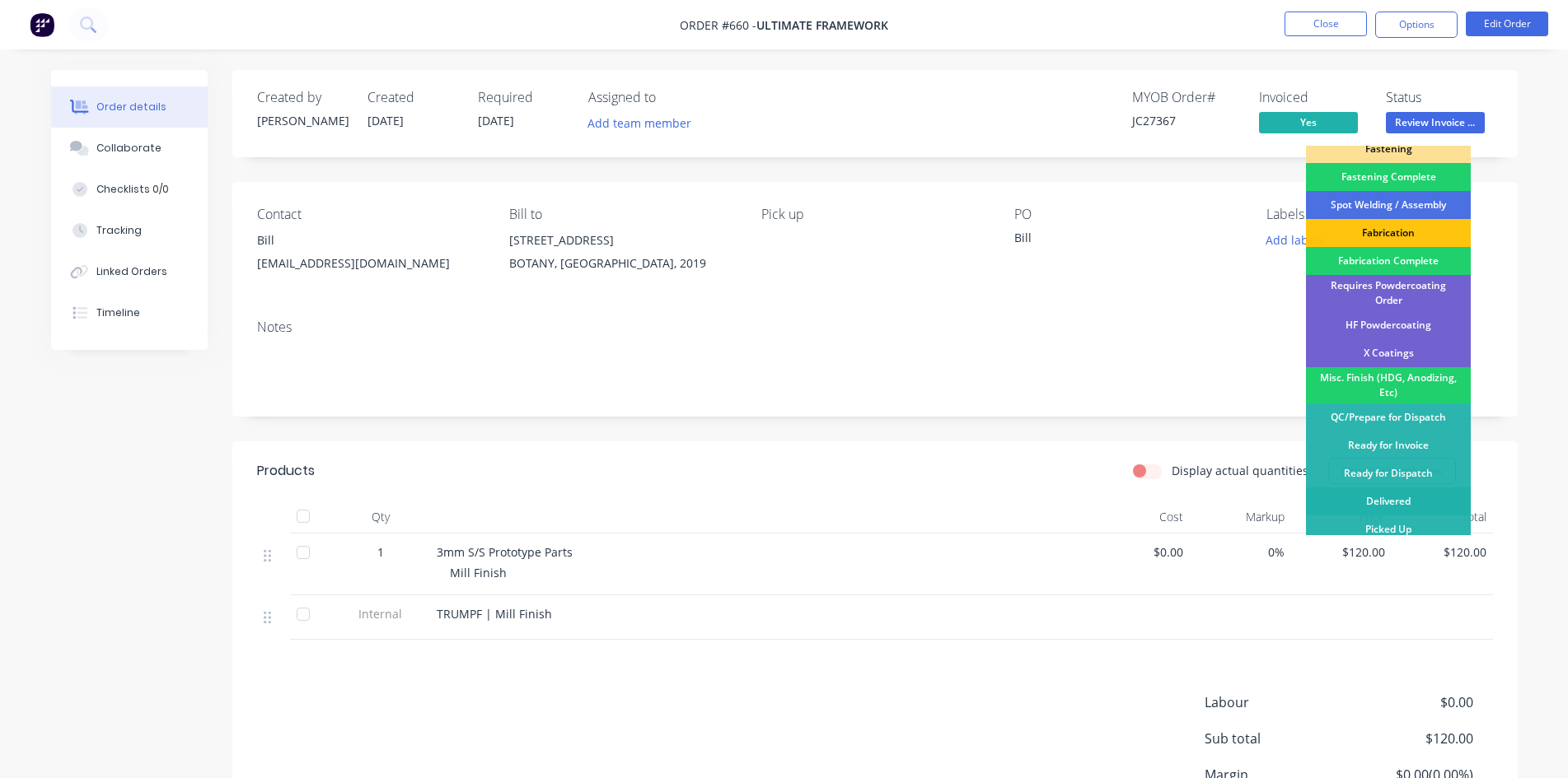
click at [1377, 492] on div "Delivered" at bounding box center [1388, 502] width 165 height 28
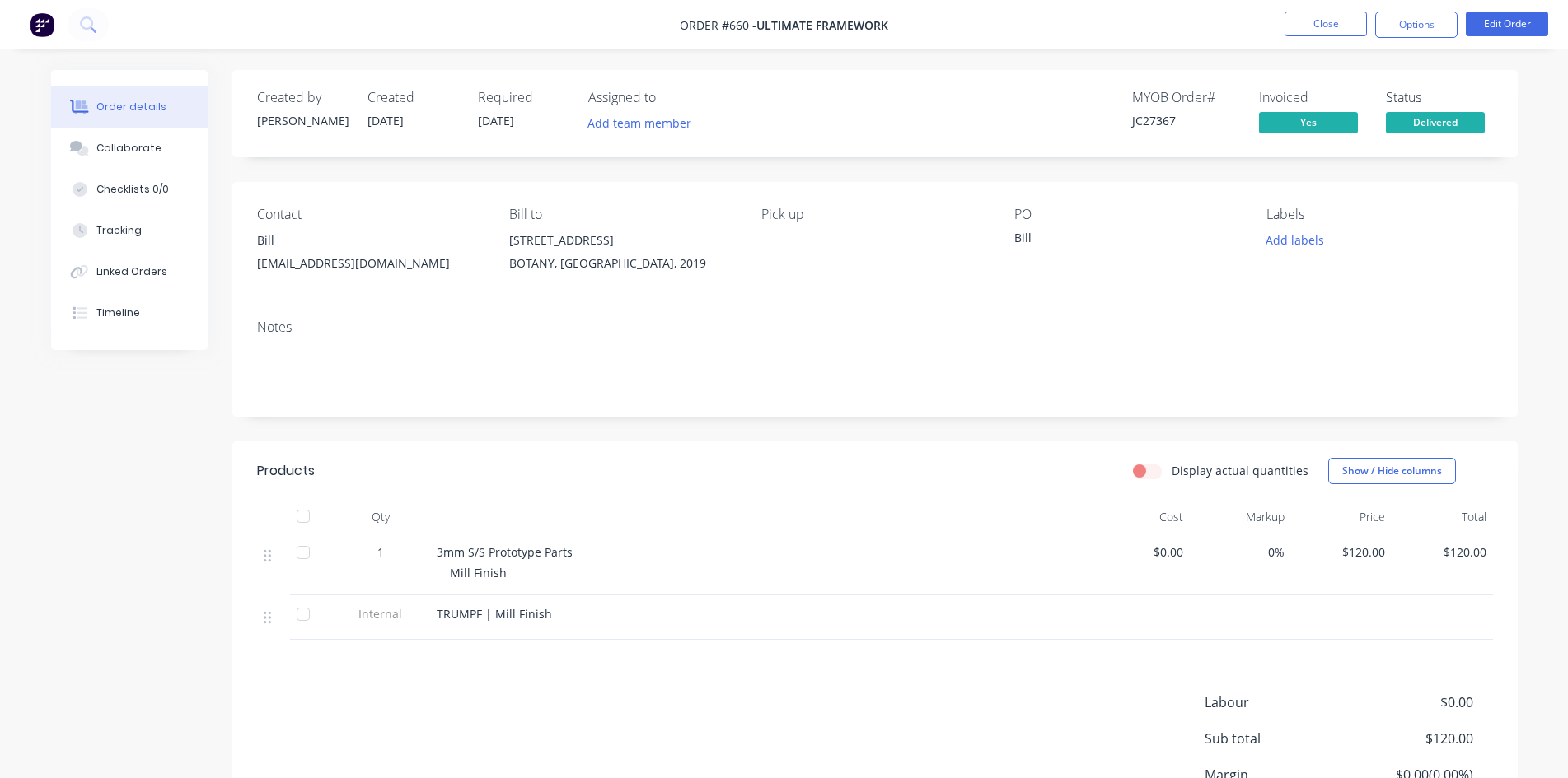
click at [1395, 41] on nav "Order #660 - Ultimate Framework Close Options Edit Order" at bounding box center [784, 25] width 1568 height 49
click at [1392, 28] on button "Options" at bounding box center [1415, 25] width 82 height 26
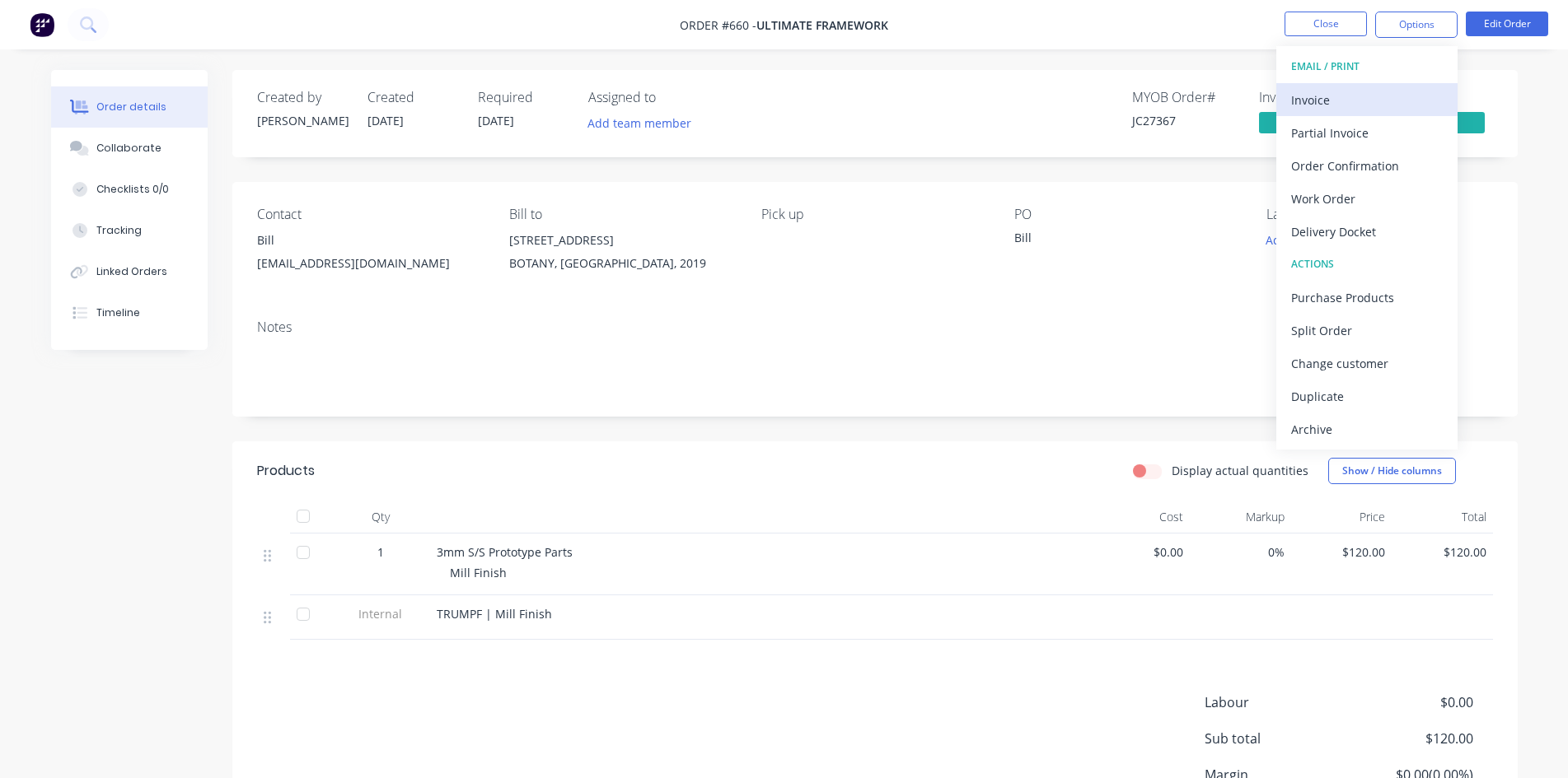
click at [1406, 103] on div "Invoice" at bounding box center [1367, 100] width 152 height 24
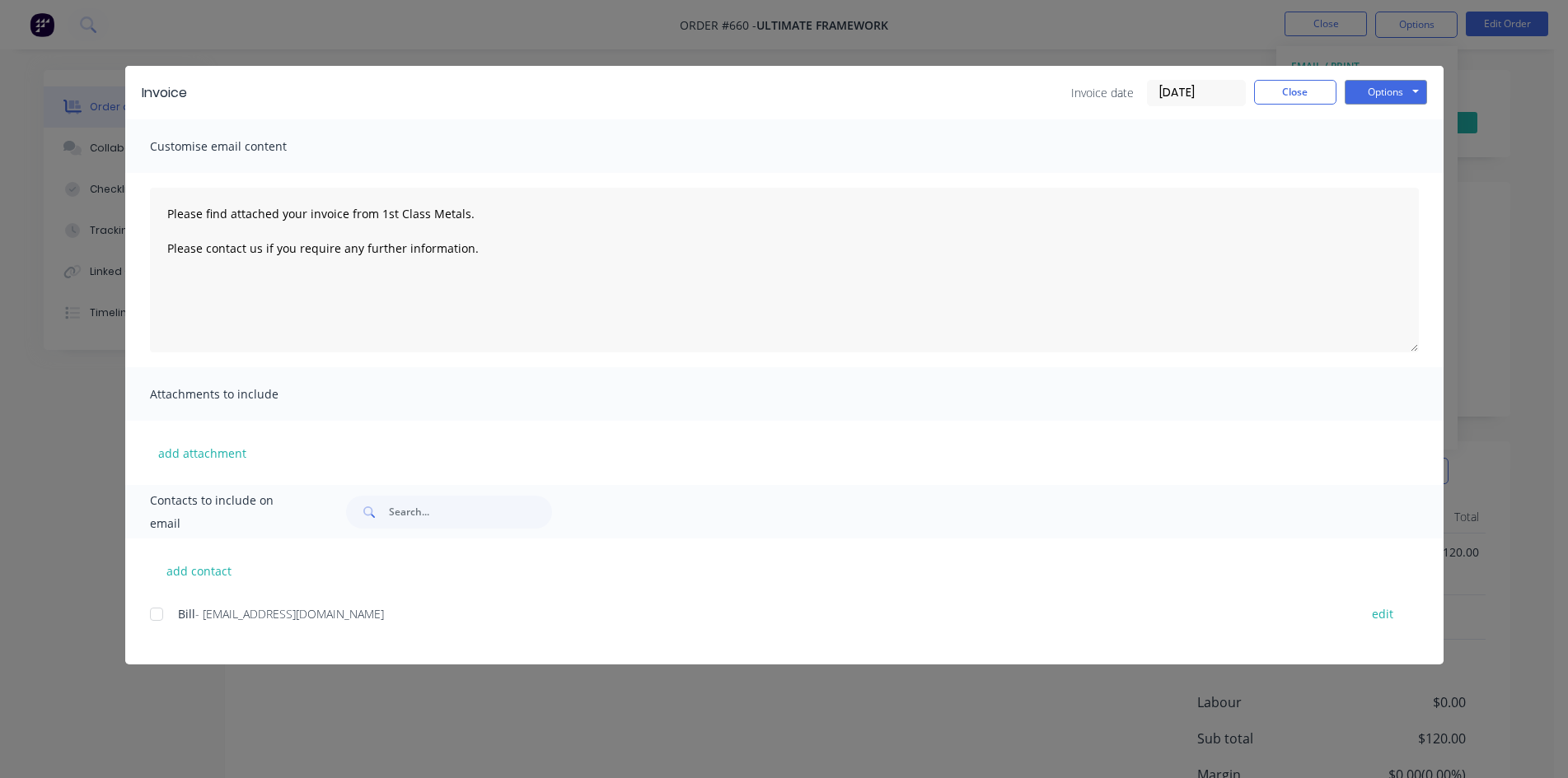
click at [150, 617] on div at bounding box center [156, 614] width 33 height 33
click at [1365, 87] on button "Options" at bounding box center [1385, 93] width 82 height 25
click at [1393, 181] on button "Email" at bounding box center [1397, 176] width 105 height 27
type textarea "Please find attached your invoice from 1st Class Metals. Please contact us if y…"
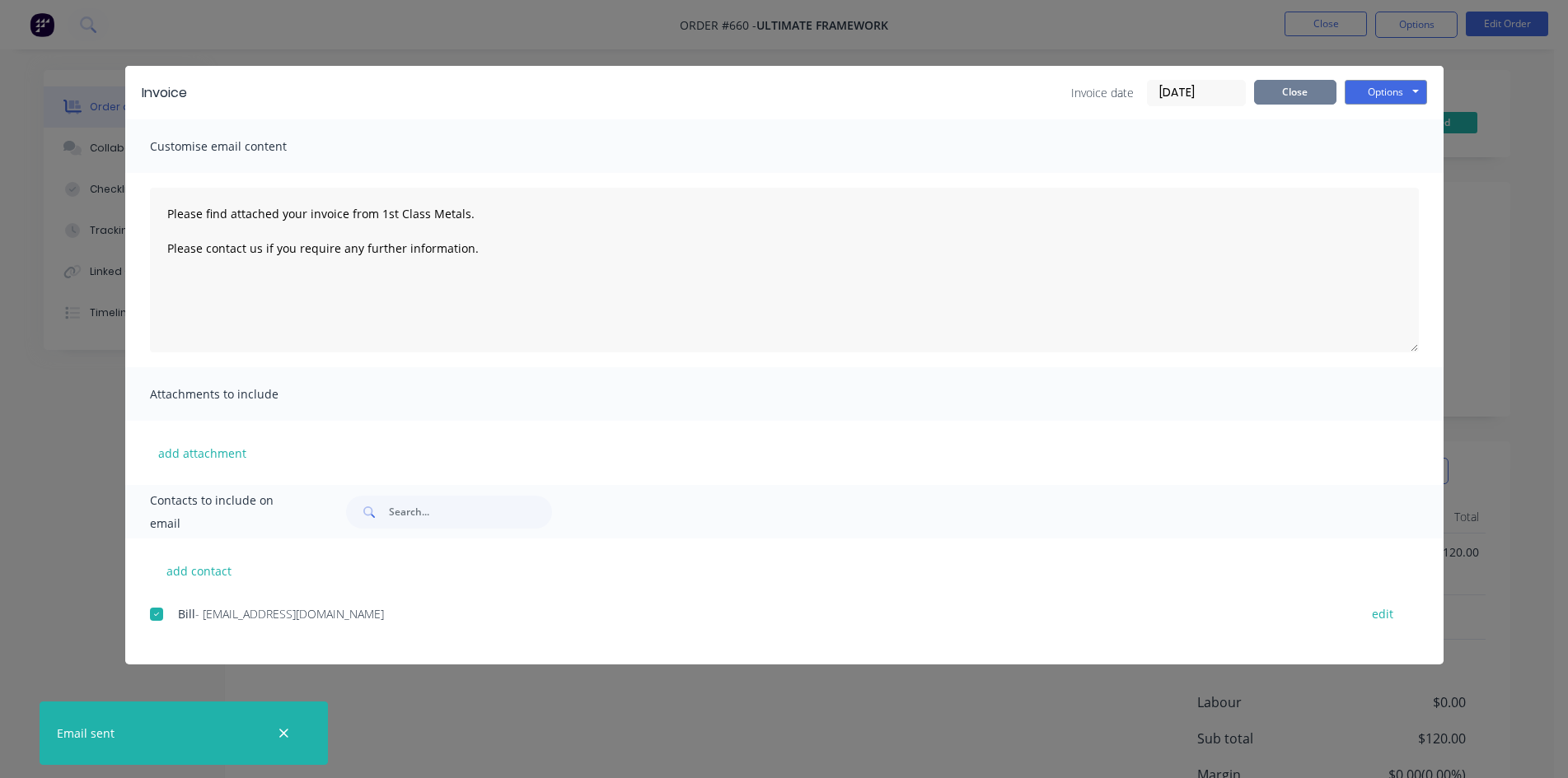
click at [1308, 81] on button "Close" at bounding box center [1294, 93] width 82 height 25
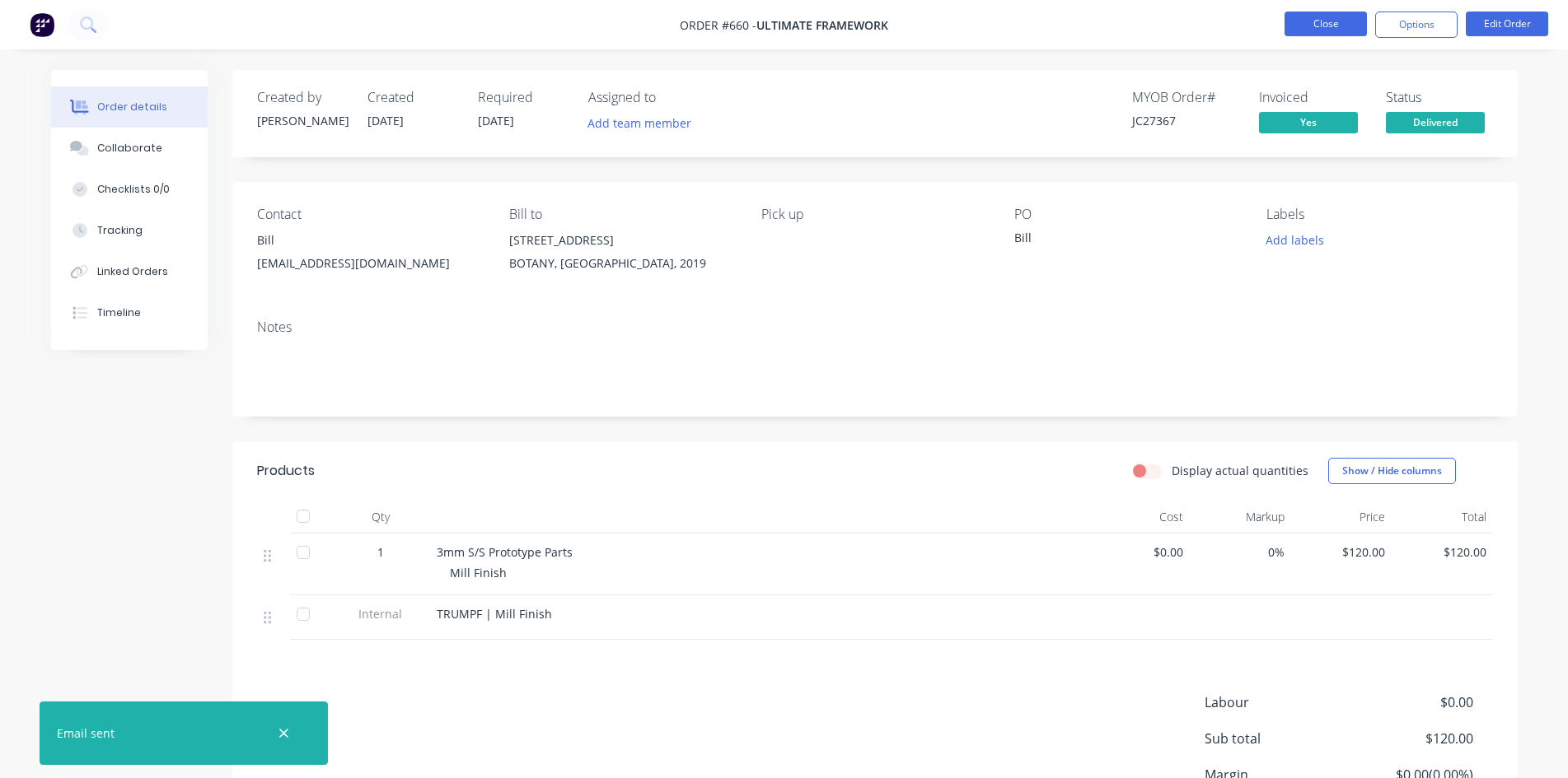
click at [1302, 31] on button "Close" at bounding box center [1324, 24] width 82 height 25
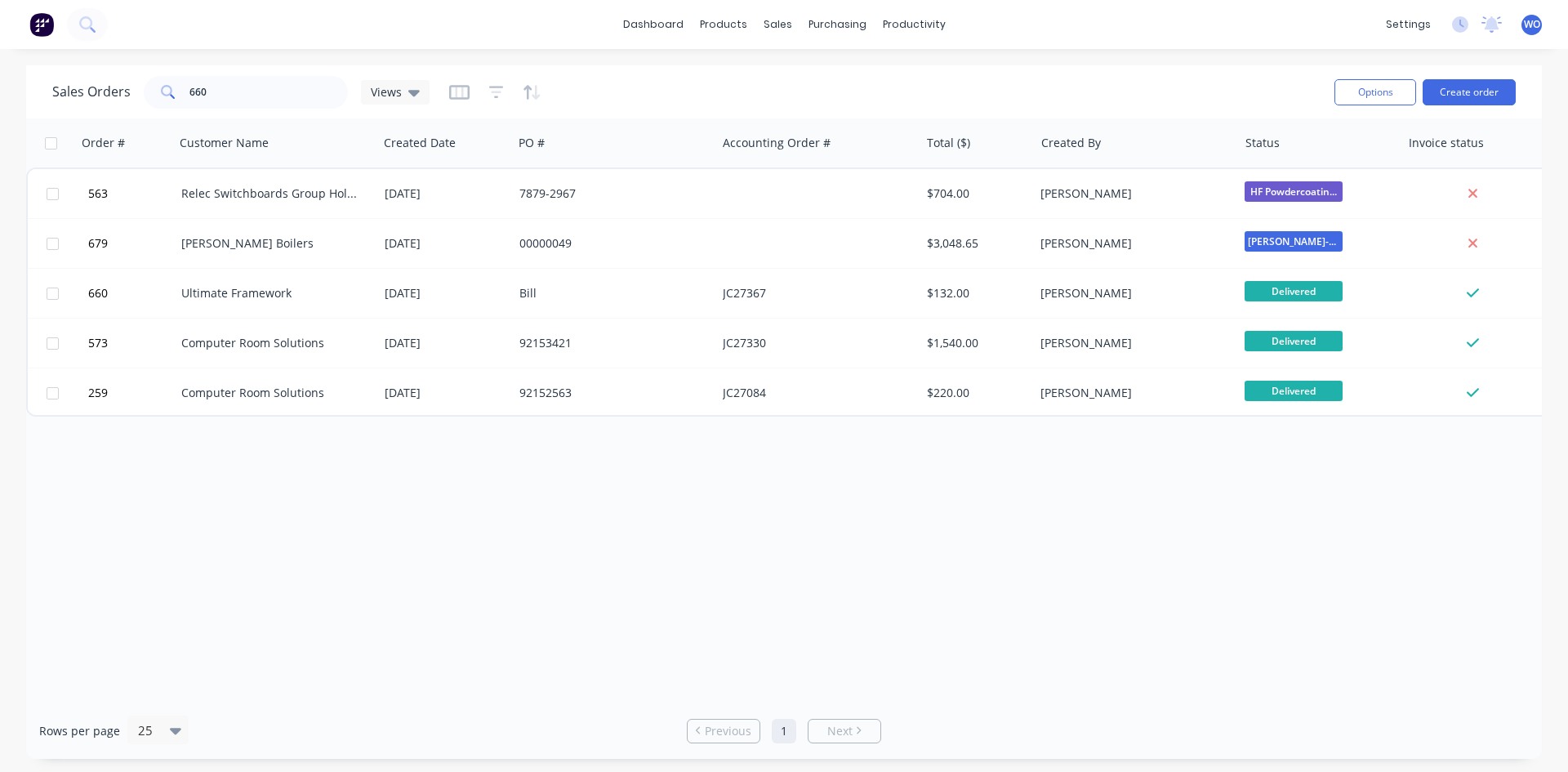
click at [38, 30] on img at bounding box center [42, 25] width 24 height 25
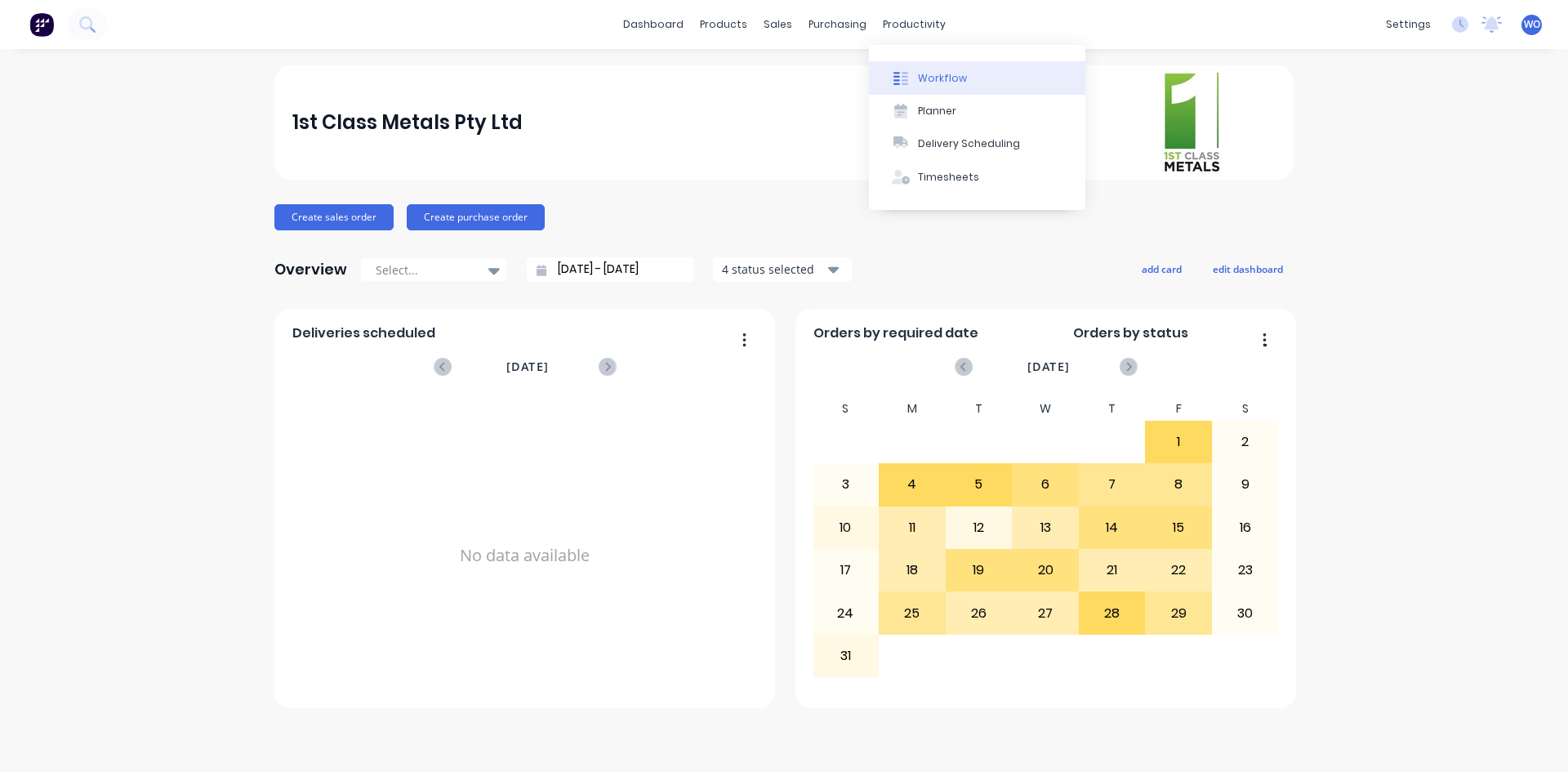
click at [927, 77] on div "Workflow" at bounding box center [942, 78] width 49 height 15
